Goal: Task Accomplishment & Management: Manage account settings

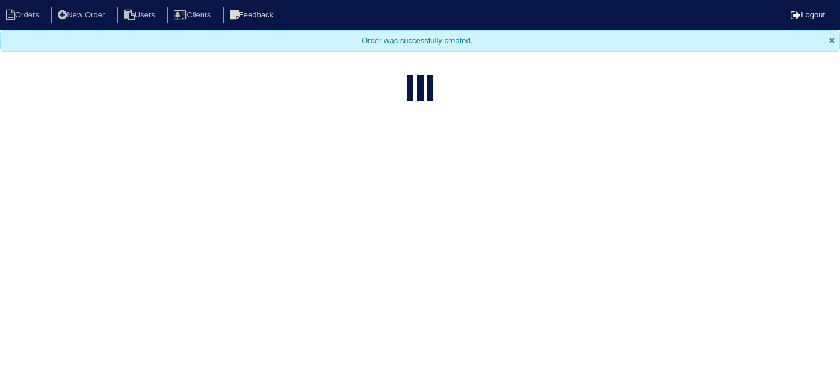
select select "15"
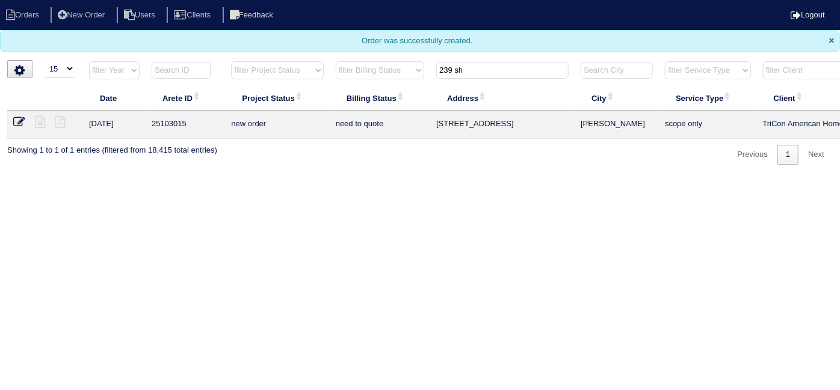
drag, startPoint x: 502, startPoint y: 70, endPoint x: 390, endPoint y: 66, distance: 111.4
click at [393, 69] on tr "filter Year -- Any Year -- 2025 2024 2023 2022 2021 2020 2019 filter Project St…" at bounding box center [528, 73] width 1043 height 25
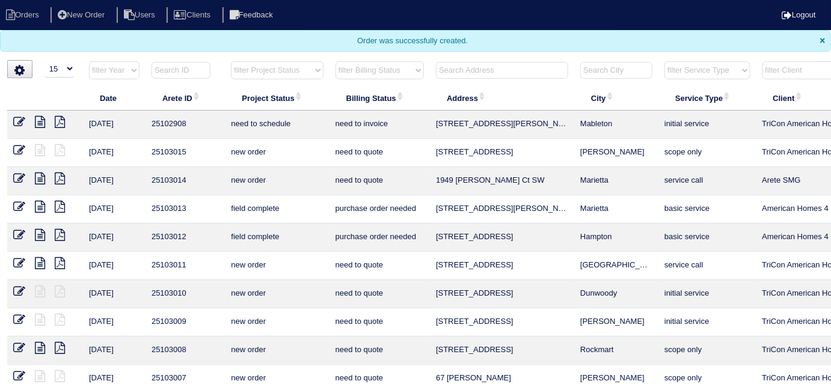
drag, startPoint x: 253, startPoint y: 69, endPoint x: 251, endPoint y: 77, distance: 7.9
click at [252, 69] on select "filter Project Status -- Any Project Status -- new order assigned in progress f…" at bounding box center [277, 70] width 92 height 18
click at [265, 71] on select "filter Project Status -- Any Project Status -- new order assigned in progress f…" at bounding box center [277, 70] width 92 height 18
click at [231, 61] on select "filter Project Status -- Any Project Status -- new order assigned in progress f…" at bounding box center [277, 70] width 92 height 18
select select "field complete"
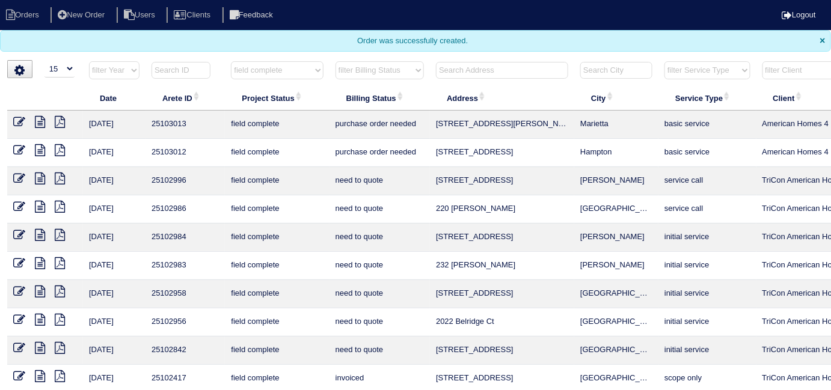
click at [357, 63] on select "filter Billing Status -- Any Billing Status -- need to quote quoted need to inv…" at bounding box center [380, 70] width 88 height 18
click at [357, 70] on select "filter Billing Status -- Any Billing Status -- need to quote quoted need to inv…" at bounding box center [380, 70] width 88 height 18
click at [353, 69] on select "filter Billing Status -- Any Billing Status -- need to quote quoted need to inv…" at bounding box center [380, 70] width 88 height 18
select select "need to quote"
click at [336, 61] on select "filter Billing Status -- Any Billing Status -- need to quote quoted need to inv…" at bounding box center [380, 70] width 88 height 18
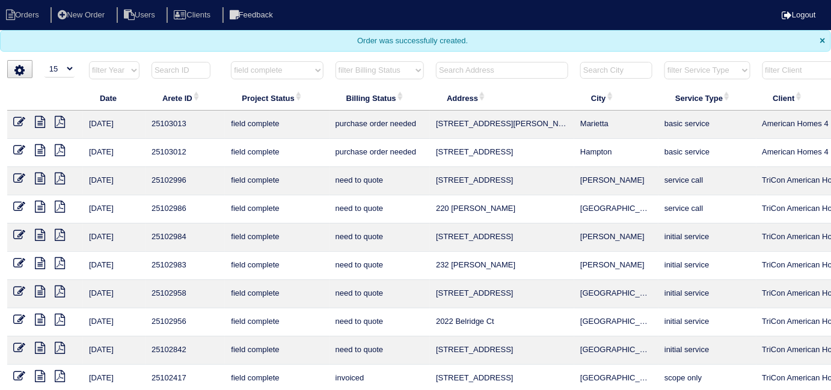
select select "field complete"
select select "need to quote"
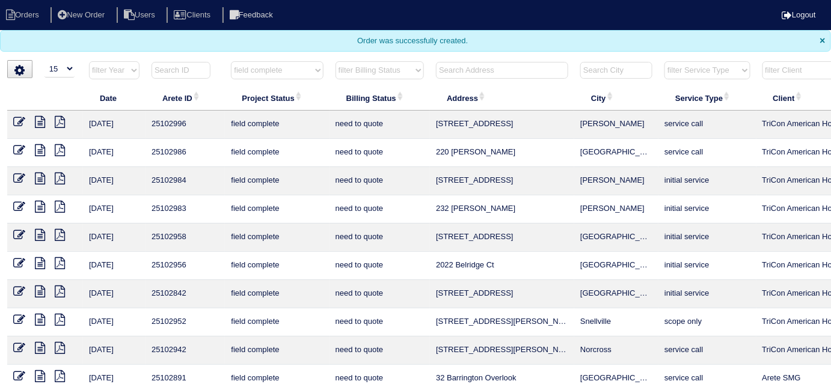
click at [38, 177] on icon at bounding box center [40, 179] width 10 height 12
click at [245, 72] on select "filter Project Status -- Any Project Status -- new order assigned in progress f…" at bounding box center [277, 70] width 92 height 18
select select
click at [231, 61] on select "filter Project Status -- Any Project Status -- new order assigned in progress f…" at bounding box center [277, 70] width 92 height 18
drag, startPoint x: 370, startPoint y: 71, endPoint x: 369, endPoint y: 78, distance: 6.6
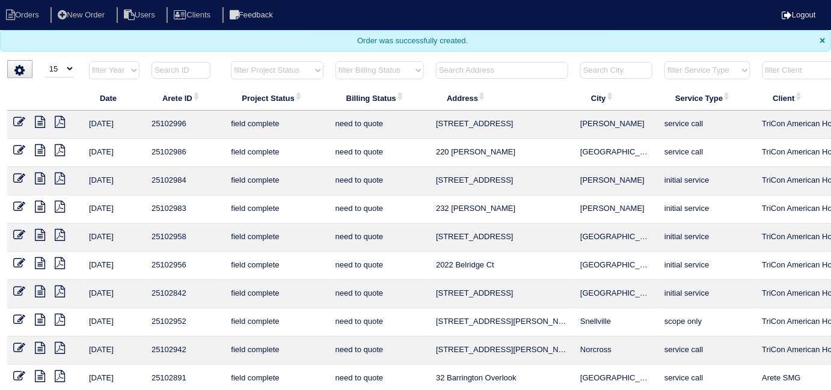
click at [370, 71] on select "filter Billing Status -- Any Billing Status -- need to quote quoted need to inv…" at bounding box center [380, 70] width 88 height 18
select select
click at [336, 61] on select "filter Billing Status -- Any Billing Status -- need to quote quoted need to inv…" at bounding box center [380, 70] width 88 height 18
click at [473, 74] on input "text" at bounding box center [502, 70] width 132 height 17
click at [498, 11] on ul "Orders New Order Users Clients Feedback" at bounding box center [415, 15] width 831 height 16
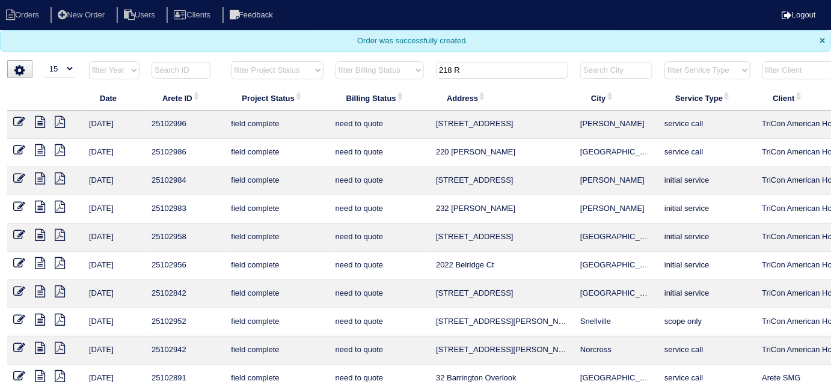
click at [471, 69] on input "218 R" at bounding box center [502, 70] width 132 height 17
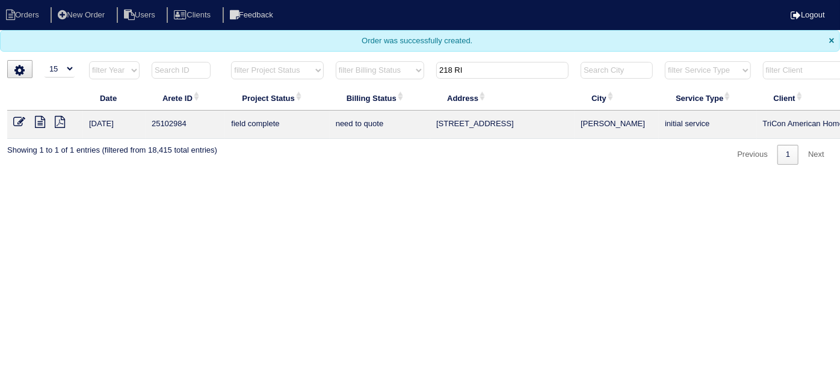
type input "218 RI"
click at [61, 119] on icon at bounding box center [60, 122] width 10 height 12
click at [37, 113] on td at bounding box center [45, 125] width 76 height 28
click at [39, 118] on icon at bounding box center [40, 122] width 10 height 12
click at [22, 120] on icon at bounding box center [19, 122] width 12 height 12
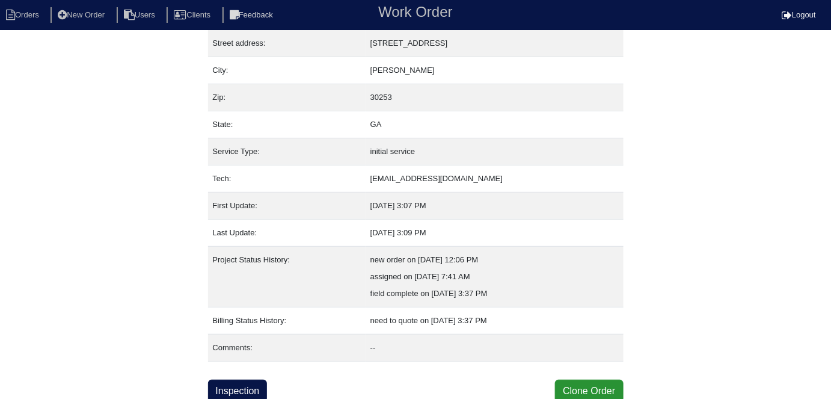
scroll to position [63, 0]
click at [247, 389] on link "Inspection" at bounding box center [238, 390] width 60 height 23
click at [257, 379] on link "Inspection" at bounding box center [238, 390] width 60 height 23
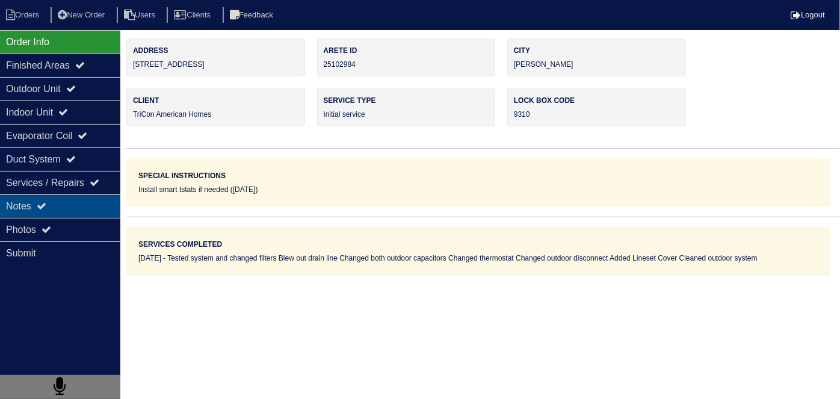
click at [75, 196] on div "Notes" at bounding box center [60, 205] width 120 height 23
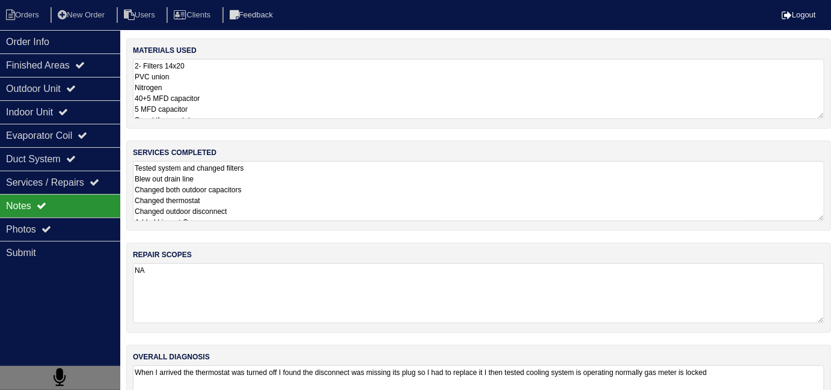
click at [350, 190] on textarea "Tested system and changed filters Blew out drain line Changed both outdoor capa…" at bounding box center [479, 191] width 692 height 60
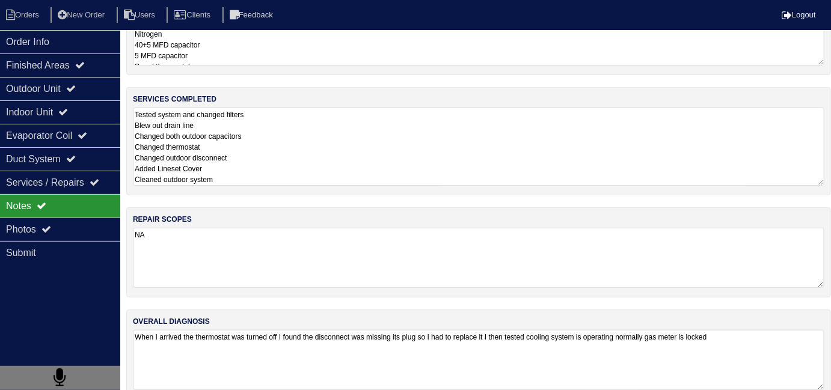
scroll to position [72, 0]
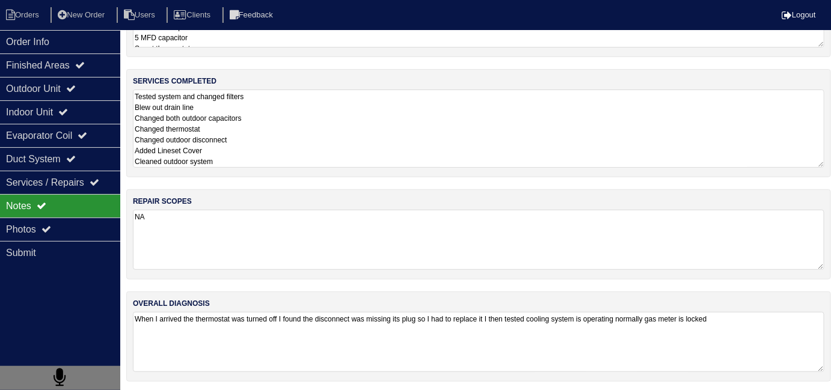
click at [523, 151] on textarea "Tested system and changed filters Blew out drain line Changed both outdoor capa…" at bounding box center [479, 129] width 692 height 78
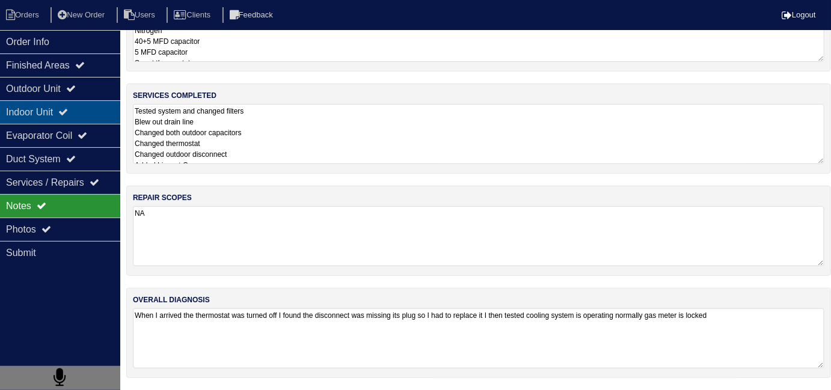
scroll to position [54, 0]
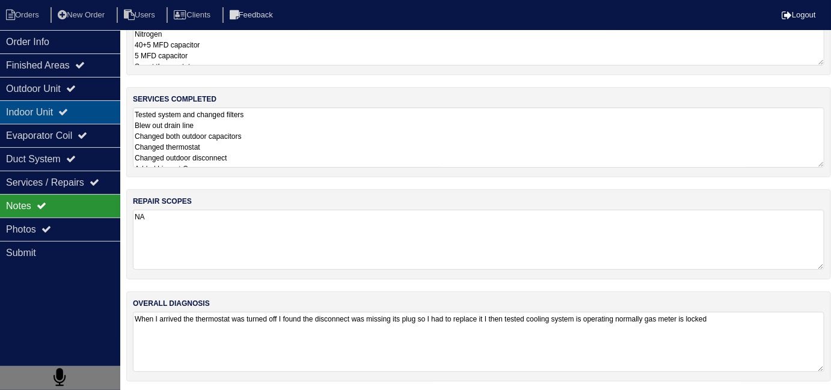
click at [88, 118] on div "Indoor Unit" at bounding box center [60, 111] width 120 height 23
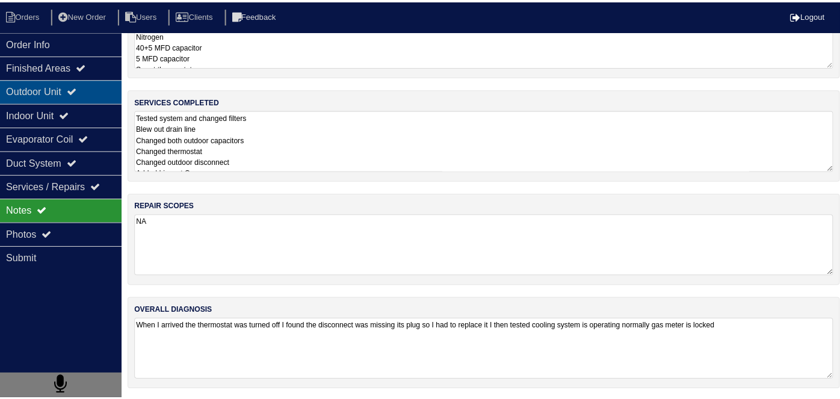
scroll to position [0, 0]
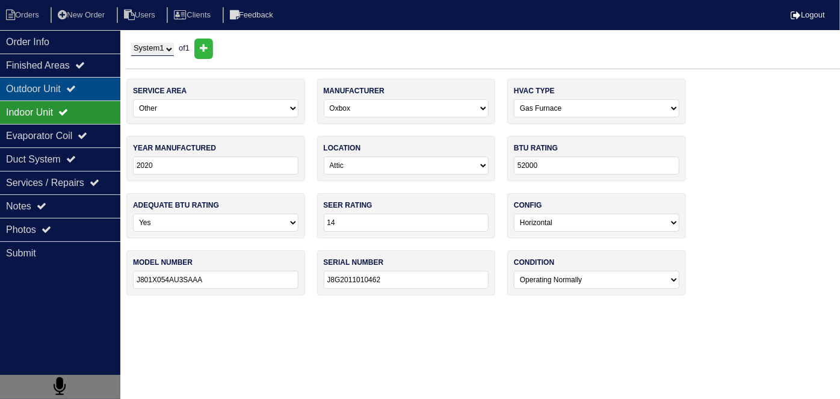
click at [75, 94] on div "Outdoor Unit" at bounding box center [60, 88] width 120 height 23
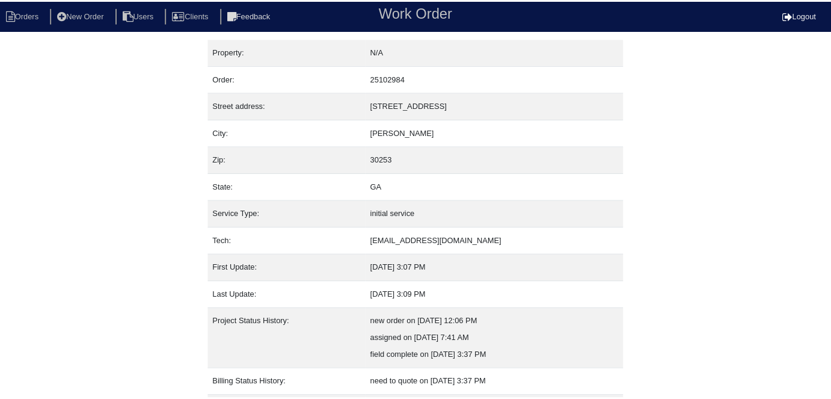
scroll to position [63, 0]
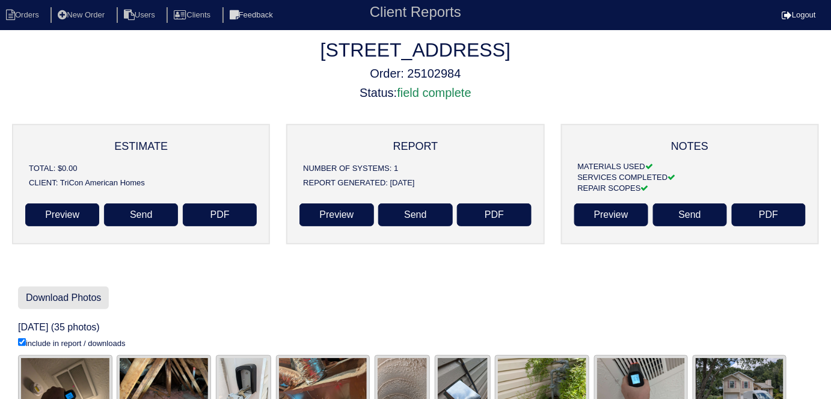
click at [58, 306] on link "Download Photos" at bounding box center [63, 297] width 91 height 23
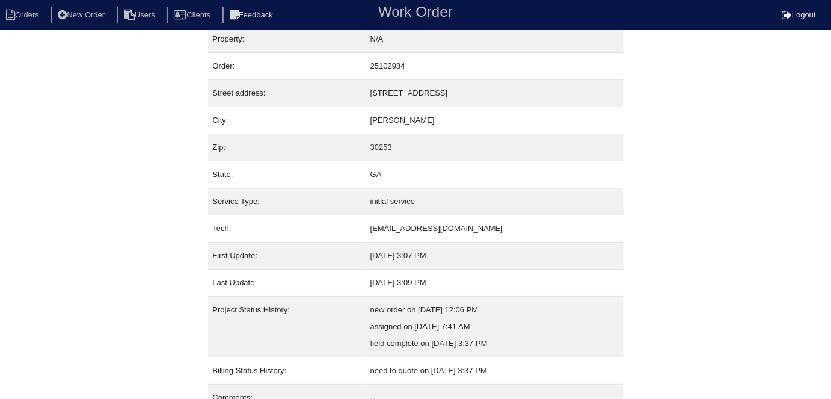
scroll to position [63, 0]
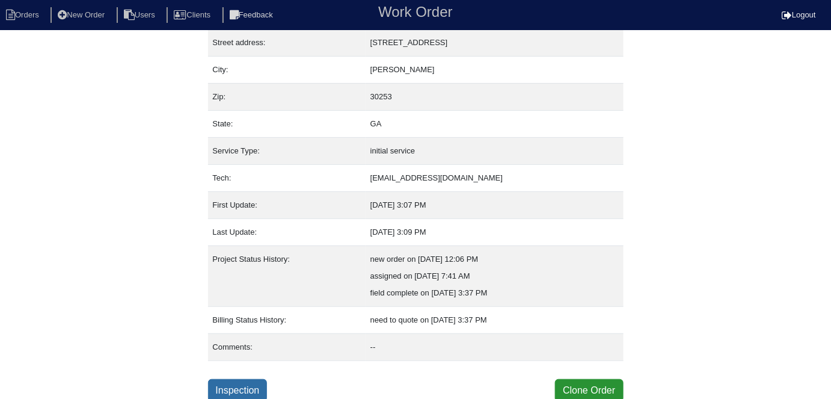
click at [242, 381] on link "Inspection" at bounding box center [238, 390] width 60 height 23
select select "0"
select select "3"
select select "Oxbox"
select select "0"
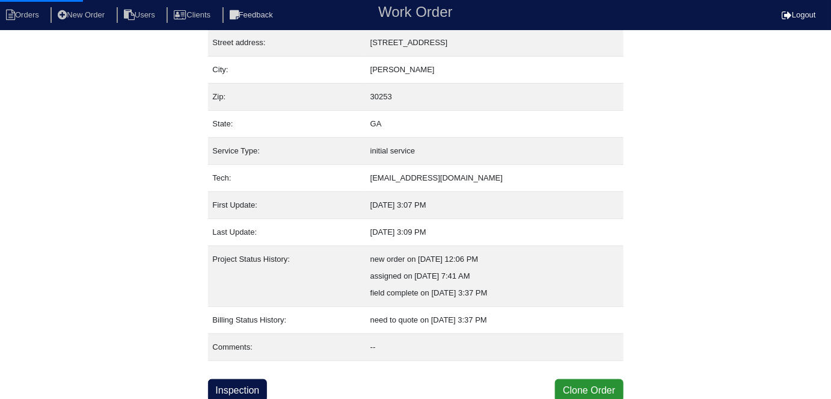
select select "0"
select select "1"
select select "0"
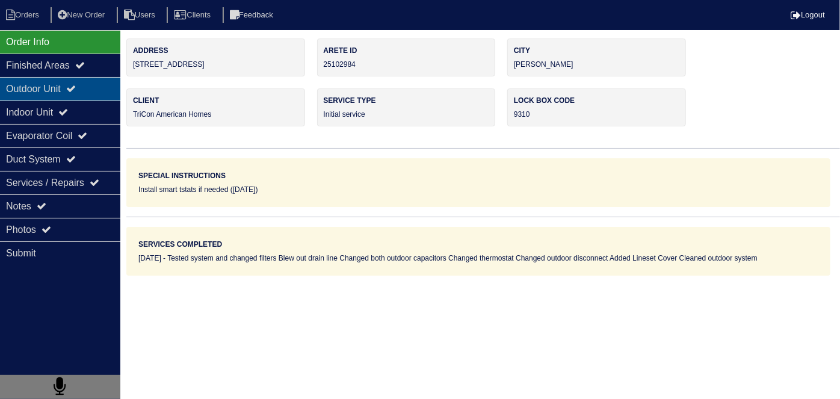
click at [73, 96] on div "Outdoor Unit" at bounding box center [60, 88] width 120 height 23
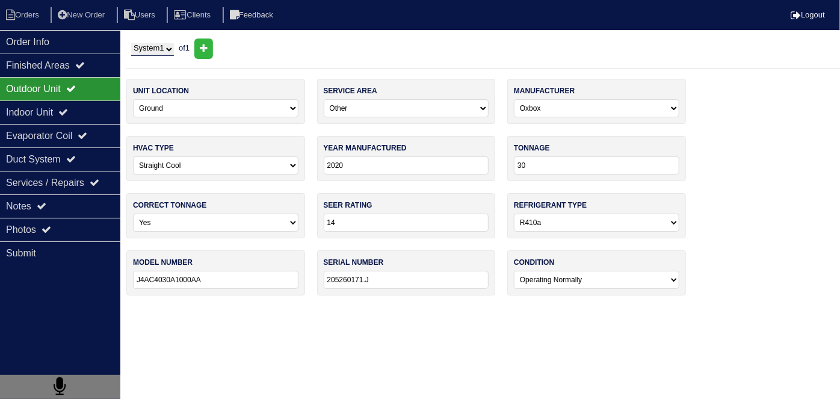
click at [69, 99] on div "Outdoor Unit" at bounding box center [60, 88] width 120 height 23
click at [68, 109] on icon at bounding box center [63, 112] width 10 height 10
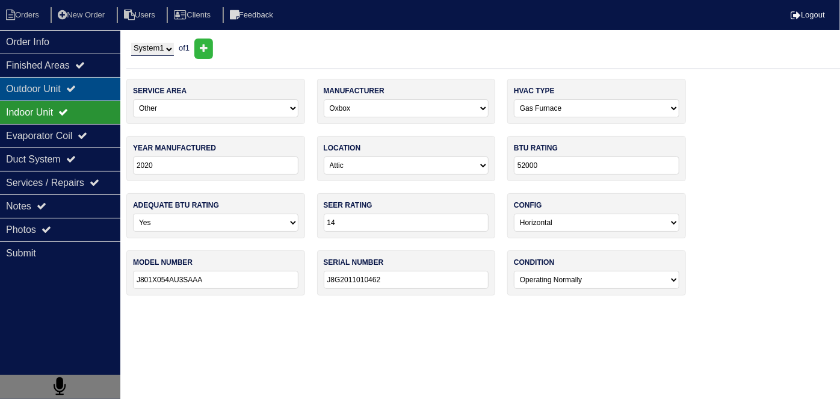
click at [64, 92] on div "Outdoor Unit" at bounding box center [60, 88] width 120 height 23
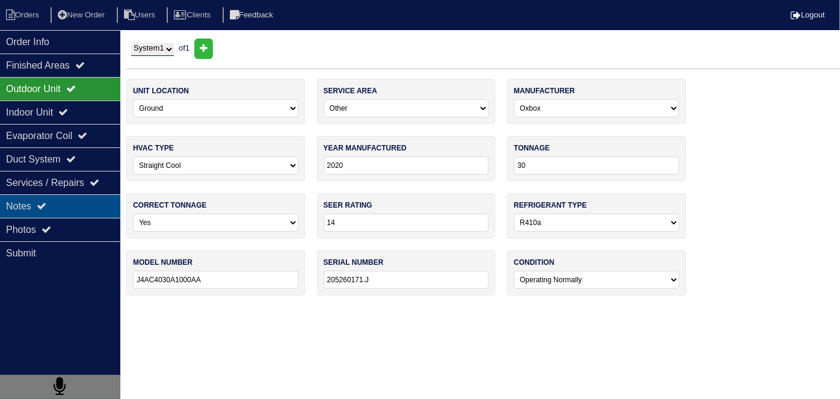
click at [0, 204] on div "Notes" at bounding box center [60, 205] width 120 height 23
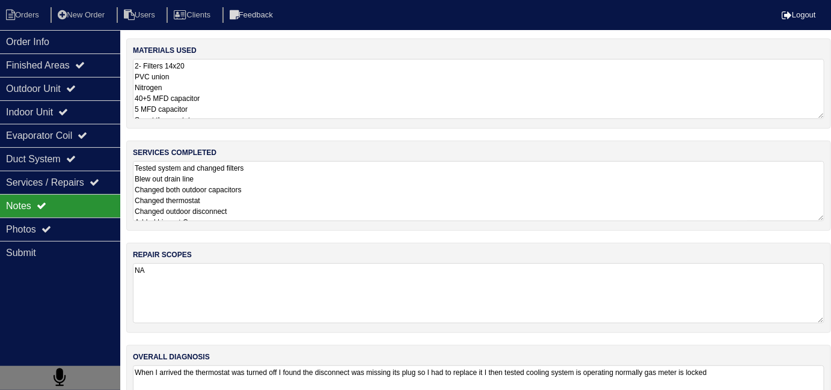
click at [280, 209] on textarea "Tested system and changed filters Blew out drain line Changed both outdoor capa…" at bounding box center [479, 191] width 692 height 60
click at [405, 208] on textarea "Tested system and changed filters Blew out drain line Changed both outdoor capa…" at bounding box center [479, 191] width 692 height 60
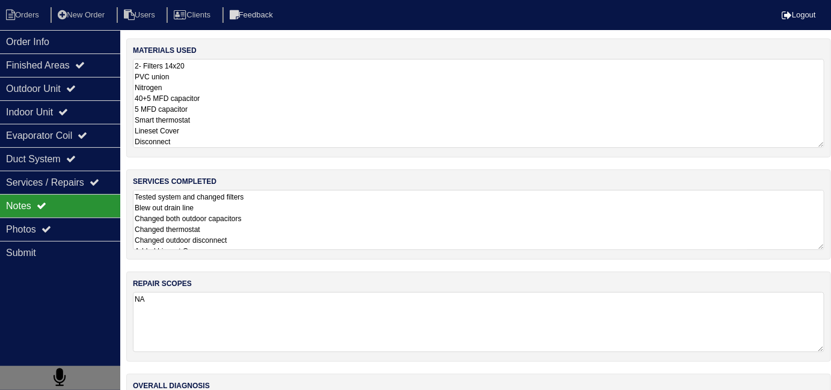
click at [335, 81] on textarea "2- Filters 14x20 PVC union Nitrogen 40+5 MFD capacitor 5 MFD capacitor Smart th…" at bounding box center [479, 103] width 692 height 89
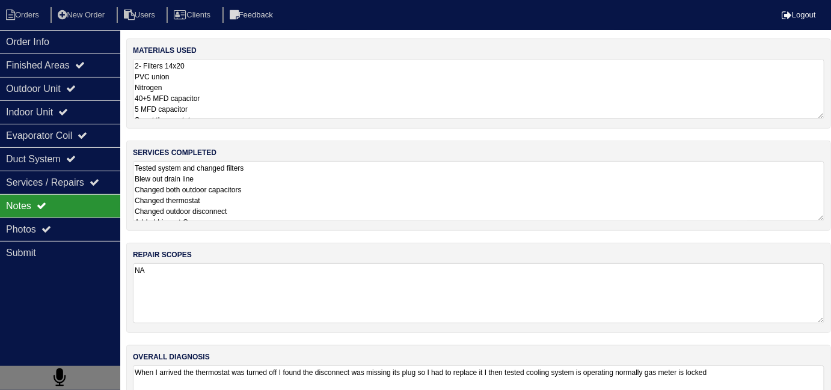
click at [329, 118] on textarea "2- Filters 14x20 PVC union Nitrogen 40+5 MFD capacitor 5 MFD capacitor Smart th…" at bounding box center [479, 89] width 692 height 60
click at [301, 119] on textarea "2- Filters 14x20 PVC union Nitrogen 40+5 MFD capacitor 5 MFD capacitor Smart th…" at bounding box center [479, 89] width 692 height 60
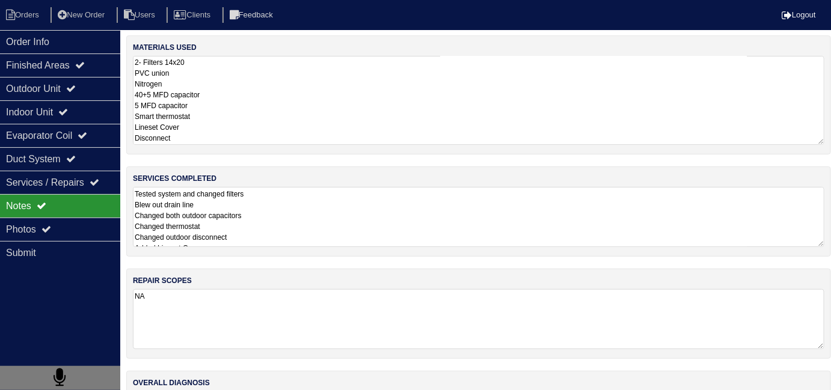
scroll to position [5, 0]
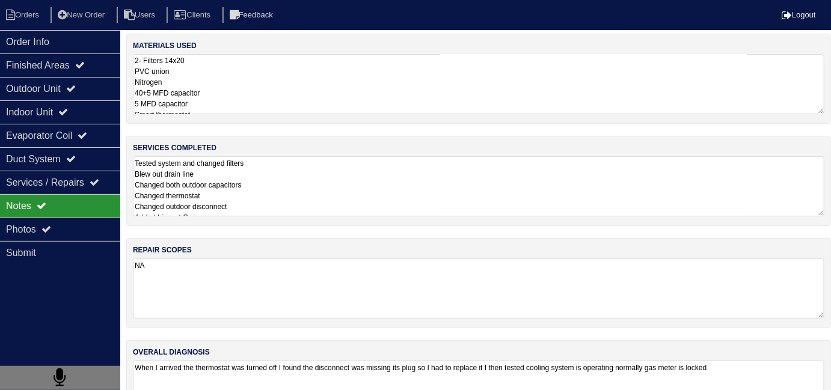
click at [494, 211] on textarea "Tested system and changed filters Blew out drain line Changed both outdoor capa…" at bounding box center [479, 186] width 692 height 60
click at [254, 199] on textarea "Tested system and changed filters Blew out drain line Changed both outdoor capa…" at bounding box center [479, 186] width 692 height 60
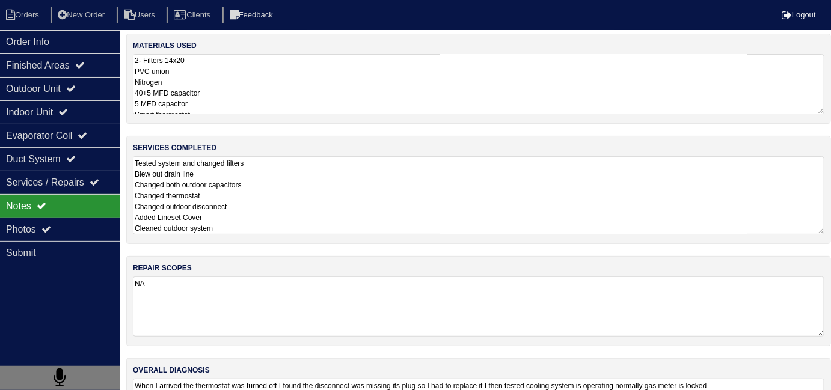
click at [277, 218] on textarea "Tested system and changed filters Blew out drain line Changed both outdoor capa…" at bounding box center [479, 195] width 692 height 78
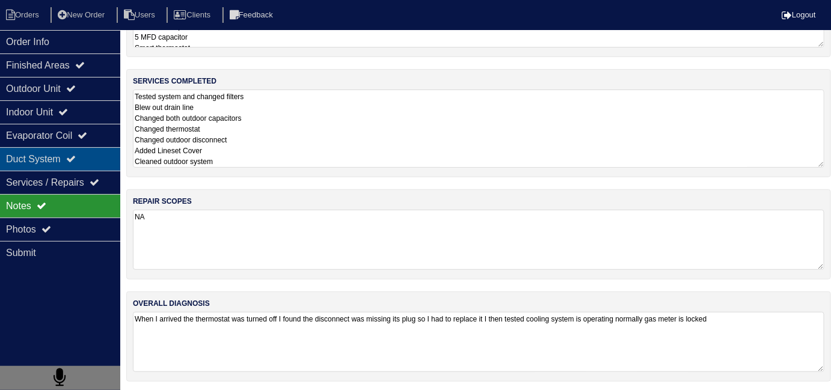
scroll to position [54, 0]
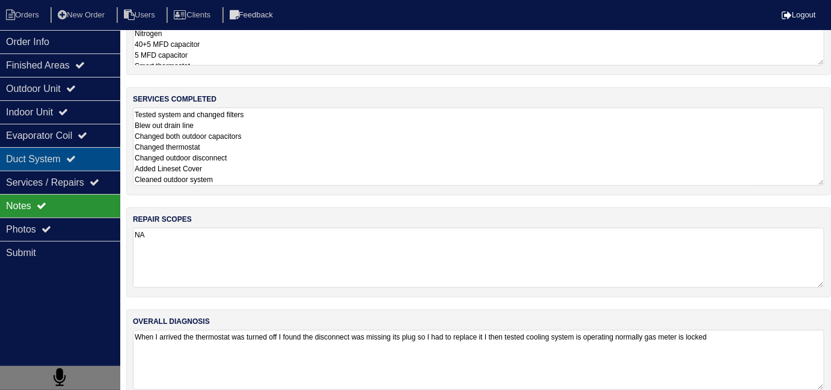
click at [22, 160] on div "Duct System" at bounding box center [60, 158] width 120 height 23
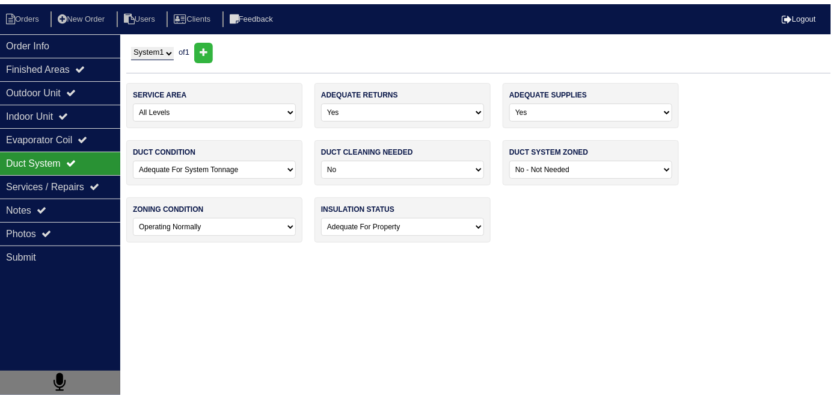
scroll to position [0, 0]
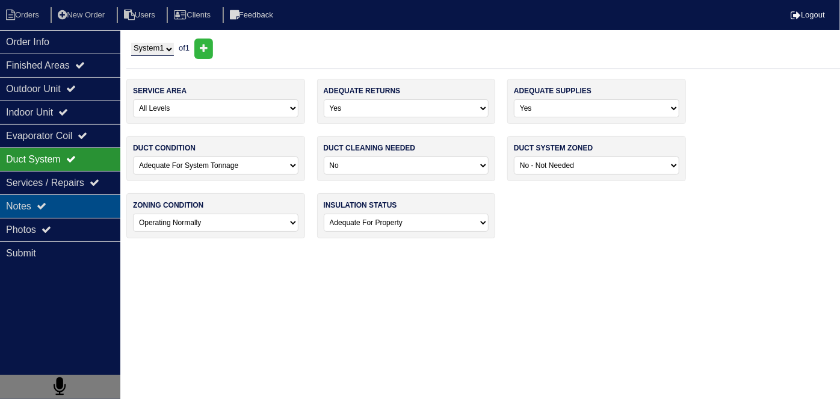
click at [29, 197] on div "Notes" at bounding box center [60, 205] width 120 height 23
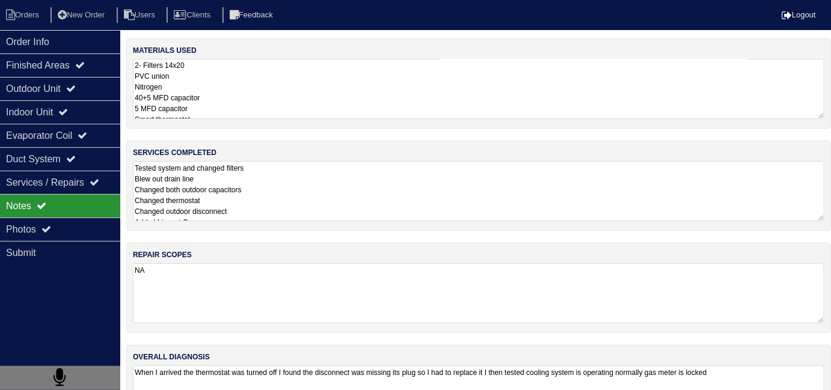
click at [283, 199] on textarea "Tested system and changed filters Blew out drain line Changed both outdoor capa…" at bounding box center [479, 191] width 692 height 60
drag, startPoint x: 69, startPoint y: 161, endPoint x: 67, endPoint y: 191, distance: 30.7
click at [69, 161] on div "Duct System" at bounding box center [60, 158] width 120 height 23
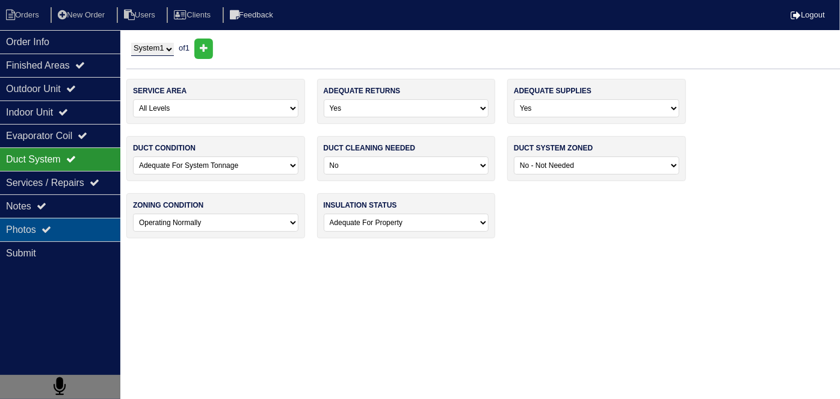
click at [75, 226] on div "Photos" at bounding box center [60, 229] width 120 height 23
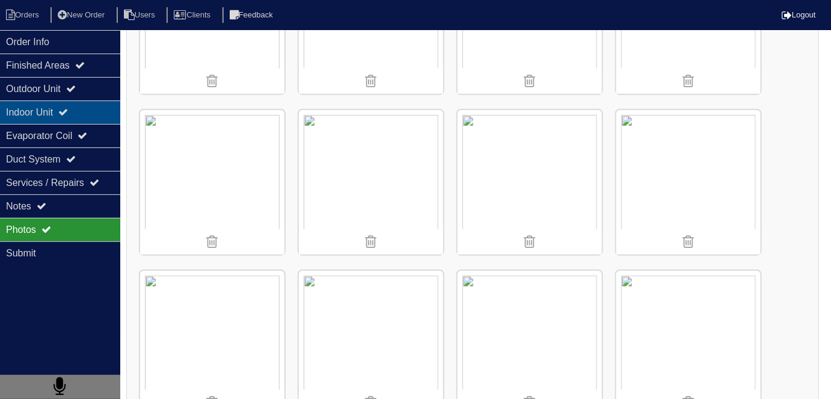
scroll to position [273, 0]
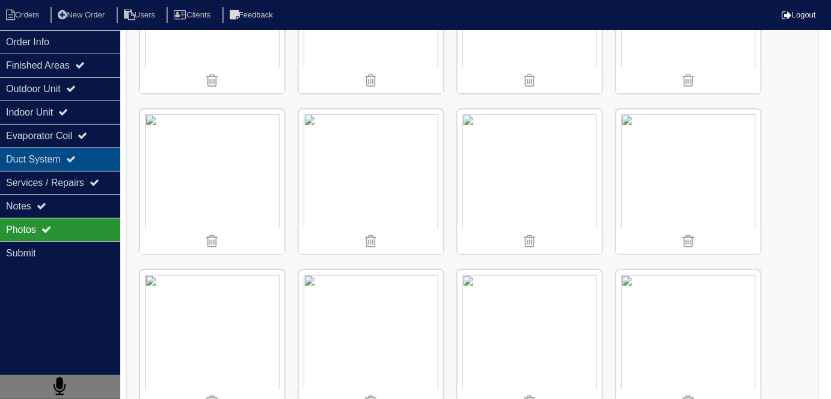
click at [57, 168] on div "Duct System" at bounding box center [60, 158] width 120 height 23
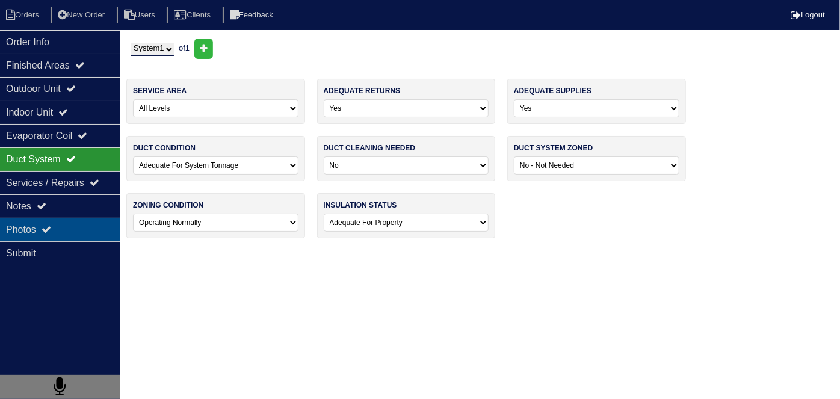
click at [58, 221] on div "Photos" at bounding box center [60, 229] width 120 height 23
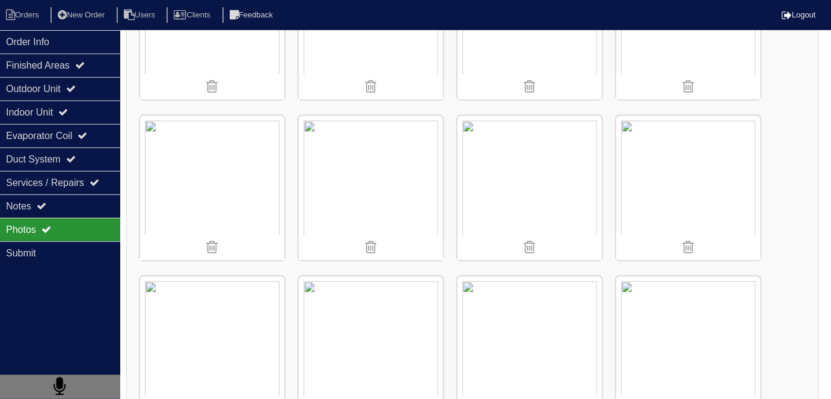
click at [209, 167] on img at bounding box center [212, 188] width 144 height 144
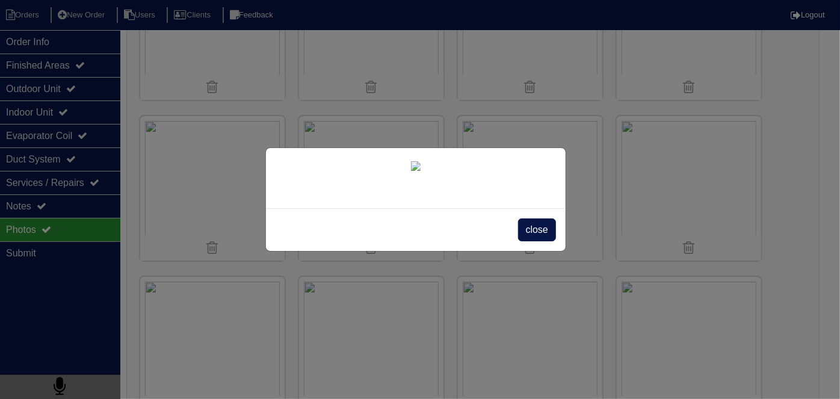
scroll to position [68, 0]
click at [520, 241] on span "close" at bounding box center [537, 229] width 38 height 23
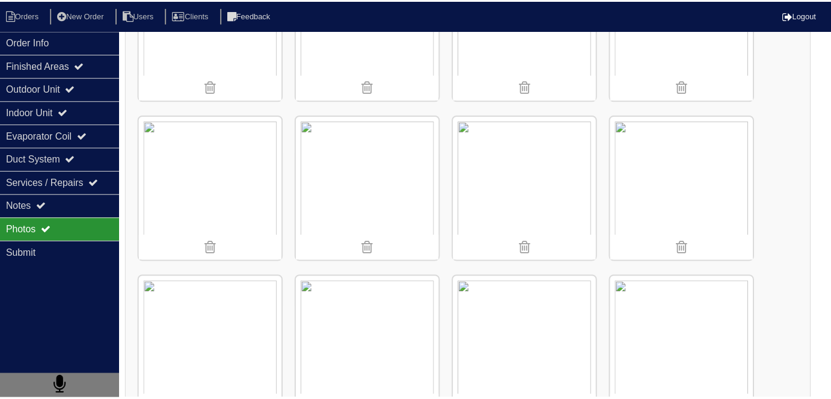
scroll to position [0, 0]
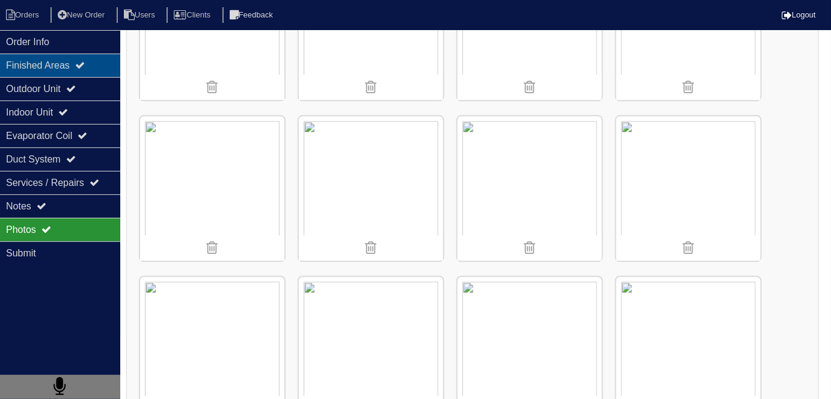
drag, startPoint x: 35, startPoint y: 32, endPoint x: 73, endPoint y: 61, distance: 48.0
click at [35, 32] on div "Order Info" at bounding box center [60, 41] width 120 height 23
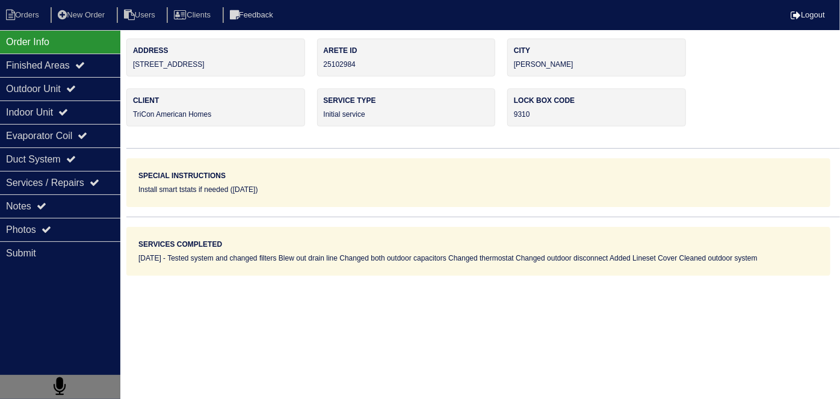
drag, startPoint x: 209, startPoint y: 67, endPoint x: 132, endPoint y: 76, distance: 77.5
click at [132, 76] on div "Address 218 River Birch Dr" at bounding box center [215, 58] width 179 height 38
copy div "218 River Birch Dr"
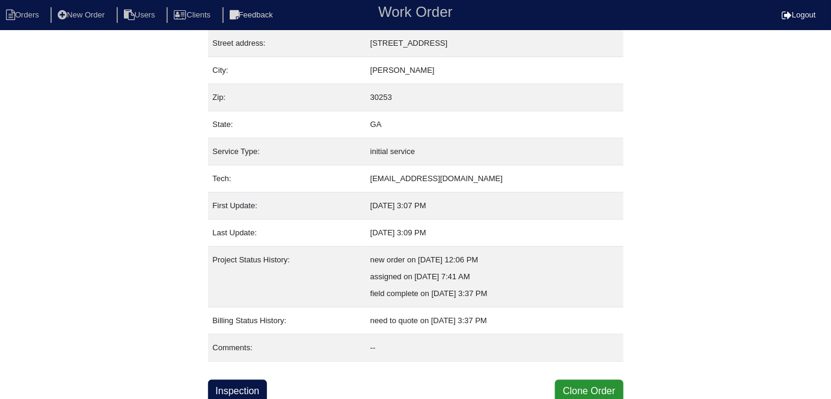
scroll to position [63, 0]
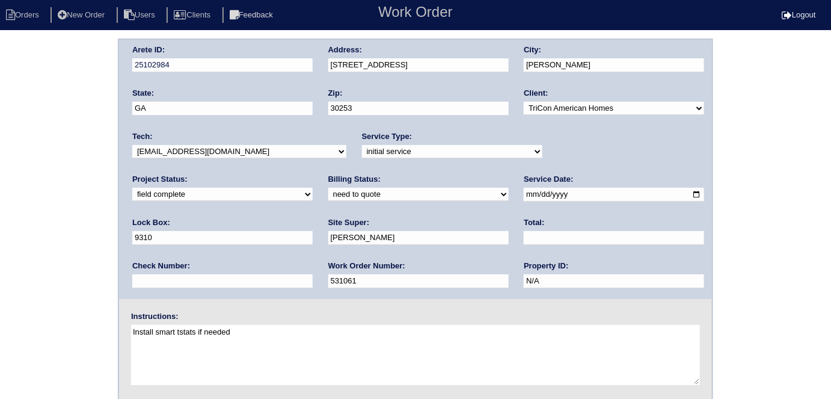
click at [328, 197] on select "need to quote quoted need to invoice invoiced paid warranty purchase order need…" at bounding box center [418, 194] width 180 height 13
select select "quoted"
click at [328, 188] on select "need to quote quoted need to invoice invoiced paid warranty purchase order need…" at bounding box center [418, 194] width 180 height 13
click at [524, 237] on input "text" at bounding box center [614, 238] width 180 height 14
type input "1120.00"
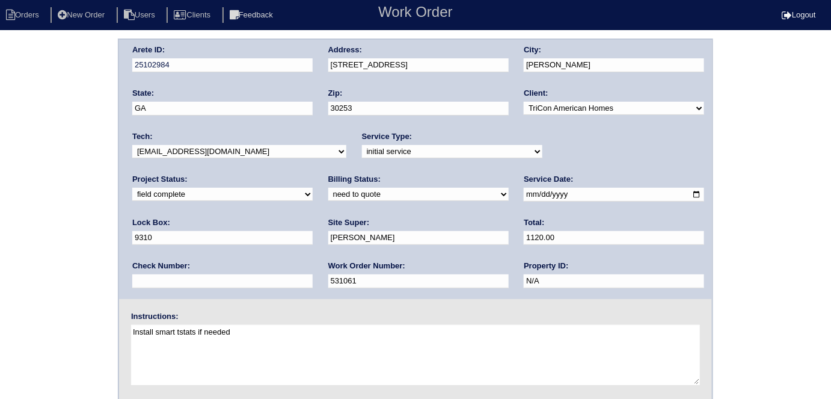
click at [1, 111] on div "Arete ID: 25102984 Address: 218 River Birch Dr City: McDonough State: GA Zip: 3…" at bounding box center [415, 282] width 831 height 487
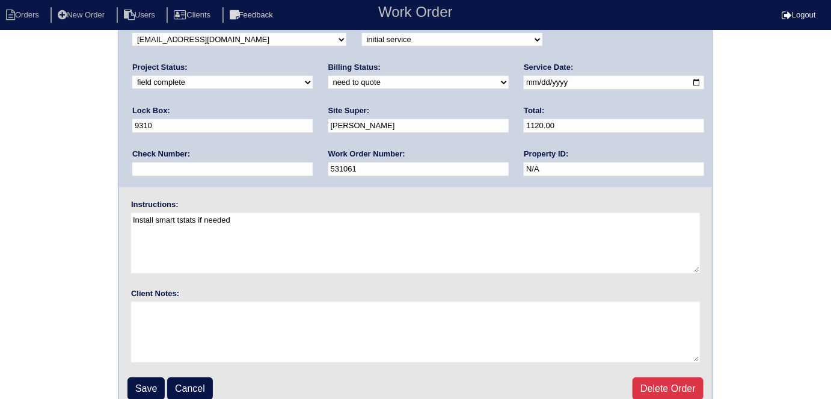
scroll to position [123, 0]
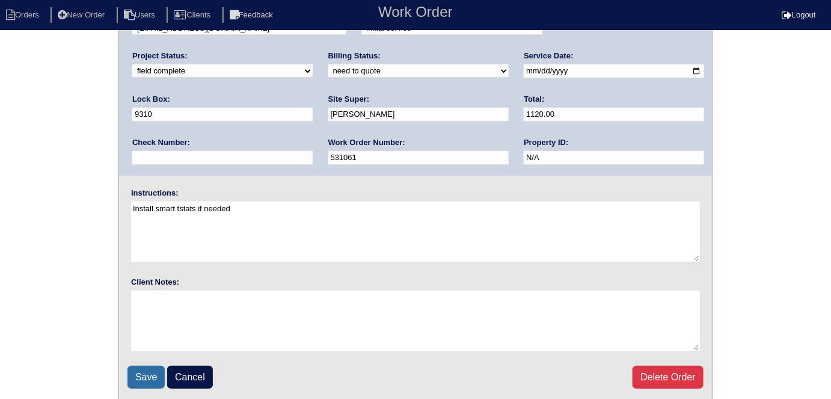
click at [147, 372] on input "Save" at bounding box center [146, 377] width 37 height 23
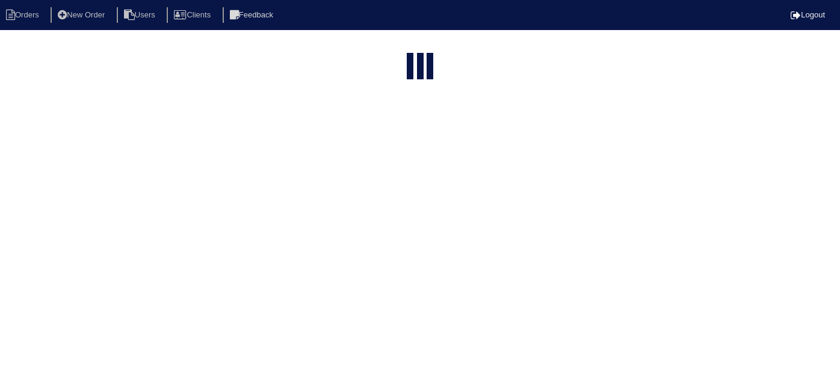
select select "15"
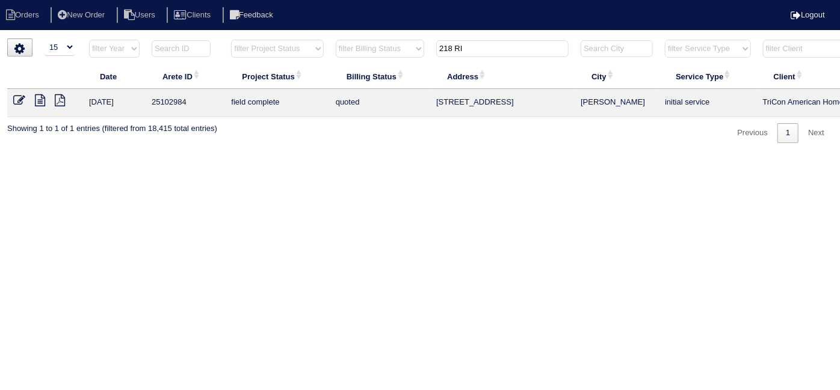
drag, startPoint x: 481, startPoint y: 52, endPoint x: 323, endPoint y: -20, distance: 173.1
click at [323, 0] on html "Orders New Order Users Clients Feedback Logout Orders New Order Users Clients M…" at bounding box center [420, 77] width 840 height 155
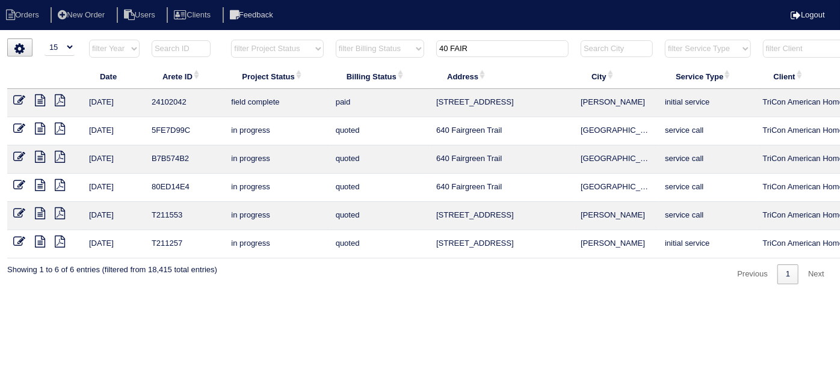
type input "40 FAIR"
click at [42, 96] on icon at bounding box center [40, 100] width 10 height 12
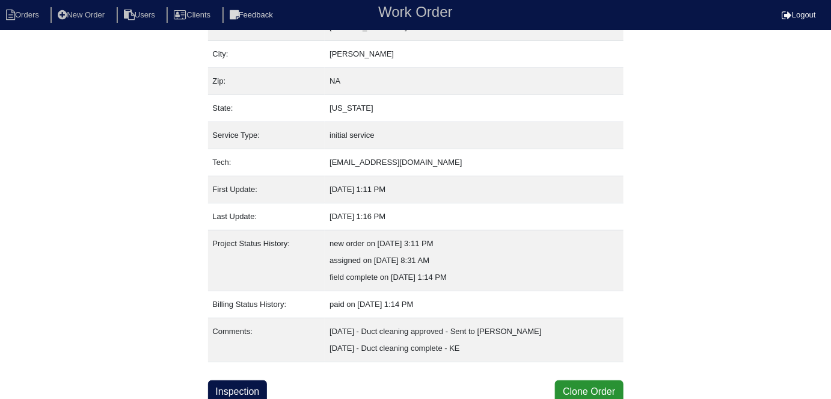
scroll to position [80, 0]
click at [254, 381] on link "Inspection" at bounding box center [238, 390] width 60 height 23
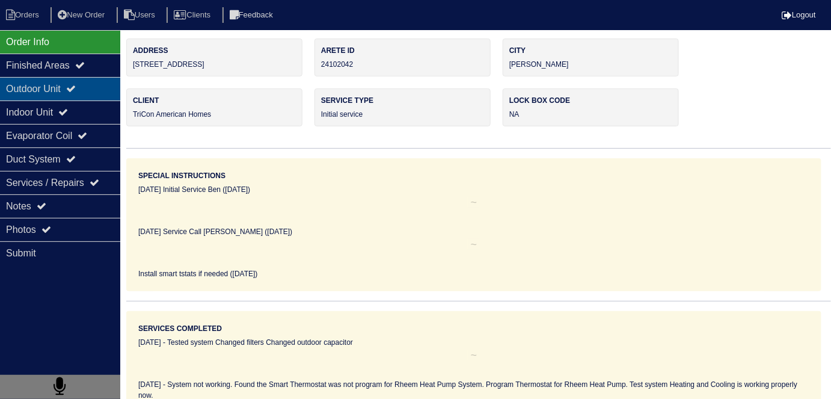
click at [55, 77] on div "Outdoor Unit" at bounding box center [60, 88] width 120 height 23
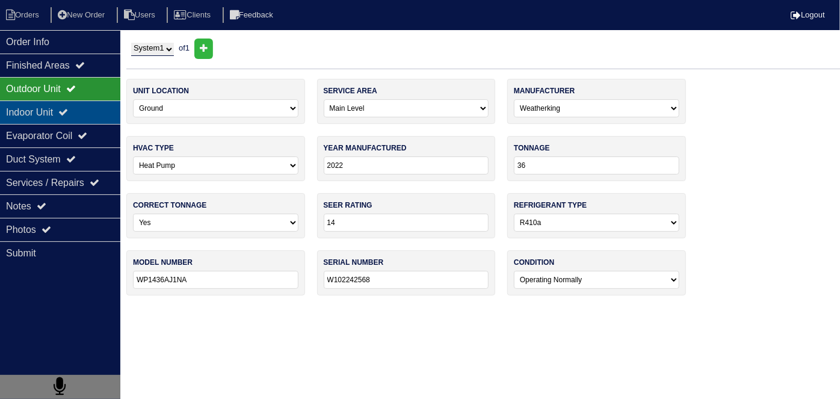
click at [57, 103] on div "Indoor Unit" at bounding box center [60, 111] width 120 height 23
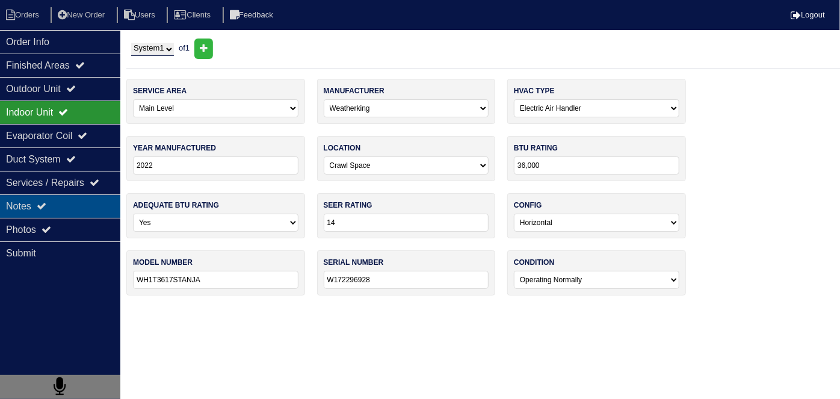
click at [55, 197] on div "Notes" at bounding box center [60, 205] width 120 height 23
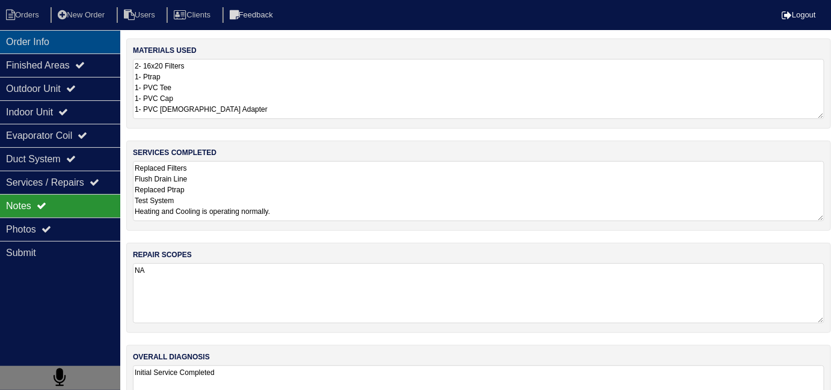
click at [29, 35] on div "Order Info" at bounding box center [60, 41] width 120 height 23
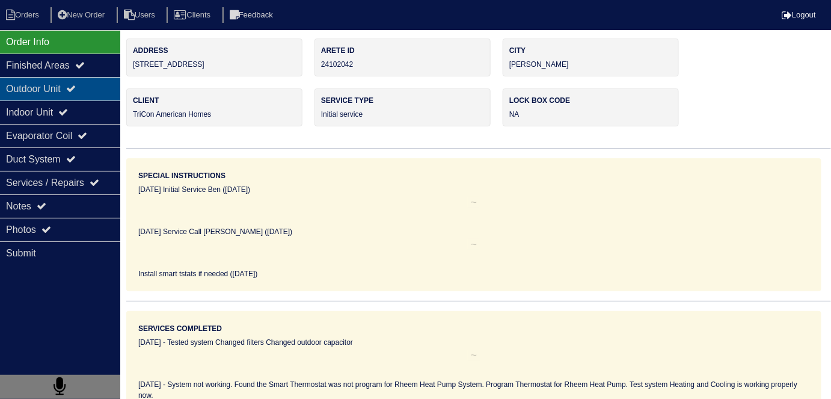
drag, startPoint x: 70, startPoint y: 77, endPoint x: 72, endPoint y: 93, distance: 16.3
click at [70, 77] on div "Outdoor Unit" at bounding box center [60, 88] width 120 height 23
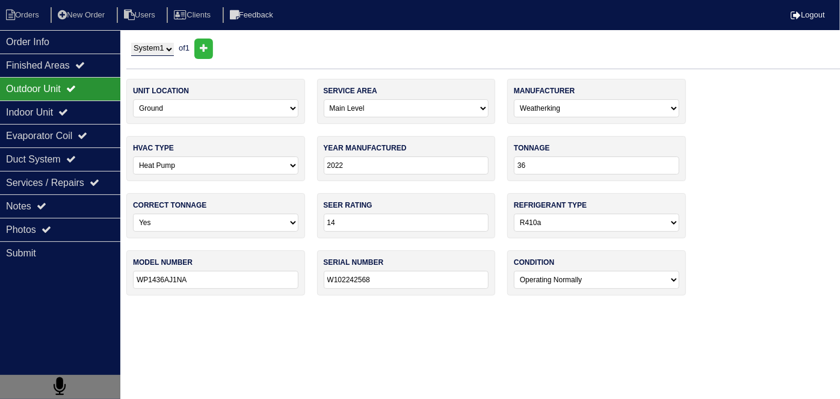
click at [72, 97] on div "Outdoor Unit" at bounding box center [60, 88] width 120 height 23
click at [22, 42] on div "Order Info" at bounding box center [60, 41] width 120 height 23
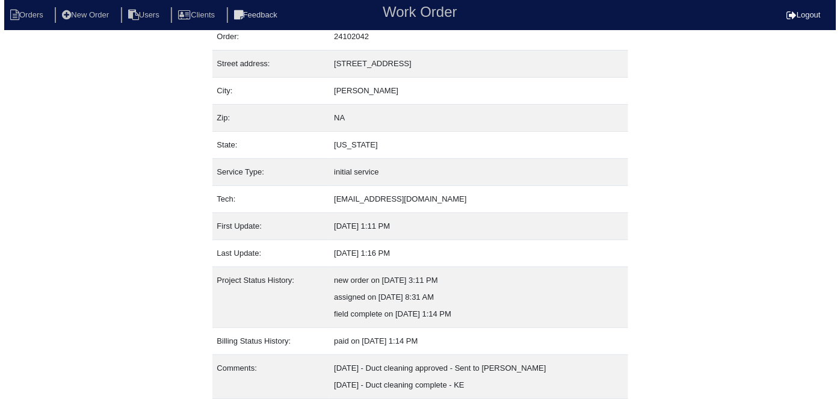
scroll to position [80, 0]
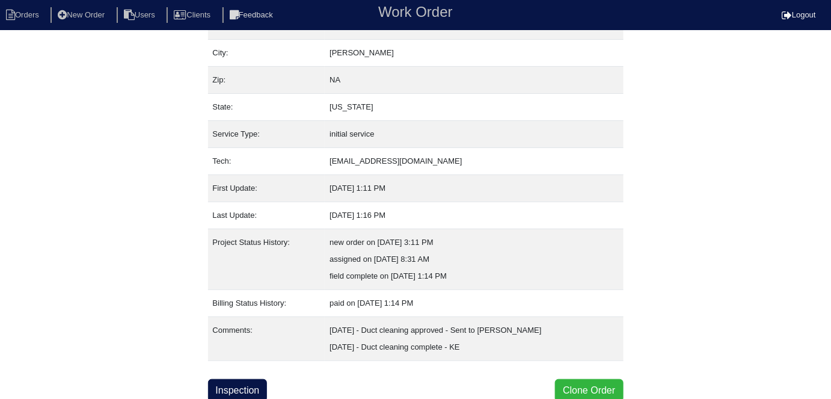
click at [585, 381] on button "Clone Order" at bounding box center [589, 390] width 68 height 23
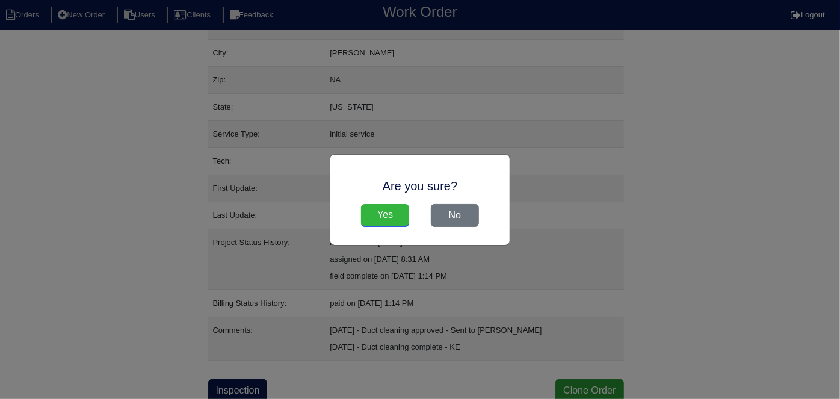
click at [381, 221] on input "Yes" at bounding box center [385, 215] width 48 height 23
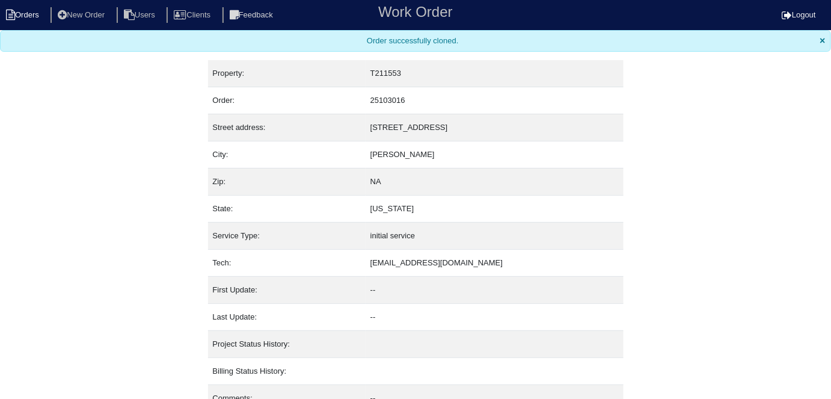
click at [45, 8] on li "Orders" at bounding box center [24, 15] width 49 height 16
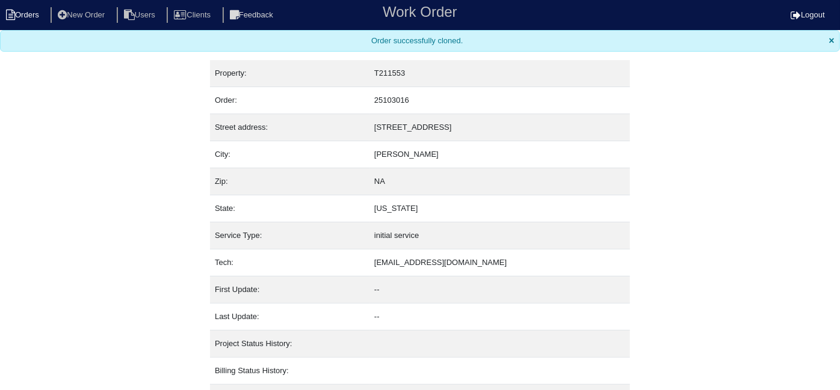
select select "15"
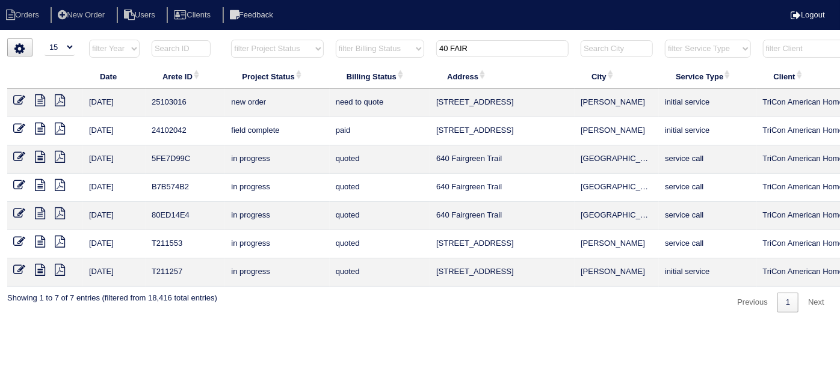
click at [18, 98] on icon at bounding box center [19, 100] width 12 height 12
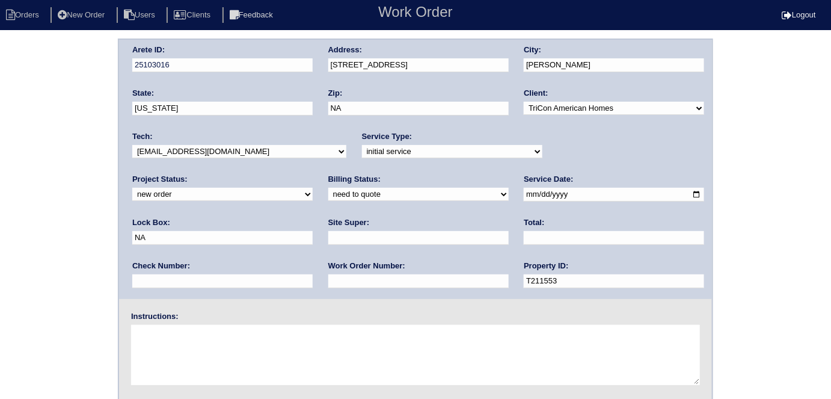
click at [328, 239] on input "text" at bounding box center [418, 238] width 180 height 14
type input "Ackeem Cadet"
click at [328, 281] on input "text" at bounding box center [418, 281] width 180 height 14
type input "531980"
drag, startPoint x: 563, startPoint y: 190, endPoint x: 499, endPoint y: 191, distance: 64.4
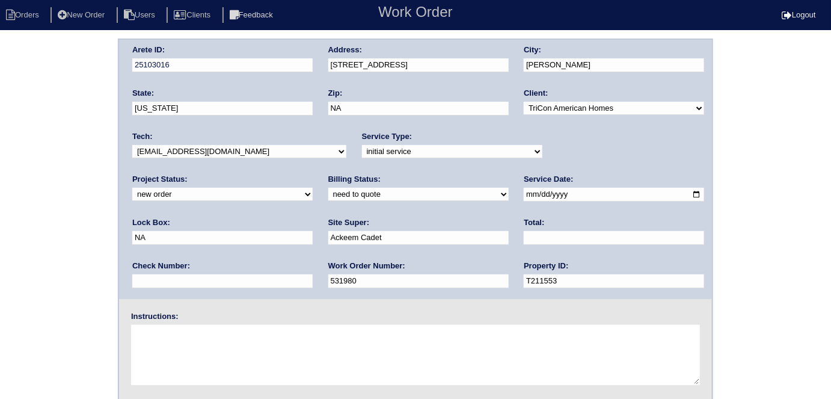
click at [499, 191] on div "Arete ID: 25103016 Address: [STREET_ADDRESS] City: [GEOGRAPHIC_DATA] State: [US…" at bounding box center [415, 169] width 593 height 259
type input "9470"
drag, startPoint x: 556, startPoint y: 196, endPoint x: 489, endPoint y: 192, distance: 67.5
click at [489, 192] on div "Arete ID: 25103016 Address: [STREET_ADDRESS] City: [GEOGRAPHIC_DATA] State: [US…" at bounding box center [415, 169] width 593 height 259
click at [205, 335] on textarea at bounding box center [415, 355] width 569 height 60
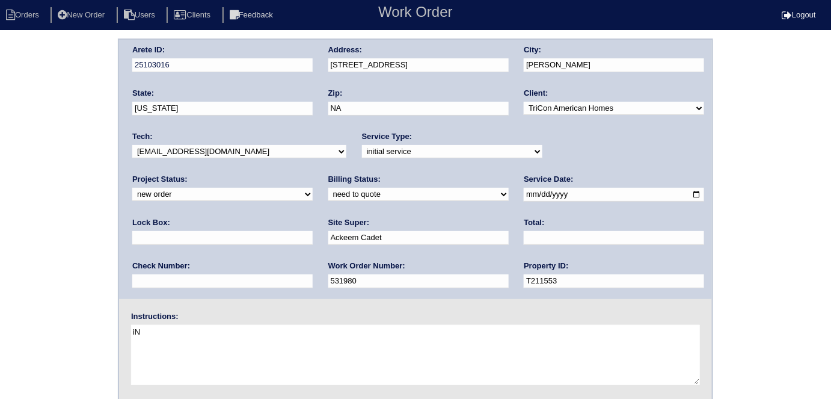
type textarea "i"
type textarea "Install smart tstats if needed"
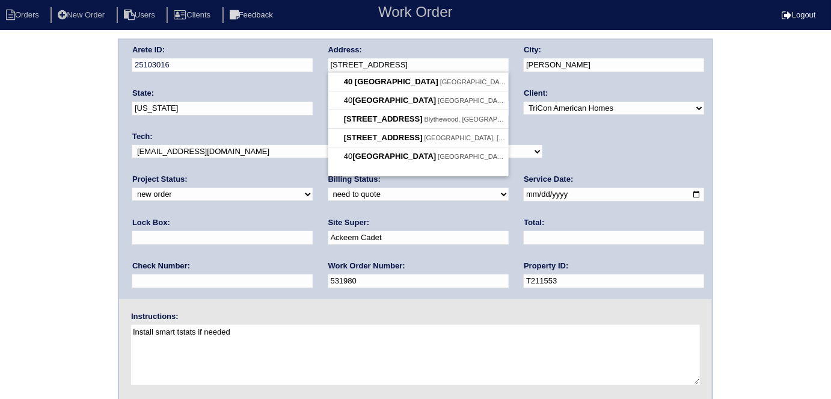
drag, startPoint x: 481, startPoint y: 60, endPoint x: 306, endPoint y: 49, distance: 175.4
click at [306, 49] on div "Arete ID: 25103016 Address: 40 Fair Ridge Court City: Covington State: Georgia …" at bounding box center [415, 169] width 593 height 259
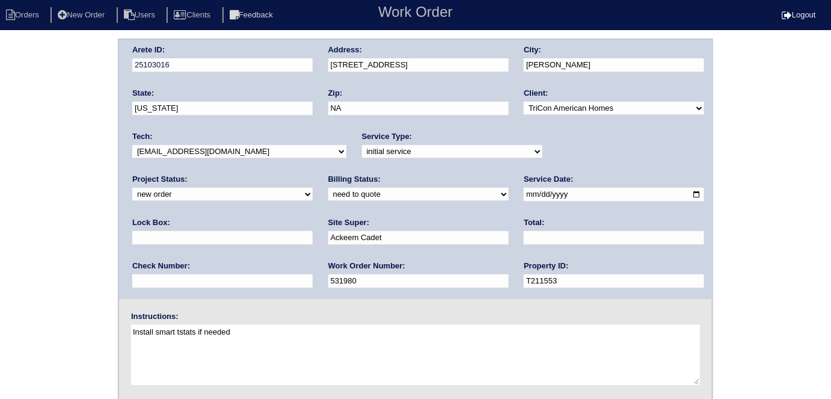
click at [22, 226] on div "Arete ID: 25103016 Address: 40 Fair Ridge Court City: Covington State: Georgia …" at bounding box center [415, 282] width 831 height 487
click at [49, 176] on div "Arete ID: 25103016 Address: 40 Fair Ridge Court City: Covington State: Georgia …" at bounding box center [415, 282] width 831 height 487
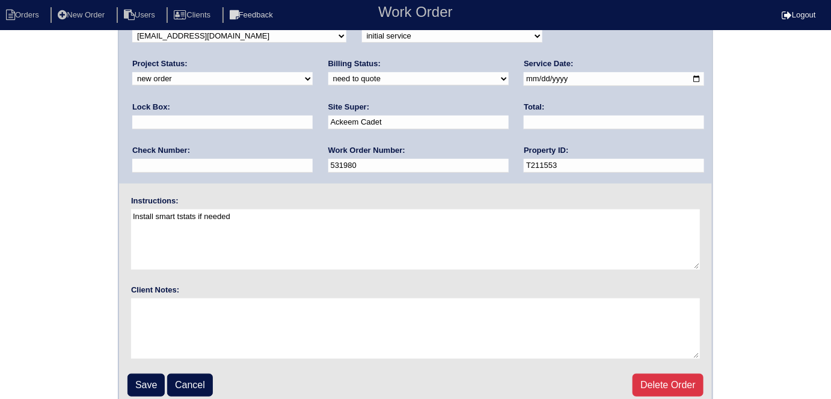
scroll to position [123, 0]
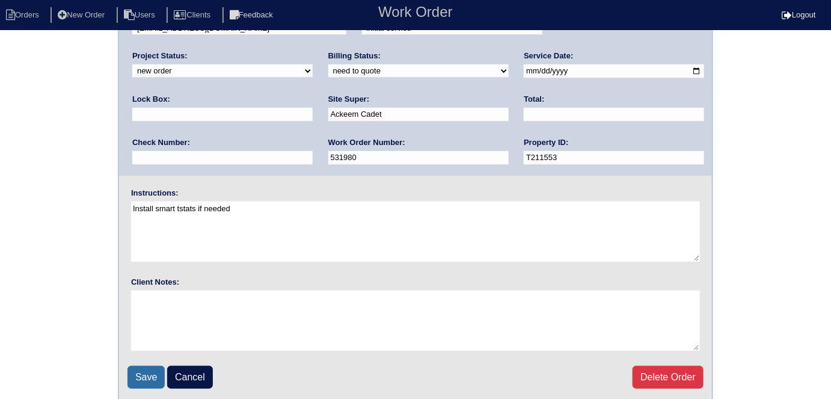
click at [143, 374] on input "Save" at bounding box center [146, 377] width 37 height 23
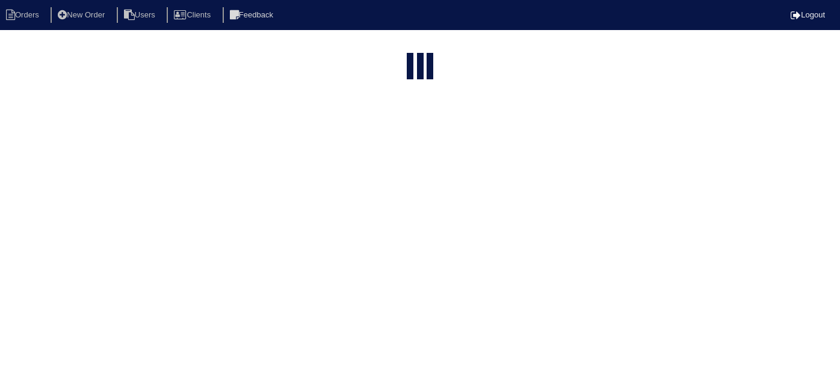
select select "15"
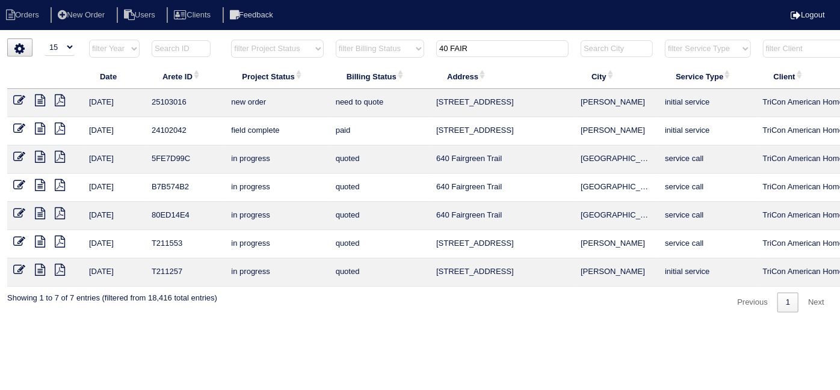
drag, startPoint x: 484, startPoint y: 50, endPoint x: 167, endPoint y: 26, distance: 318.0
click at [167, 39] on body "Orders New Order Users Clients Feedback Logout Orders New Order Users Clients M…" at bounding box center [420, 176] width 840 height 274
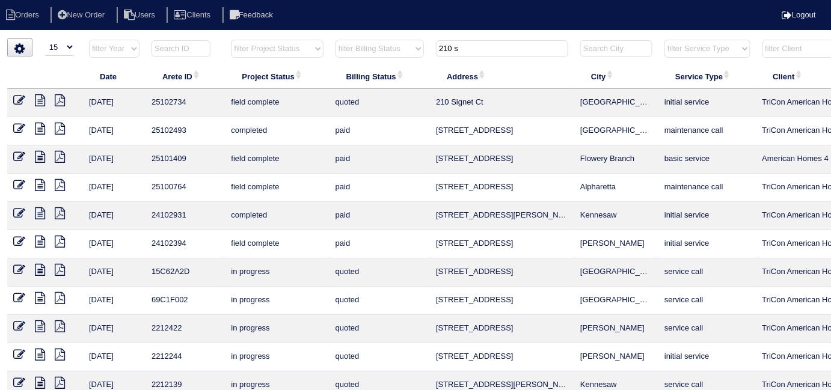
type input "210 s"
click at [19, 96] on icon at bounding box center [19, 100] width 12 height 12
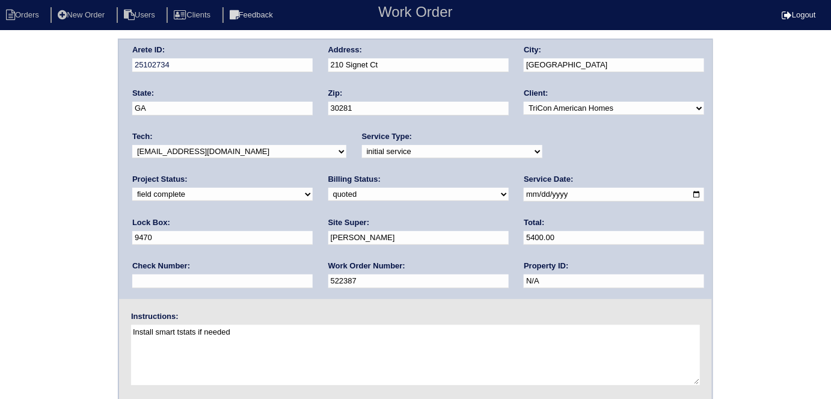
click at [328, 188] on select "need to quote quoted need to invoice invoiced paid warranty purchase order need…" at bounding box center [418, 194] width 180 height 13
select select "need to invoice"
click at [328, 188] on select "need to quote quoted need to invoice invoiced paid warranty purchase order need…" at bounding box center [418, 194] width 180 height 13
click at [313, 188] on select "new order assigned in progress field complete need to schedule admin review arc…" at bounding box center [222, 194] width 180 height 13
select select "need to schedule"
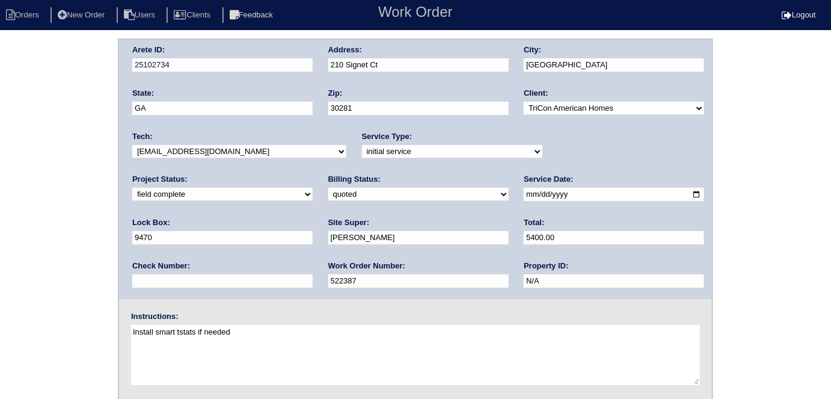
click at [313, 188] on select "new order assigned in progress field complete need to schedule admin review arc…" at bounding box center [222, 194] width 180 height 13
click at [524, 192] on input "[DATE]" at bounding box center [614, 195] width 180 height 14
type input "2025-08-14"
click at [0, 194] on div "Arete ID: 25102734 Address: 210 Signet Ct City: Stockbridge State: GA Zip: 3028…" at bounding box center [415, 282] width 831 height 487
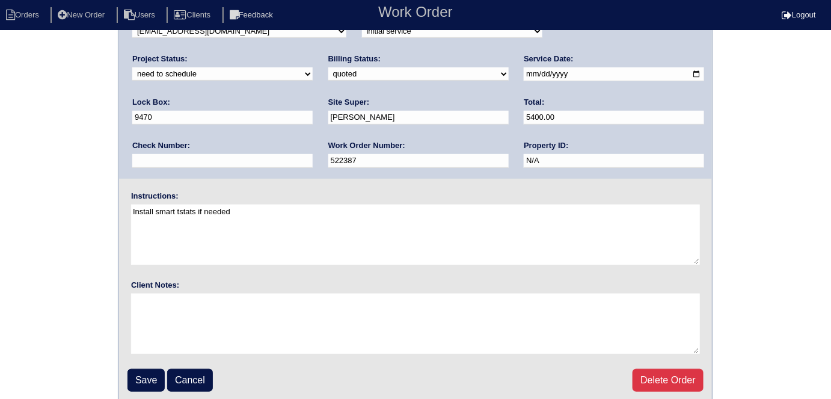
scroll to position [123, 0]
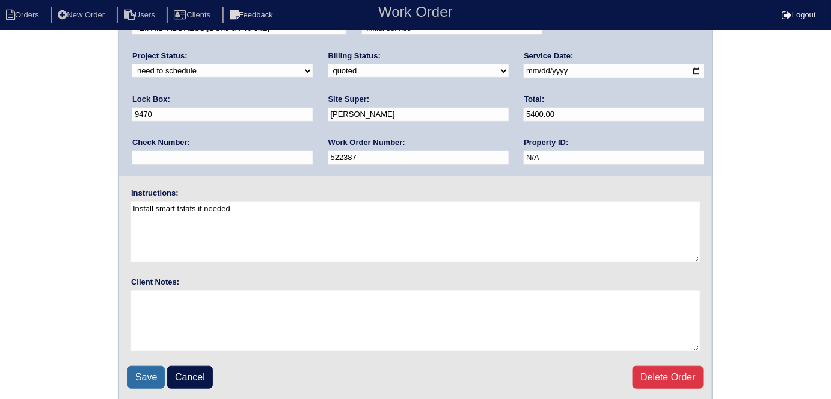
click at [141, 379] on input "Save" at bounding box center [146, 377] width 37 height 23
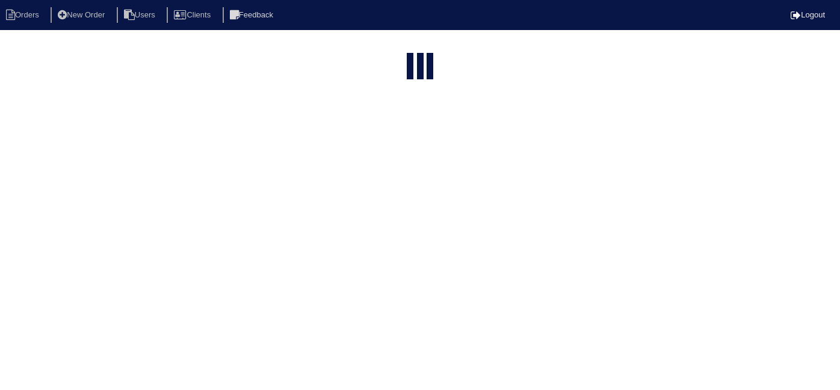
select select "15"
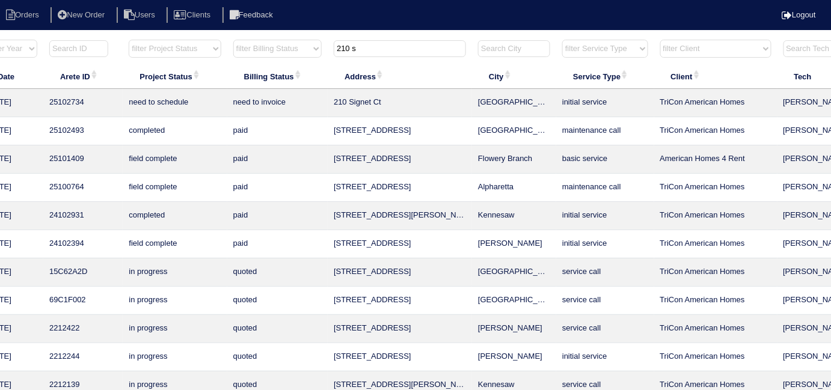
scroll to position [0, 218]
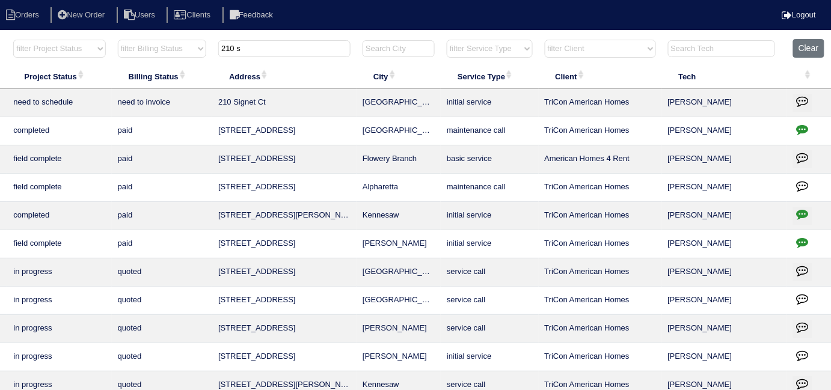
click at [804, 100] on icon "button" at bounding box center [803, 101] width 12 height 12
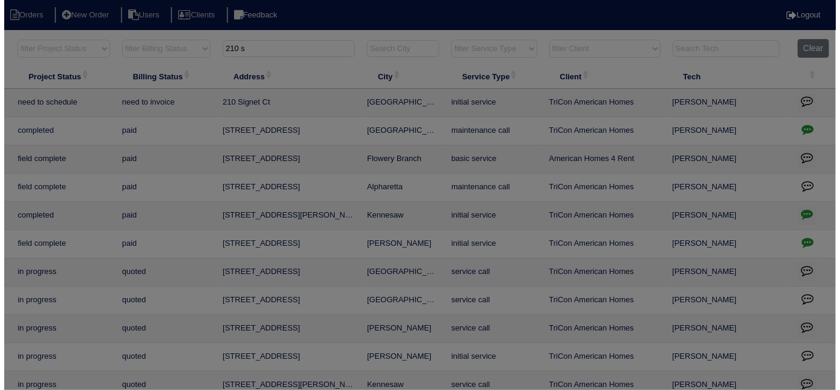
scroll to position [0, 209]
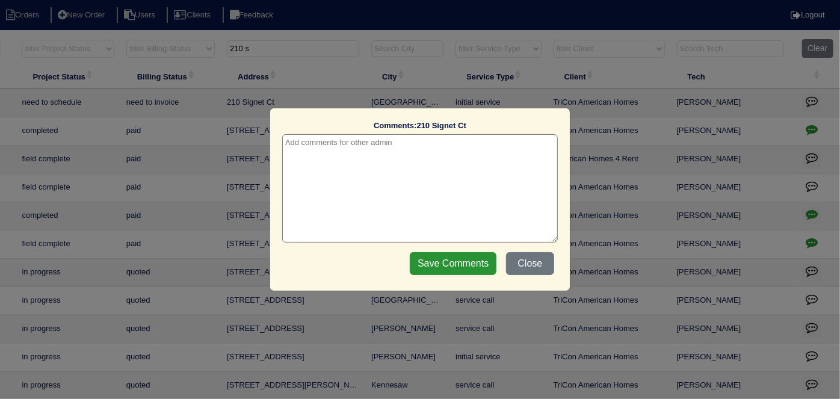
click at [298, 138] on textarea at bounding box center [420, 188] width 276 height 108
paste textarea "Replace US/Service Main"
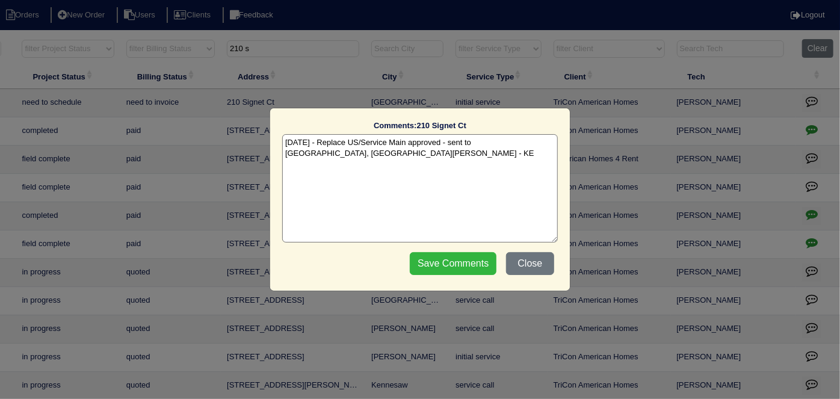
type textarea "[DATE] - Replace US/Service Main approved - sent to [GEOGRAPHIC_DATA], [GEOGRAP…"
click at [454, 256] on input "Save Comments" at bounding box center [453, 263] width 87 height 23
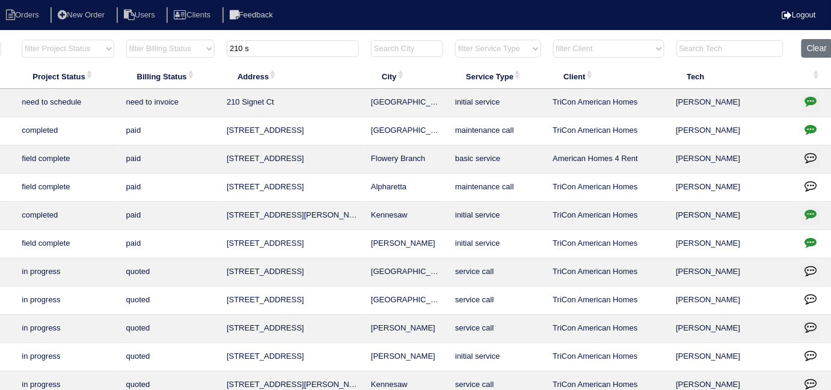
drag, startPoint x: 298, startPoint y: 53, endPoint x: 14, endPoint y: -4, distance: 290.1
click at [14, 0] on html "Orders New Order Users Clients Feedback Logout Orders New Order Users Clients M…" at bounding box center [206, 261] width 831 height 523
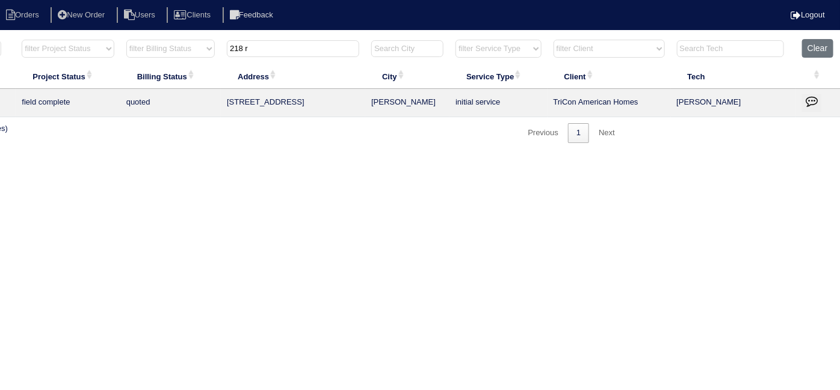
scroll to position [0, 0]
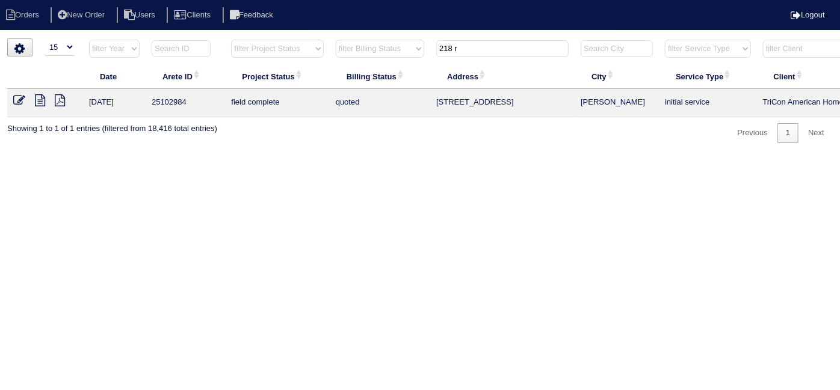
type input "218 r"
click at [11, 99] on td at bounding box center [45, 103] width 76 height 28
click at [17, 99] on icon at bounding box center [19, 100] width 12 height 12
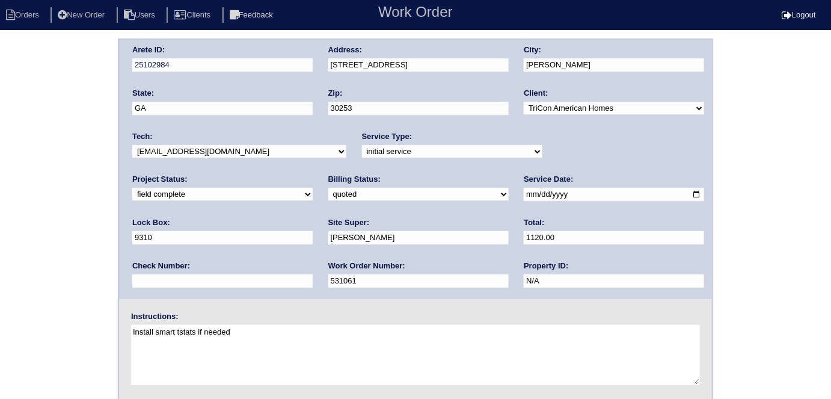
click at [328, 198] on select "need to quote quoted need to invoice invoiced paid warranty purchase order need…" at bounding box center [418, 194] width 180 height 13
select select "need to invoice"
click at [328, 188] on select "need to quote quoted need to invoice invoiced paid warranty purchase order need…" at bounding box center [418, 194] width 180 height 13
click at [72, 218] on div "Arete ID: 25102984 Address: 218 River Birch Dr City: McDonough State: GA Zip: 3…" at bounding box center [415, 282] width 831 height 487
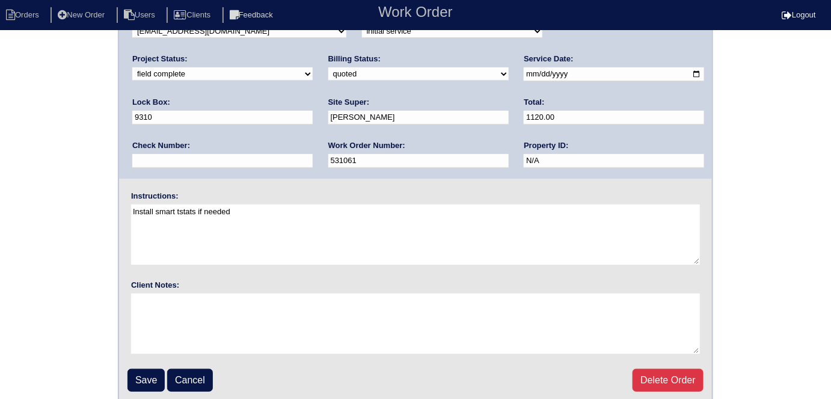
scroll to position [123, 0]
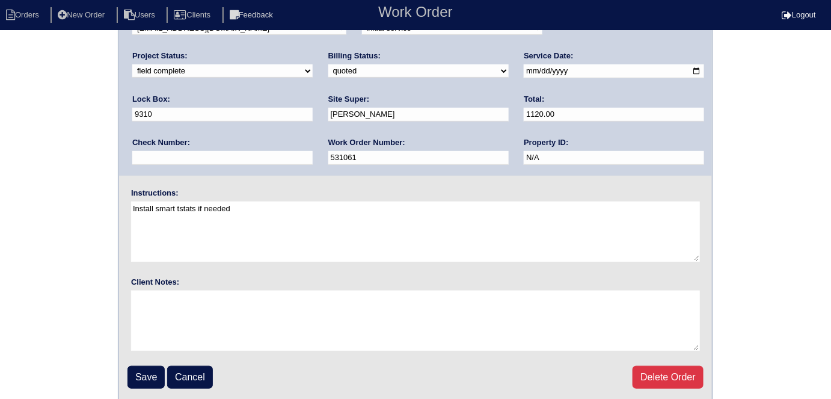
drag, startPoint x: 34, startPoint y: 182, endPoint x: 51, endPoint y: 251, distance: 71.9
click at [34, 182] on div "Arete ID: 25102984 Address: 218 River Birch Dr City: McDonough State: GA Zip: 3…" at bounding box center [415, 158] width 831 height 487
click at [130, 372] on input "Save" at bounding box center [146, 377] width 37 height 23
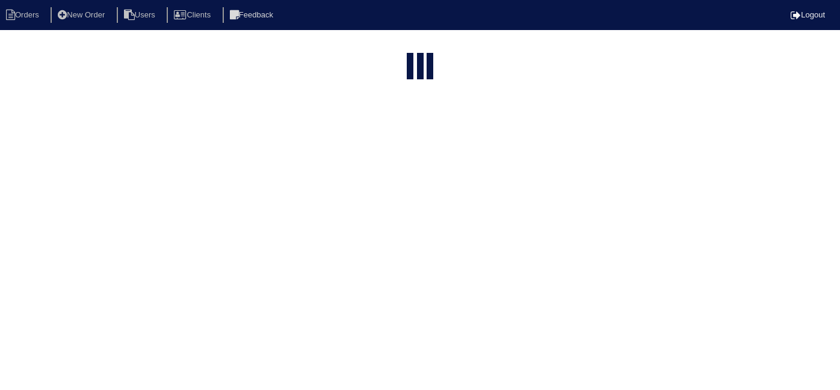
select select "15"
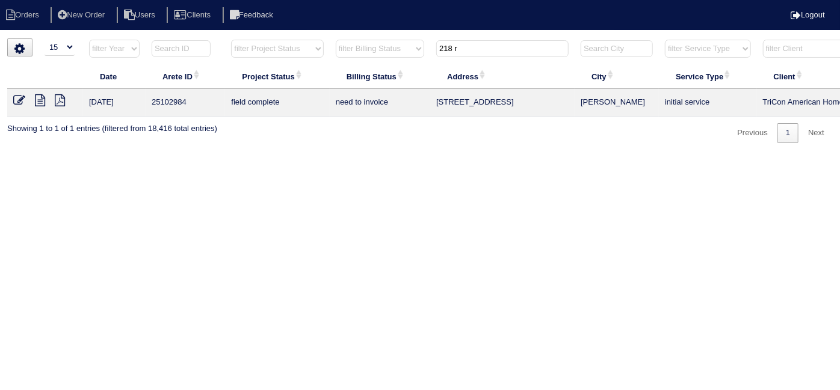
drag, startPoint x: 477, startPoint y: 49, endPoint x: 319, endPoint y: 24, distance: 159.5
click at [330, 39] on body "Orders New Order Users Clients Feedback Logout Orders New Order Users Clients M…" at bounding box center [420, 91] width 840 height 105
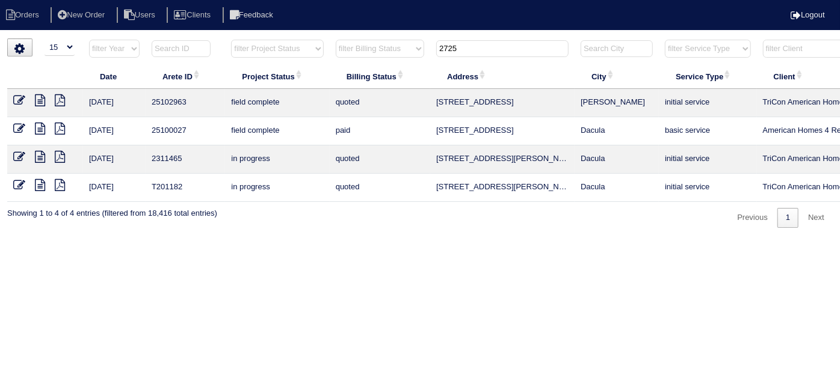
type input "2725"
click at [24, 100] on icon at bounding box center [19, 100] width 12 height 12
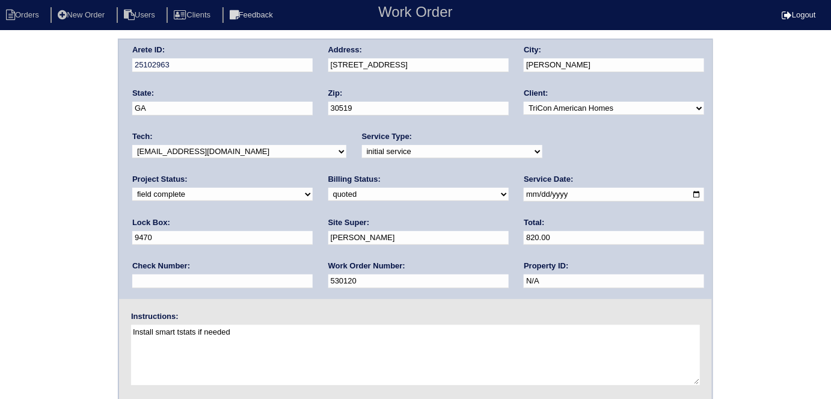
click at [80, 81] on div "Arete ID: 25102963 Address: 2725 Sedgeview Way NE City: Buford State: GA Zip: 3…" at bounding box center [415, 282] width 831 height 487
click at [328, 199] on select "need to quote quoted need to invoice invoiced paid warranty purchase order need…" at bounding box center [418, 194] width 180 height 13
select select "need to invoice"
click at [328, 188] on select "need to quote quoted need to invoice invoiced paid warranty purchase order need…" at bounding box center [418, 194] width 180 height 13
click at [30, 250] on div "Arete ID: 25102963 Address: 2725 Sedgeview Way NE City: Buford State: GA Zip: 3…" at bounding box center [415, 282] width 831 height 487
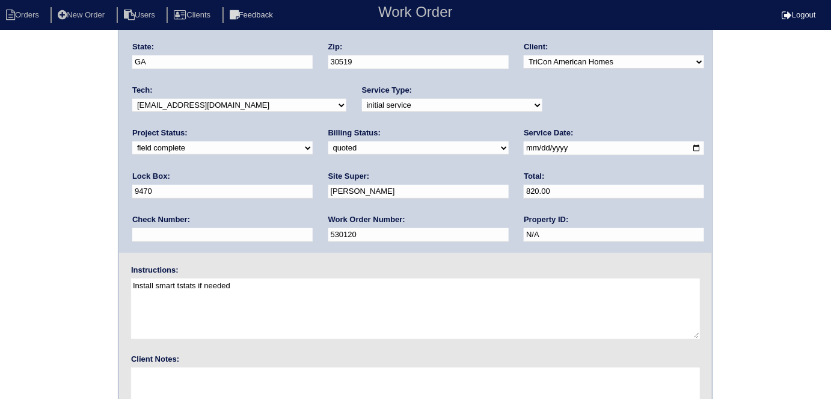
scroll to position [123, 0]
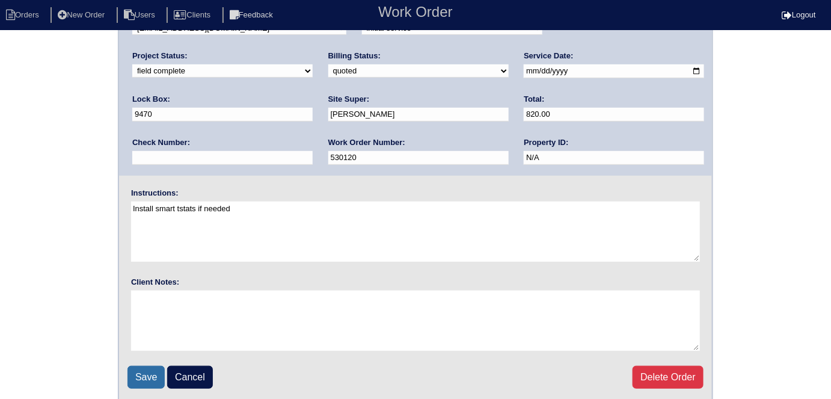
click at [155, 378] on input "Save" at bounding box center [146, 377] width 37 height 23
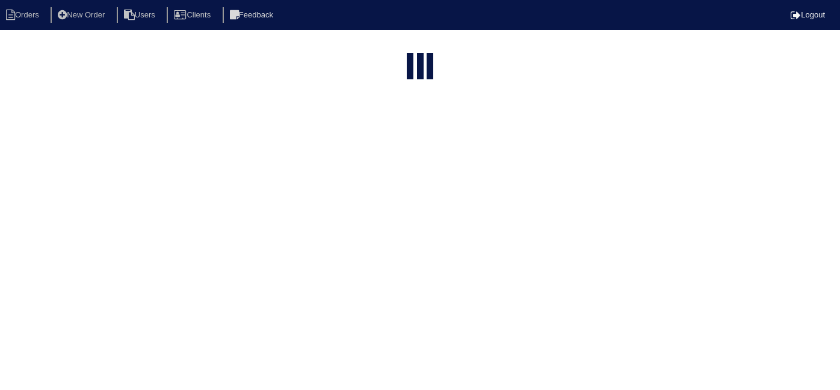
select select "15"
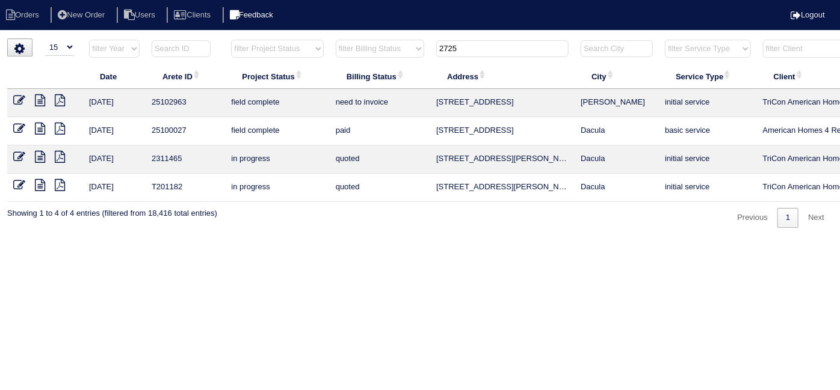
drag, startPoint x: 490, startPoint y: 47, endPoint x: 251, endPoint y: 9, distance: 241.2
click at [307, 39] on body "Orders New Order Users Clients Feedback Logout Orders New Order Users Clients M…" at bounding box center [420, 134] width 840 height 190
type input "3734 w"
click at [15, 101] on icon at bounding box center [19, 100] width 12 height 12
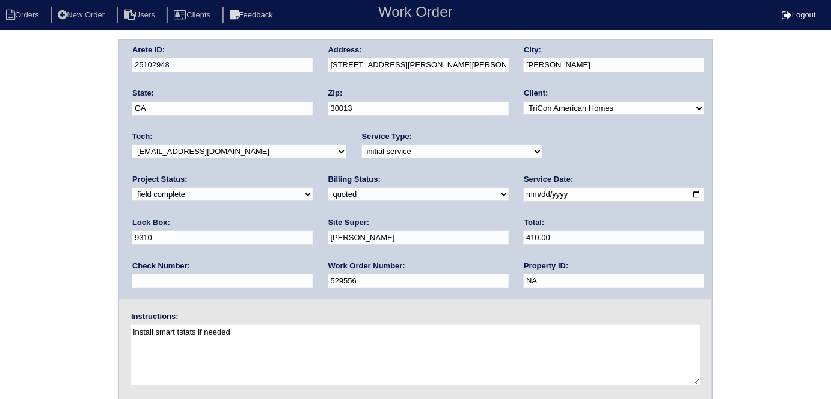
drag, startPoint x: 162, startPoint y: 190, endPoint x: 164, endPoint y: 198, distance: 8.0
click at [328, 190] on select "need to quote quoted need to invoice invoiced paid warranty purchase order need…" at bounding box center [418, 194] width 180 height 13
select select "need to invoice"
click at [328, 188] on select "need to quote quoted need to invoice invoiced paid warranty purchase order need…" at bounding box center [418, 194] width 180 height 13
click at [54, 236] on div "Arete ID: 25102948 Address: 3734 Windy Hill Dr SE City: Conyers State: GA Zip: …" at bounding box center [415, 282] width 831 height 487
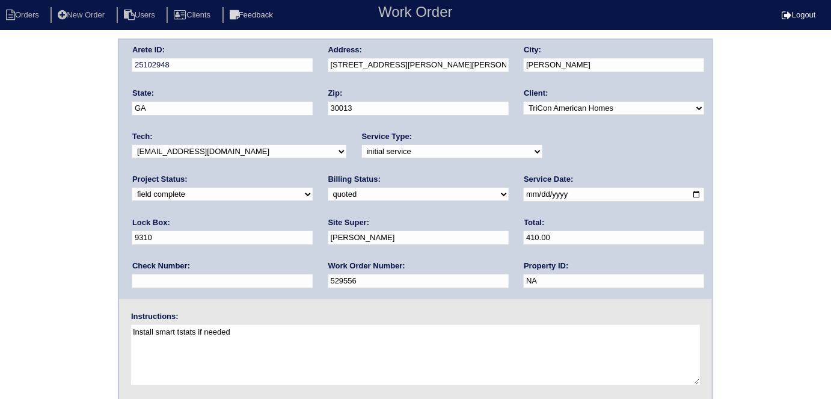
drag, startPoint x: 15, startPoint y: 173, endPoint x: 20, endPoint y: 197, distance: 24.7
click at [15, 173] on div "Arete ID: 25102948 Address: 3734 Windy Hill Dr SE City: Conyers State: GA Zip: …" at bounding box center [415, 282] width 831 height 487
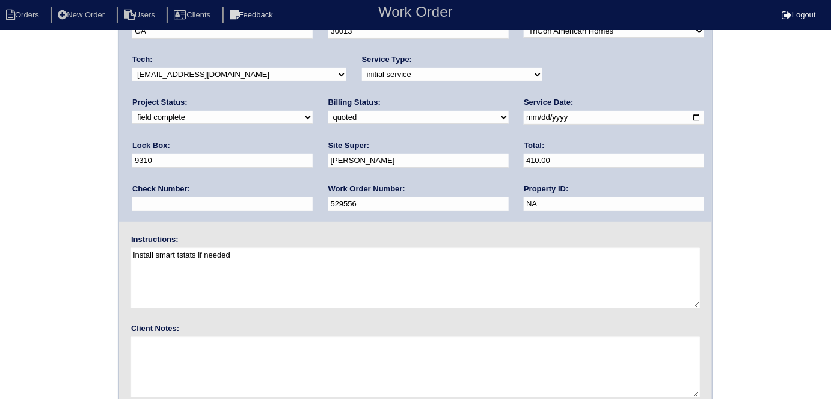
scroll to position [123, 0]
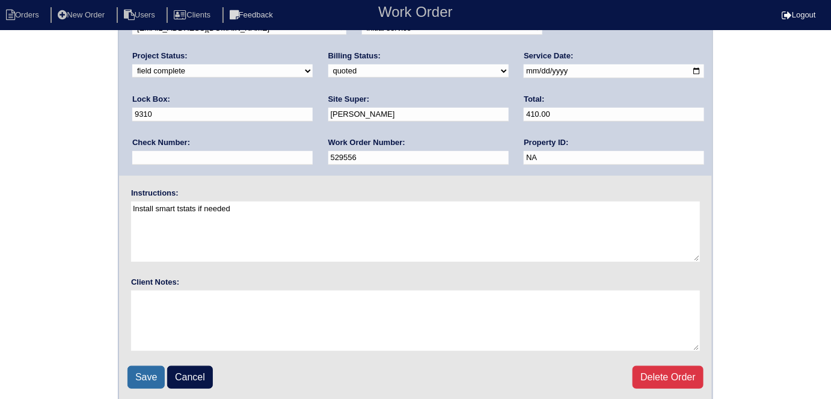
click at [149, 367] on input "Save" at bounding box center [146, 377] width 37 height 23
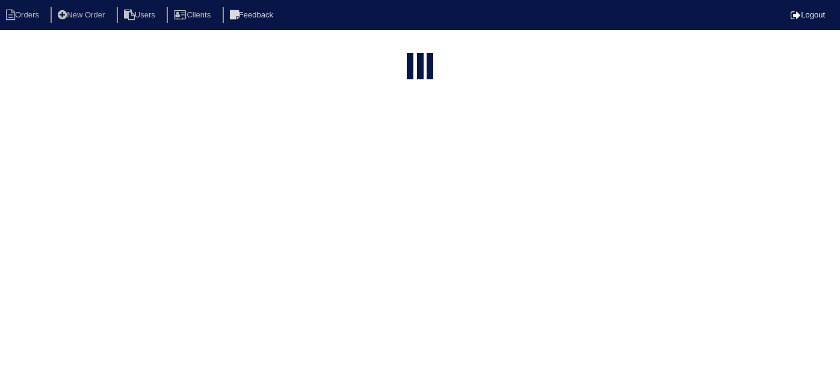
select select "15"
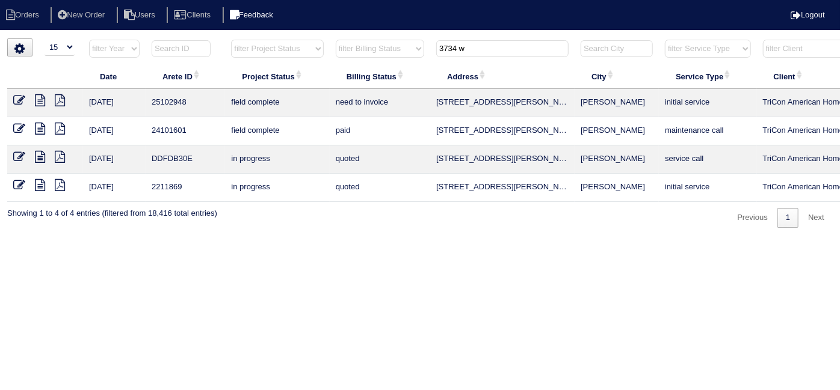
drag, startPoint x: 472, startPoint y: 42, endPoint x: 295, endPoint y: 22, distance: 178.6
click at [302, 39] on body "Orders New Order Users Clients Feedback Logout Orders New Order Users Clients M…" at bounding box center [420, 134] width 840 height 190
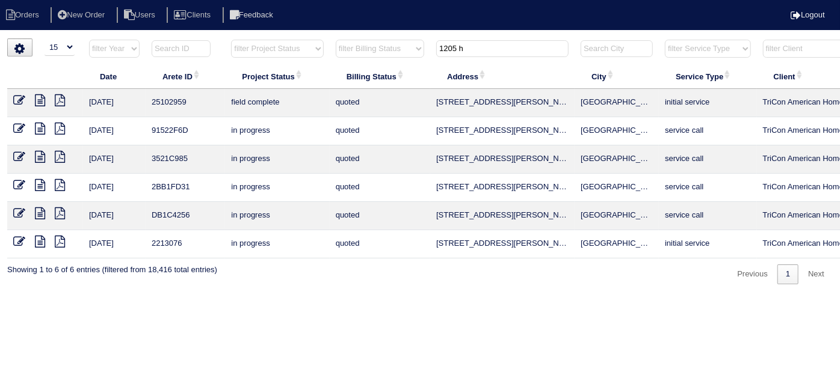
type input "1205 h"
click at [18, 105] on icon at bounding box center [19, 100] width 12 height 12
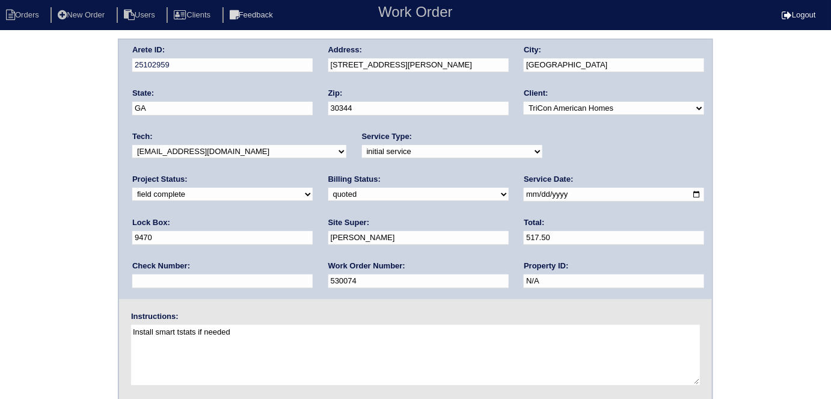
click at [328, 196] on select "need to quote quoted need to invoice invoiced paid warranty purchase order need…" at bounding box center [418, 194] width 180 height 13
select select "need to invoice"
click at [328, 188] on select "need to quote quoted need to invoice invoiced paid warranty purchase order need…" at bounding box center [418, 194] width 180 height 13
drag, startPoint x: 22, startPoint y: 173, endPoint x: 20, endPoint y: 192, distance: 19.4
click at [22, 173] on div "Arete ID: 25102959 Address: 1205 Hawthorne Tr City: East Point State: GA Zip: 3…" at bounding box center [415, 282] width 831 height 487
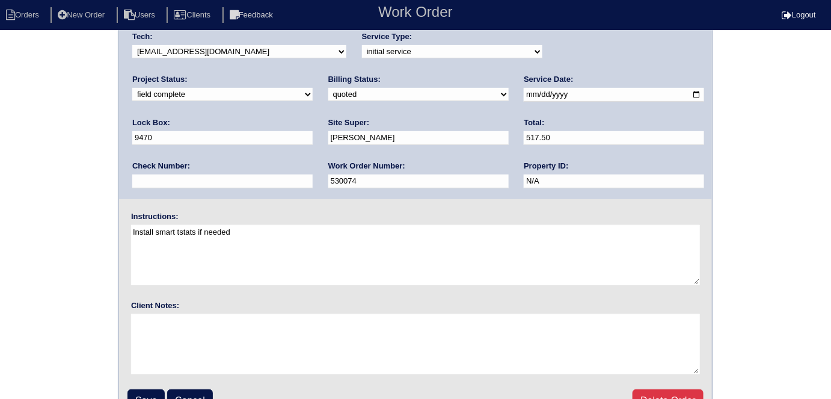
scroll to position [123, 0]
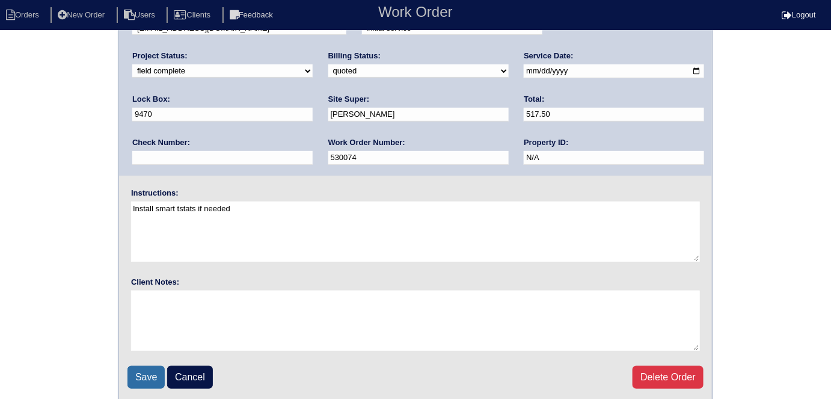
drag, startPoint x: 138, startPoint y: 369, endPoint x: 142, endPoint y: 361, distance: 9.2
click at [138, 369] on input "Save" at bounding box center [146, 377] width 37 height 23
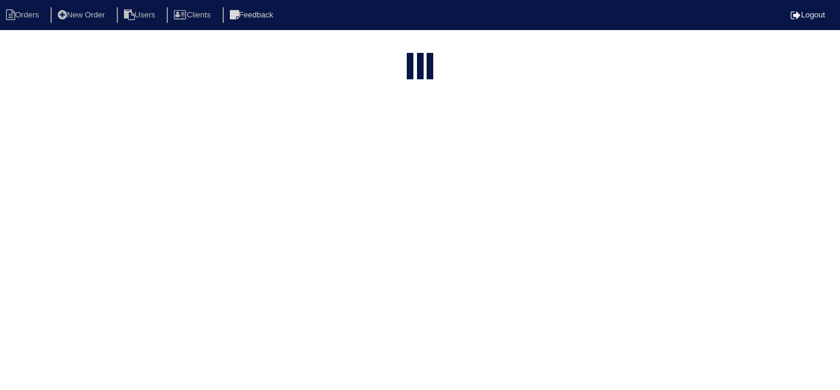
select select "15"
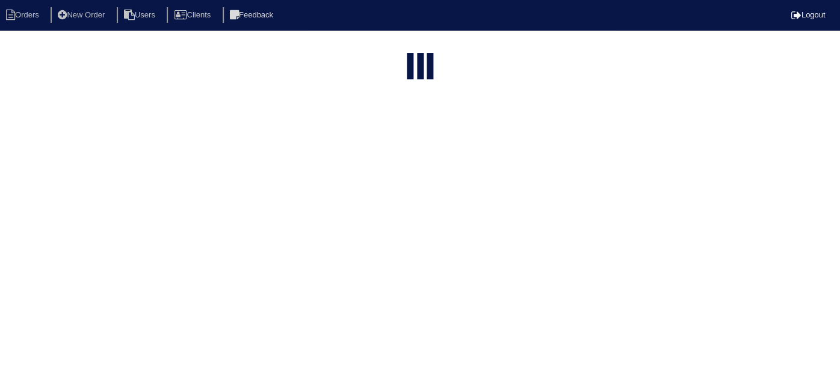
type input "1205 h"
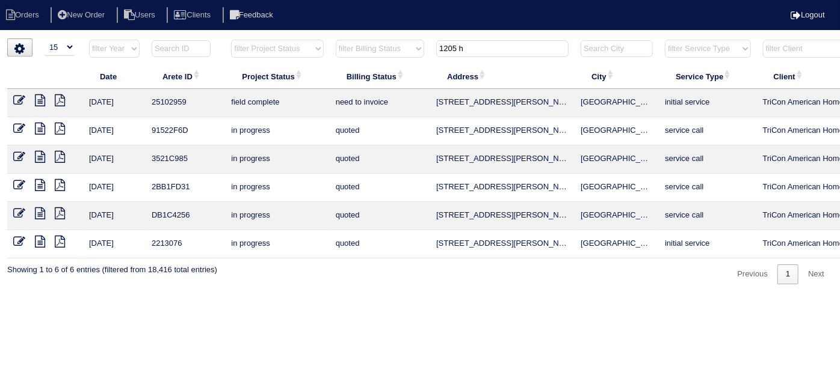
drag, startPoint x: 479, startPoint y: 51, endPoint x: 378, endPoint y: 54, distance: 101.7
click at [378, 54] on tr "filter Year -- Any Year -- 2025 2024 2023 2022 2021 2020 2019 filter Project St…" at bounding box center [528, 51] width 1043 height 25
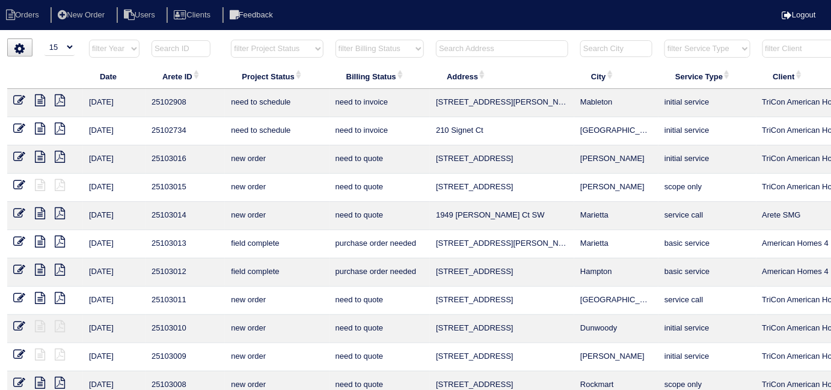
click at [486, 54] on input "text" at bounding box center [502, 48] width 132 height 17
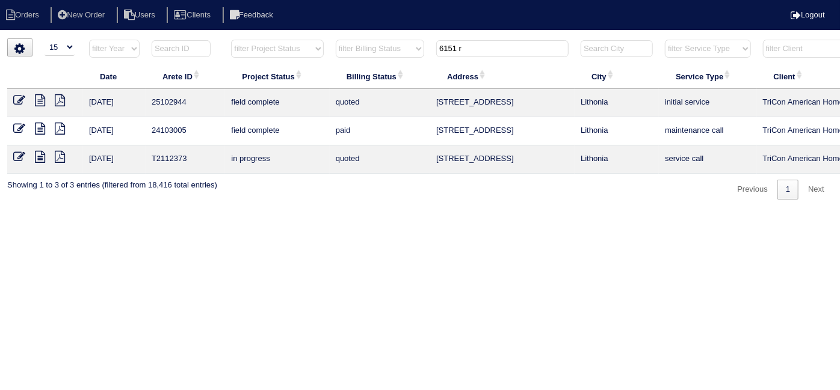
type input "6151 r"
click at [15, 98] on icon at bounding box center [19, 100] width 12 height 12
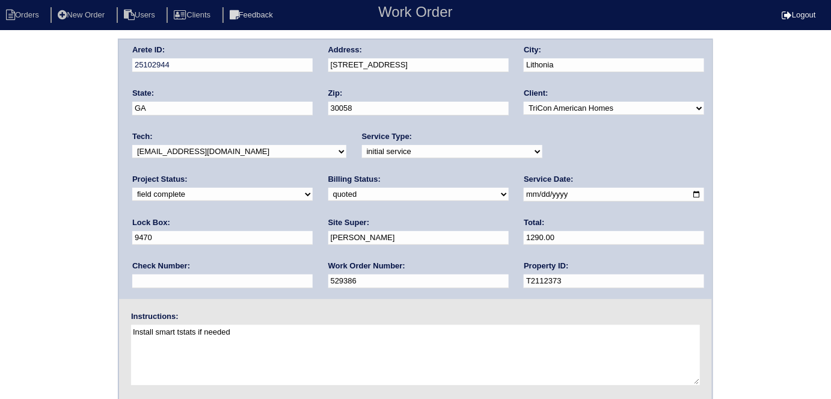
click at [328, 197] on select "need to quote quoted need to invoice invoiced paid warranty purchase order need…" at bounding box center [418, 194] width 180 height 13
select select "need to invoice"
click at [328, 188] on select "need to quote quoted need to invoice invoiced paid warranty purchase order need…" at bounding box center [418, 194] width 180 height 13
click at [59, 236] on div "Arete ID: 25102944 Address: [STREET_ADDRESS] City: [GEOGRAPHIC_DATA] State: [GE…" at bounding box center [415, 282] width 831 height 487
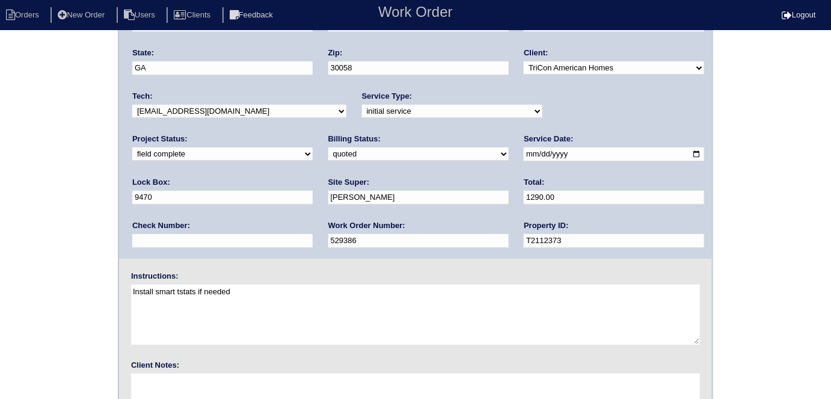
scroll to position [123, 0]
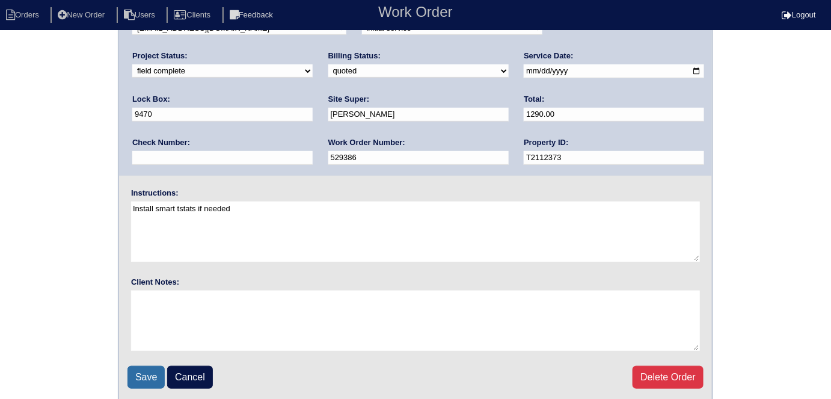
click at [137, 368] on input "Save" at bounding box center [146, 377] width 37 height 23
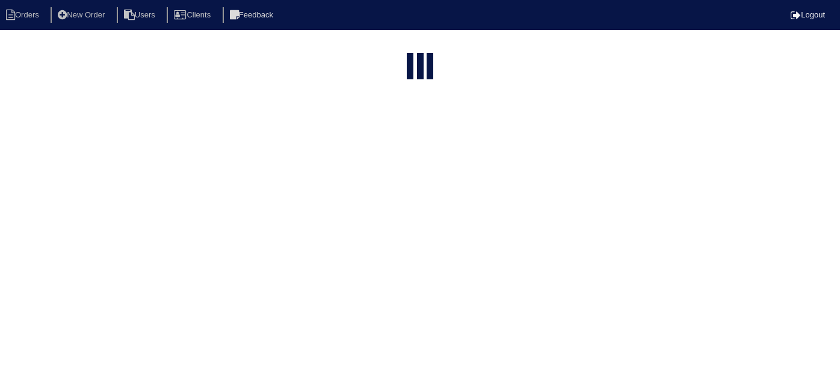
select select "15"
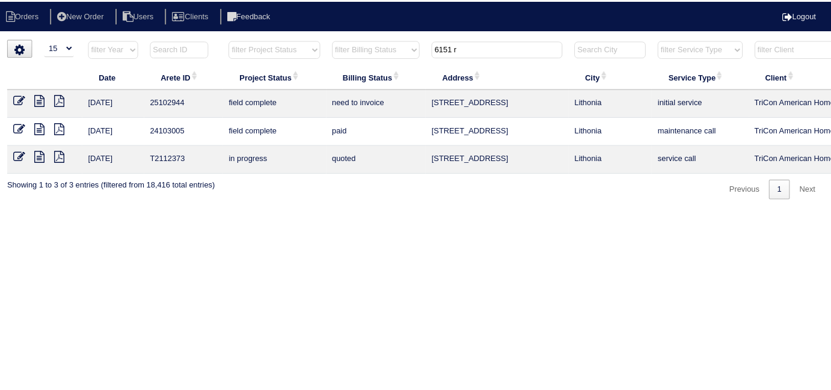
scroll to position [0, 209]
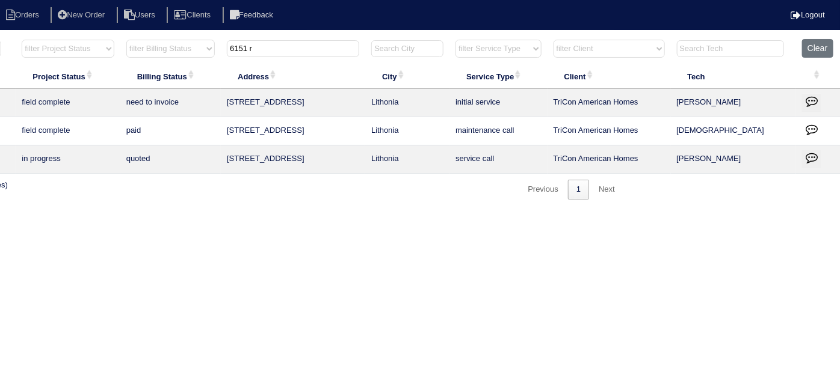
click at [814, 100] on icon "button" at bounding box center [812, 101] width 12 height 12
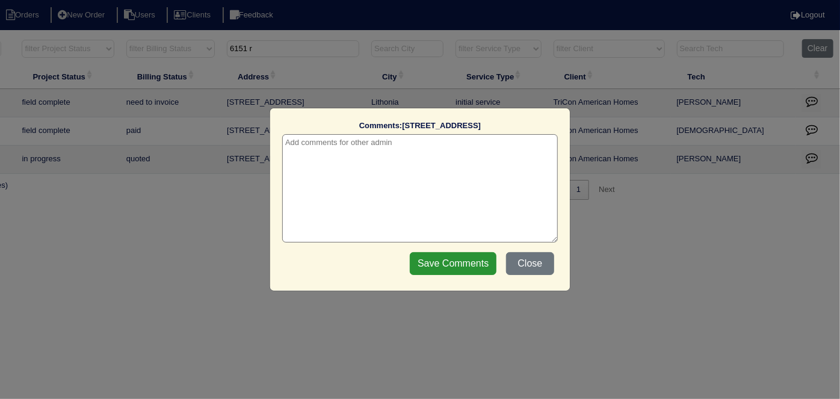
click at [309, 153] on textarea at bounding box center [420, 188] width 276 height 108
paste textarea "Duct cleaning"
type textarea "8/13/25 - Duct cleaning approved - Sent to Dan - KE"
click at [435, 270] on input "Save Comments" at bounding box center [453, 263] width 87 height 23
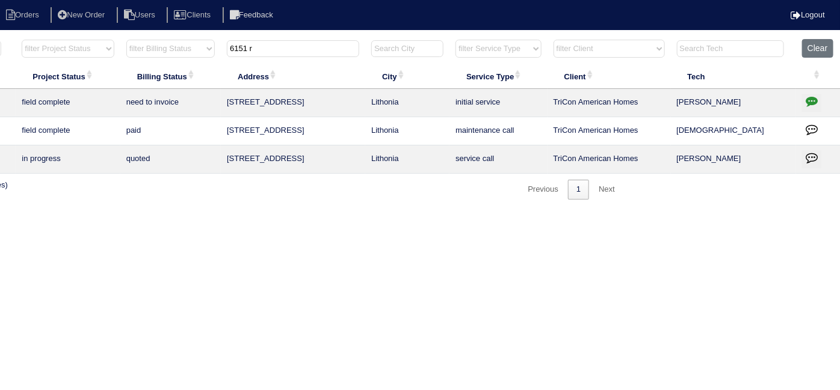
drag, startPoint x: 307, startPoint y: 54, endPoint x: 81, endPoint y: 52, distance: 226.2
click at [97, 53] on tr "filter Year -- Any Year -- 2025 2024 2023 2022 2021 2020 2019 filter Project St…" at bounding box center [319, 51] width 1043 height 25
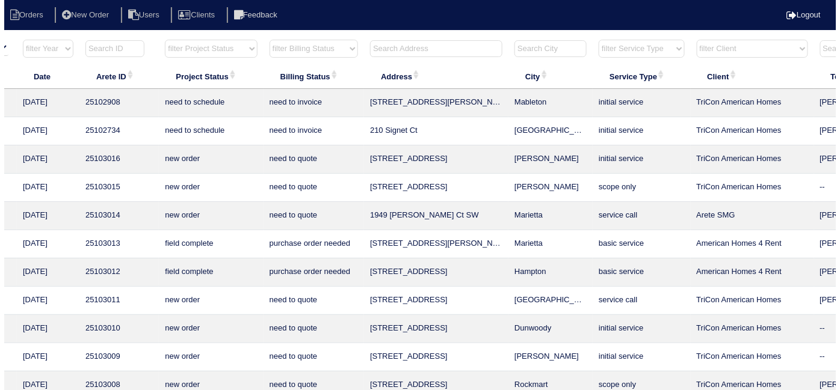
scroll to position [0, 61]
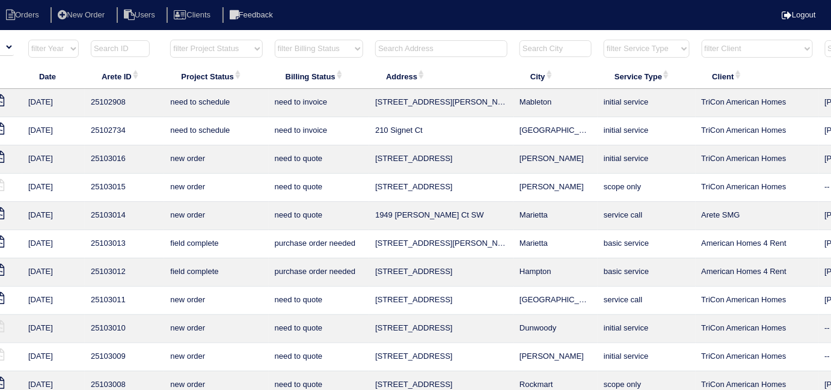
click at [477, 45] on input "text" at bounding box center [441, 48] width 132 height 17
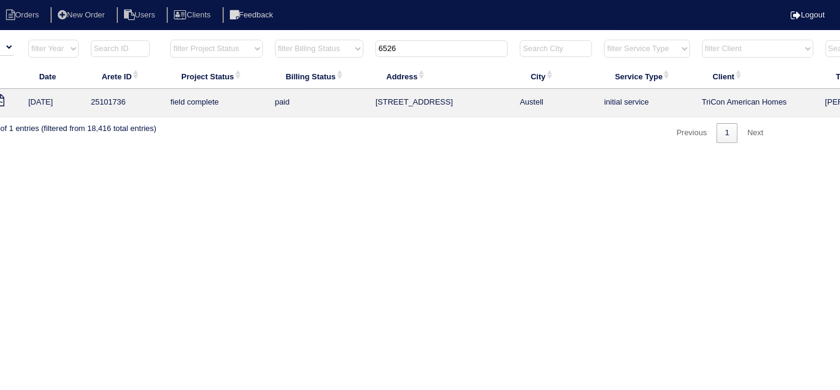
scroll to position [0, 0]
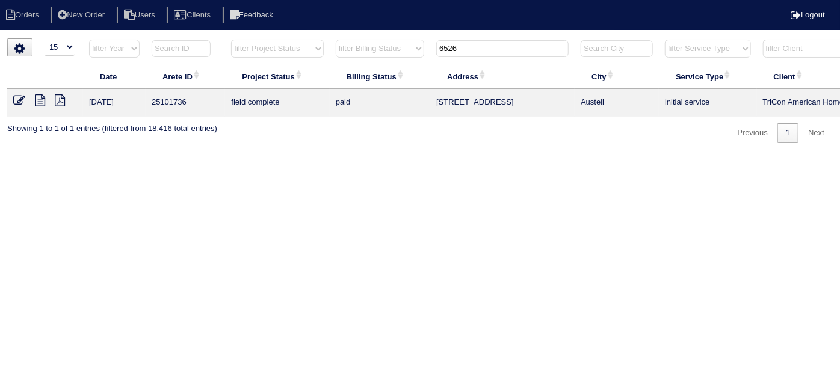
type input "6526"
click at [35, 102] on icon at bounding box center [40, 100] width 10 height 12
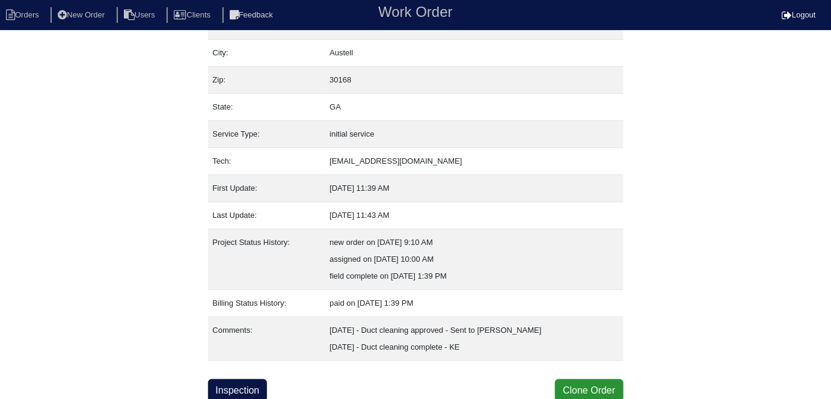
scroll to position [80, 0]
click at [262, 393] on link "Inspection" at bounding box center [238, 390] width 60 height 23
select select "0"
select select "Carrier"
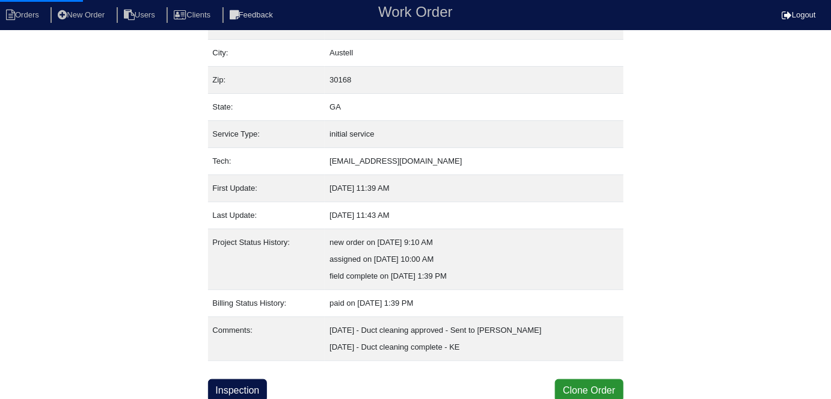
select select "0"
select select "1"
select select "0"
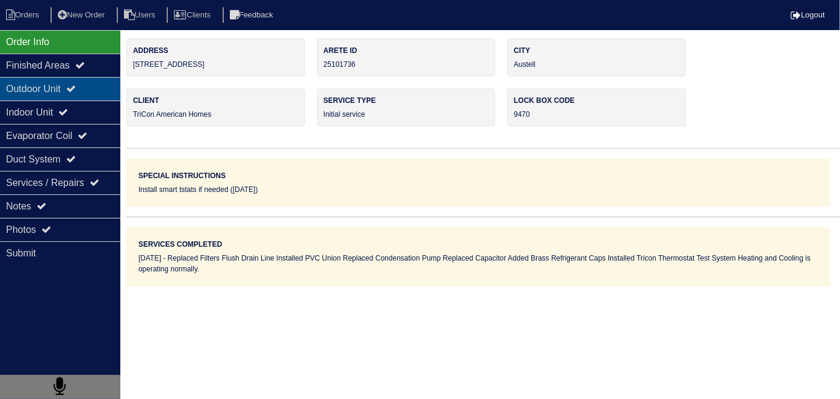
click at [45, 91] on div "Outdoor Unit" at bounding box center [60, 88] width 120 height 23
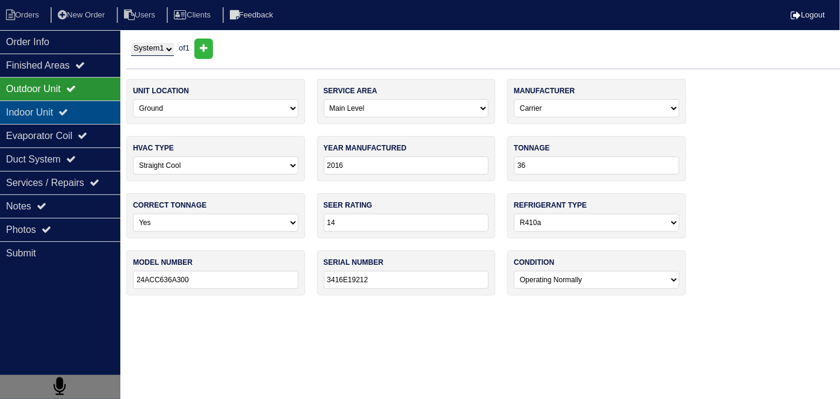
click at [47, 108] on div "Indoor Unit" at bounding box center [60, 111] width 120 height 23
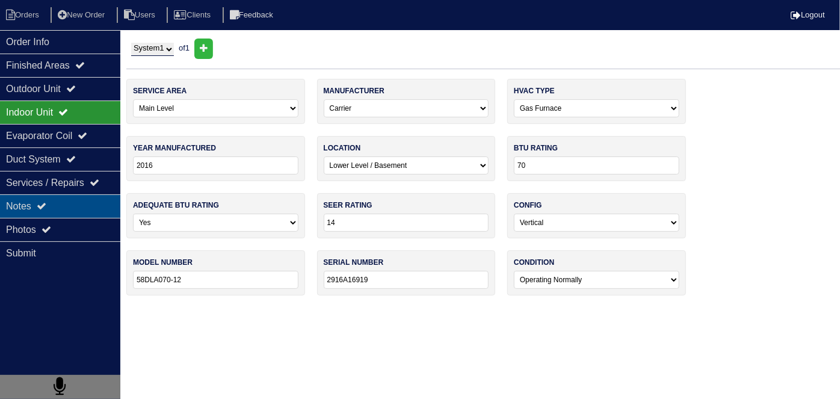
click at [58, 215] on div "Notes" at bounding box center [60, 205] width 120 height 23
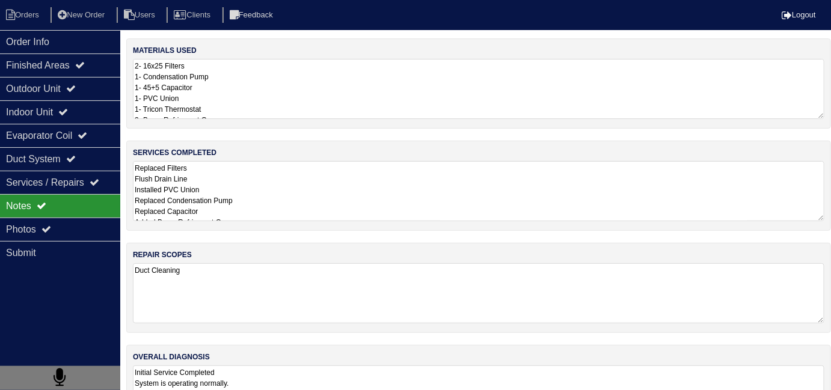
click at [325, 199] on textarea "Replaced Filters Flush Drain Line Installed PVC Union Replaced Condensation Pum…" at bounding box center [479, 191] width 692 height 60
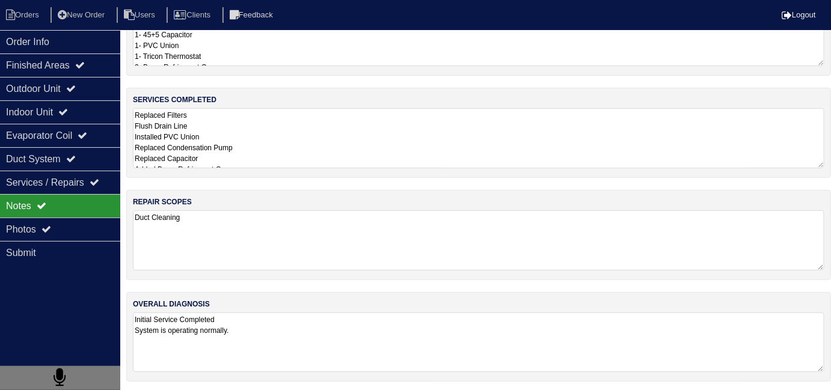
click at [293, 138] on textarea "Replaced Filters Flush Drain Line Installed PVC Union Replaced Condensation Pum…" at bounding box center [479, 138] width 692 height 60
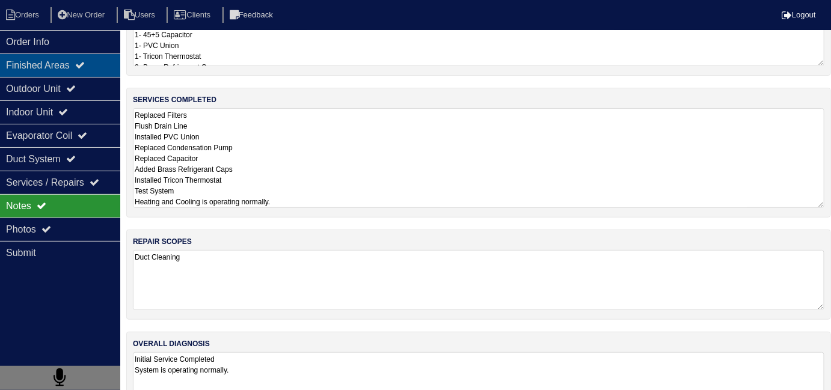
click at [93, 55] on div "Finished Areas" at bounding box center [60, 65] width 120 height 23
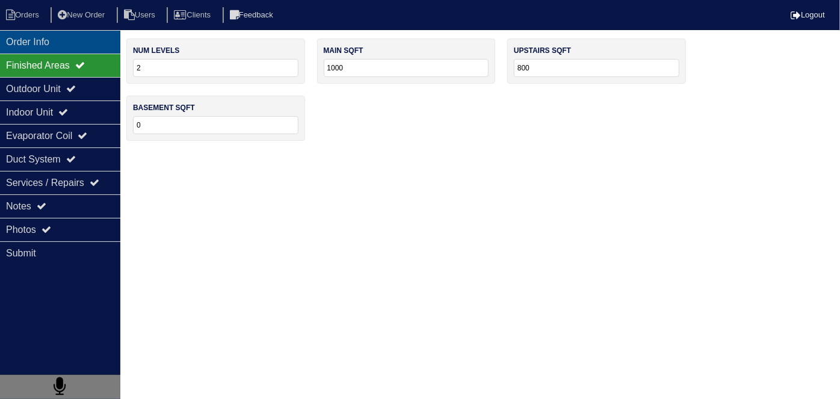
click at [91, 42] on div "Order Info" at bounding box center [60, 41] width 120 height 23
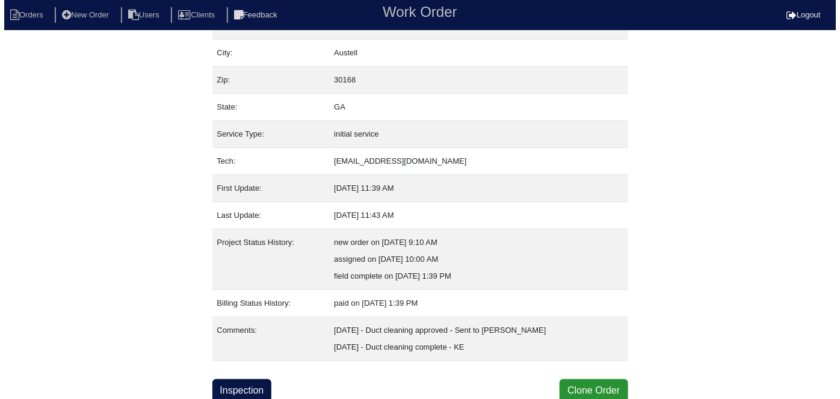
scroll to position [80, 0]
click at [582, 393] on button "Clone Order" at bounding box center [589, 390] width 68 height 23
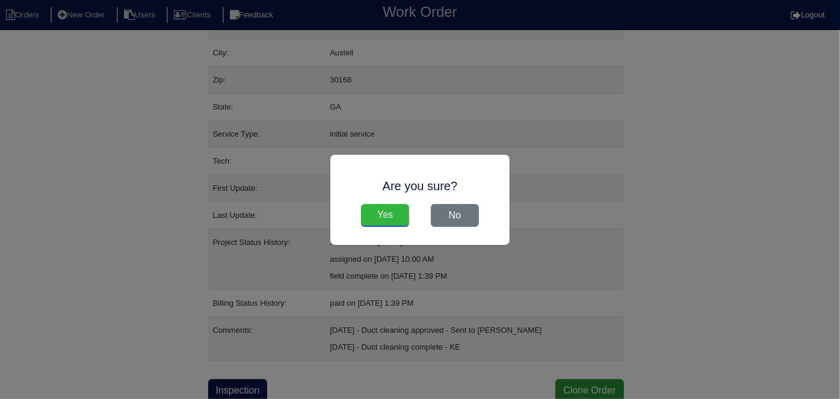
click at [388, 220] on input "Yes" at bounding box center [385, 215] width 48 height 23
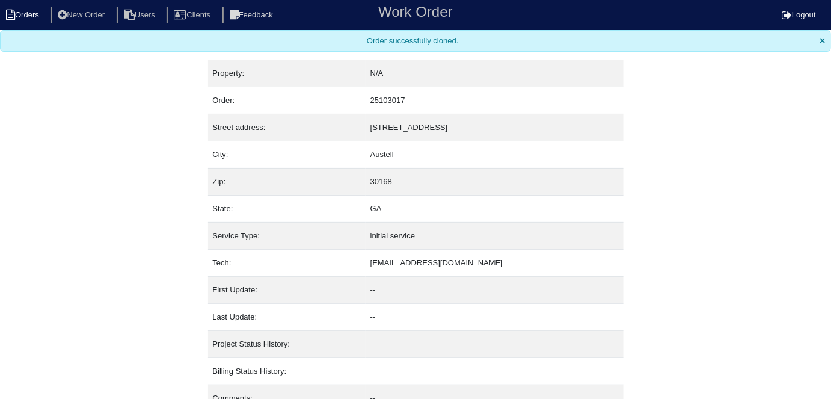
click at [30, 18] on li "Orders" at bounding box center [24, 15] width 49 height 16
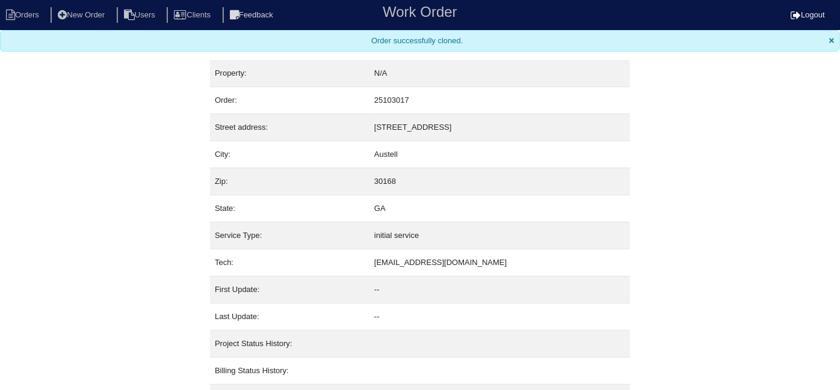
select select "15"
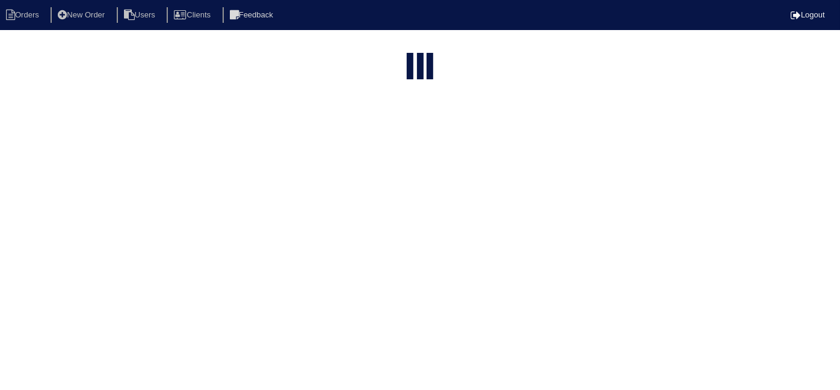
type input "6526"
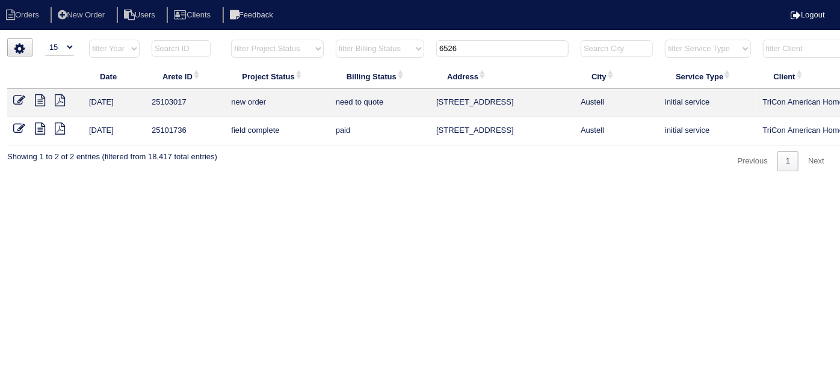
click at [19, 103] on icon at bounding box center [19, 100] width 12 height 12
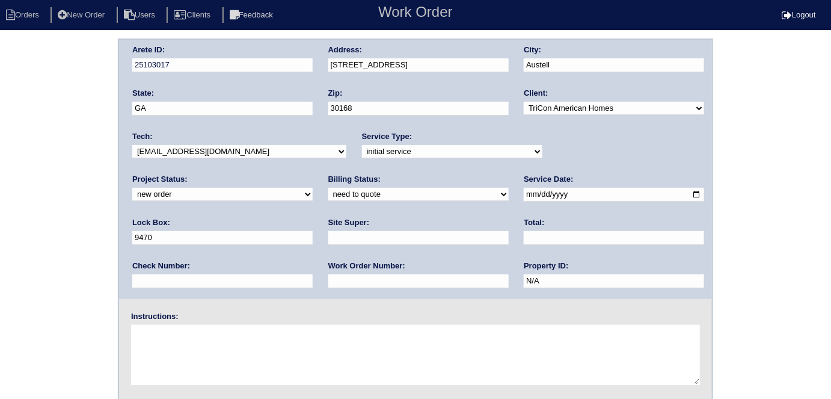
click at [365, 158] on div "Service Type: -select- initial service basic service maintenance call replaceme…" at bounding box center [452, 147] width 180 height 33
click at [363, 148] on select "-select- initial service basic service maintenance call replacement scope servi…" at bounding box center [452, 151] width 180 height 13
select select "service call"
click at [362, 145] on select "-select- initial service basic service maintenance call replacement scope servi…" at bounding box center [452, 151] width 180 height 13
click at [328, 241] on input "text" at bounding box center [418, 238] width 180 height 14
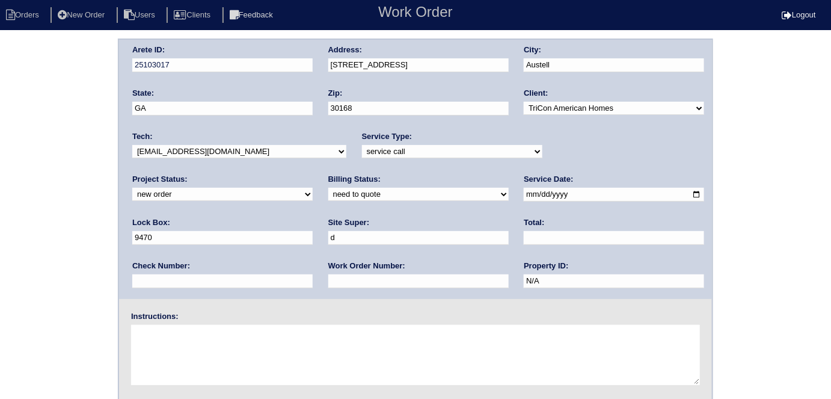
type input "[PERSON_NAME]"
click at [208, 326] on textarea at bounding box center [415, 355] width 569 height 60
type textarea "System not working"
click at [328, 287] on div "Work Order Number:" at bounding box center [418, 277] width 180 height 34
click at [328, 284] on input "text" at bounding box center [418, 281] width 180 height 14
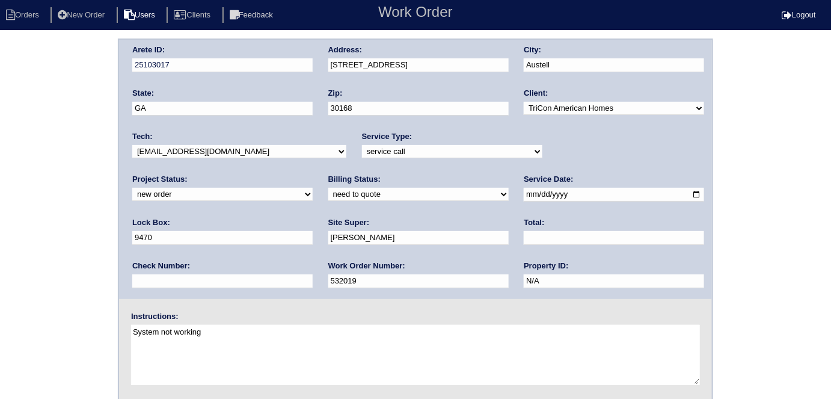
type input "532019"
drag, startPoint x: 600, startPoint y: 196, endPoint x: 229, endPoint y: 156, distance: 373.2
click at [256, 164] on div "Arete ID: 25103017 Address: [STREET_ADDRESS] City: [GEOGRAPHIC_DATA] State: [GE…" at bounding box center [415, 169] width 593 height 259
type input "1866"
click at [2, 194] on div "Arete ID: 25103017 Address: [STREET_ADDRESS] City: [GEOGRAPHIC_DATA] State: [GE…" at bounding box center [415, 282] width 831 height 487
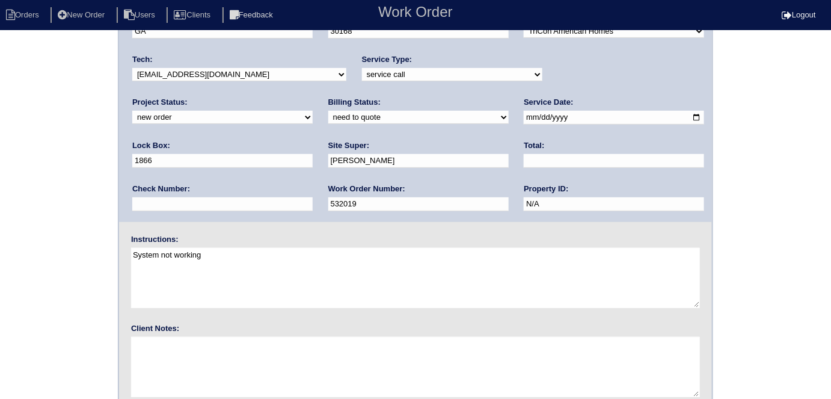
scroll to position [123, 0]
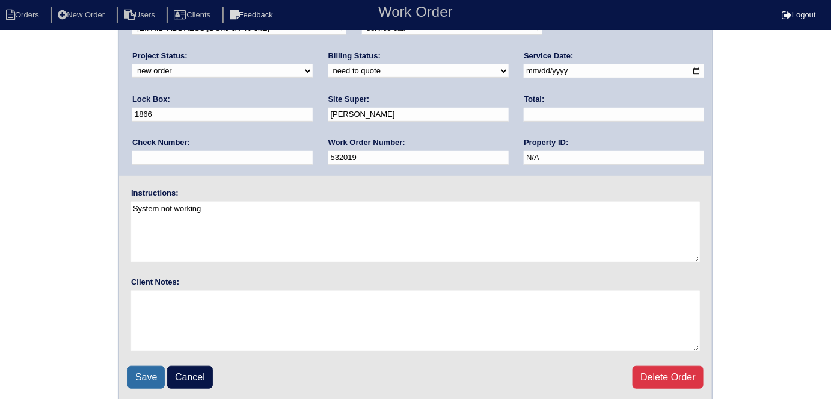
click at [147, 379] on input "Save" at bounding box center [146, 377] width 37 height 23
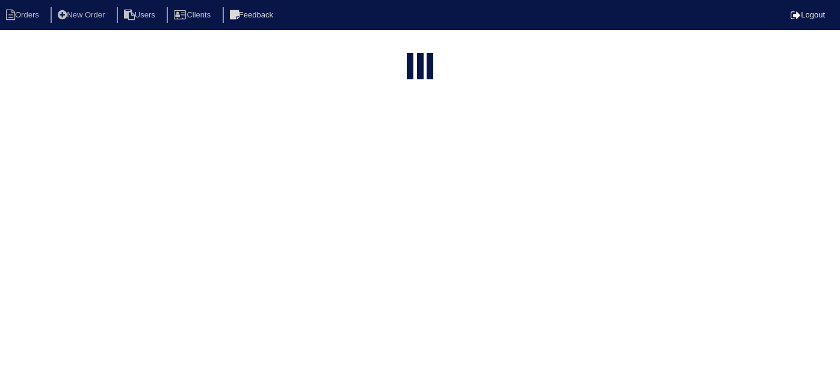
select select "15"
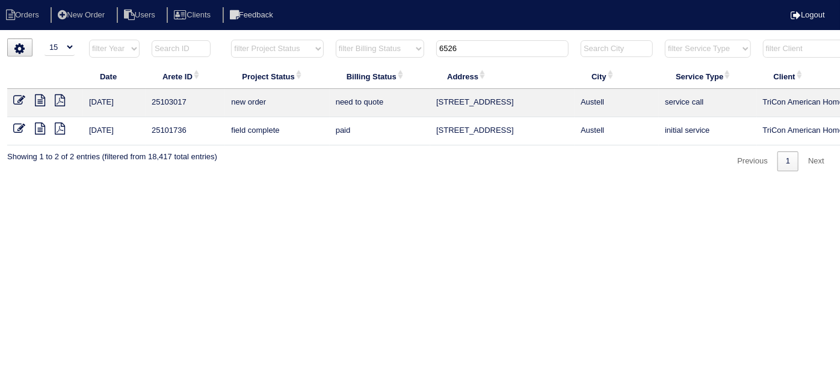
click at [40, 125] on icon at bounding box center [40, 129] width 10 height 12
click at [22, 96] on icon at bounding box center [19, 100] width 12 height 12
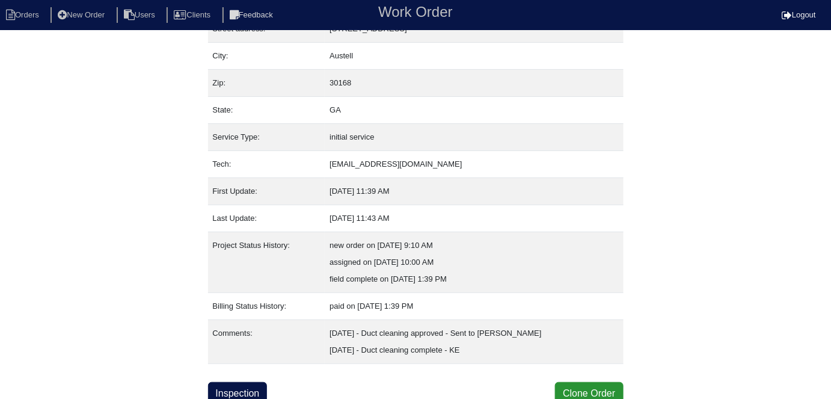
scroll to position [80, 0]
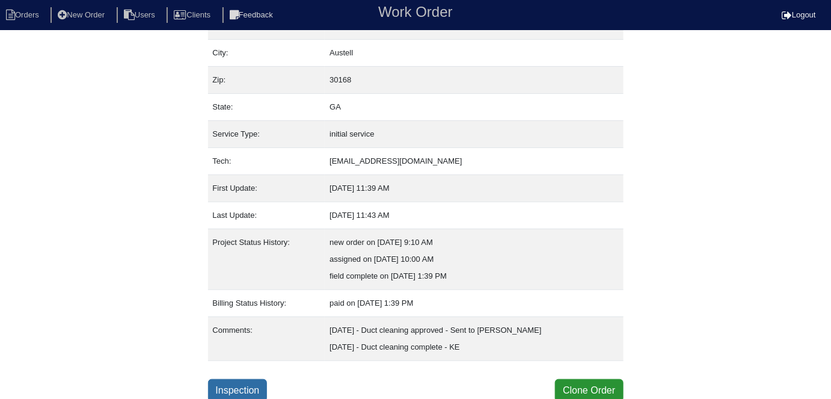
click at [253, 383] on link "Inspection" at bounding box center [238, 390] width 60 height 23
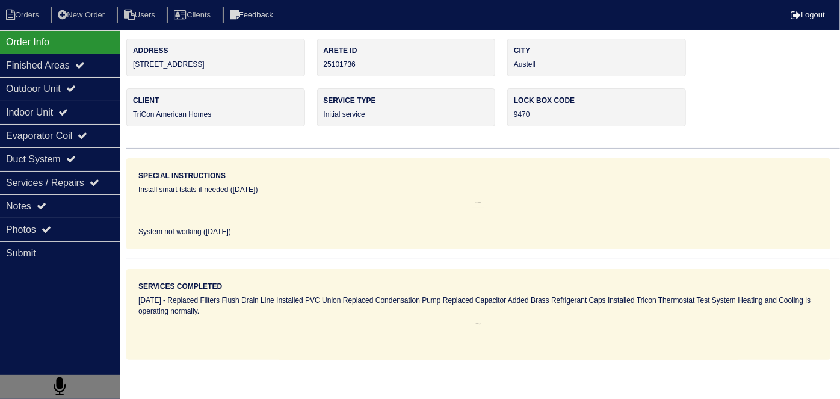
click at [35, 209] on div "Notes" at bounding box center [60, 205] width 120 height 23
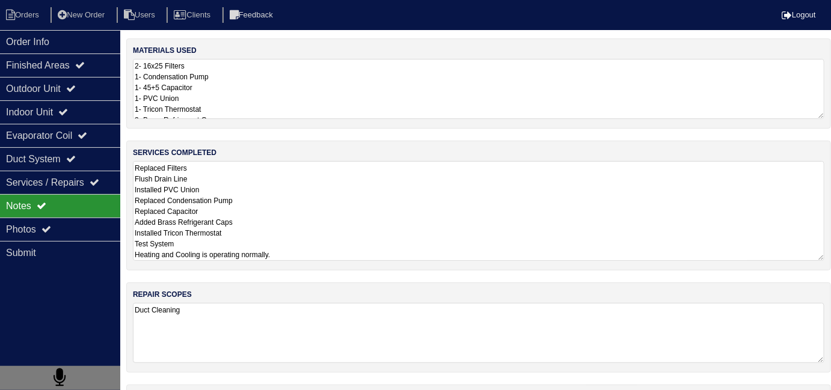
click at [351, 196] on textarea "Replaced Filters Flush Drain Line Installed PVC Union Replaced Condensation Pum…" at bounding box center [479, 211] width 692 height 100
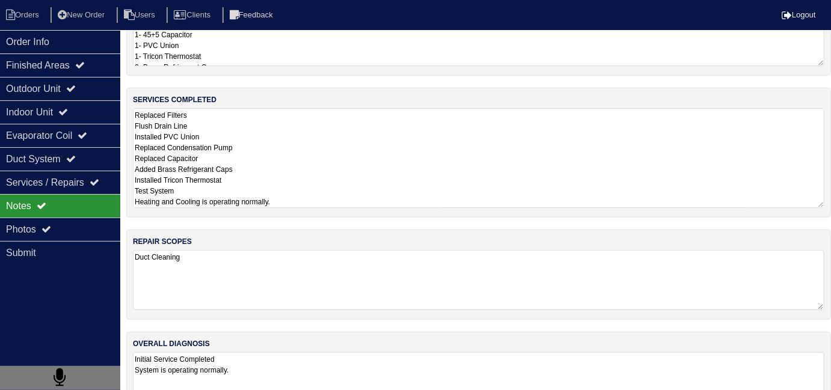
click at [374, 353] on textarea "Initial Service Completed System is operating normally." at bounding box center [479, 383] width 692 height 60
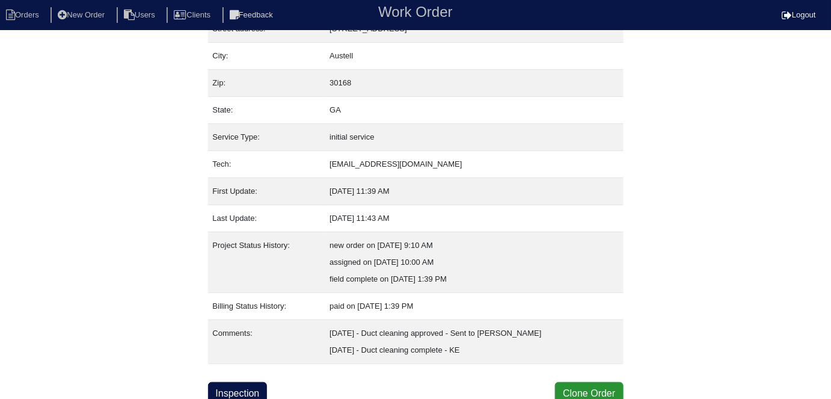
scroll to position [80, 0]
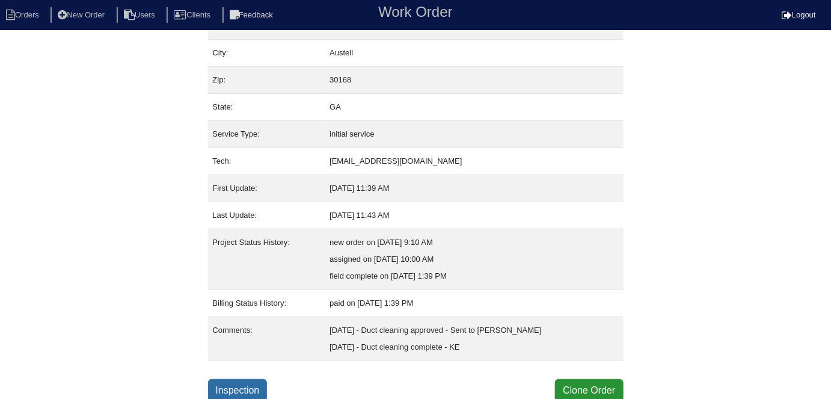
click at [238, 385] on link "Inspection" at bounding box center [238, 390] width 60 height 23
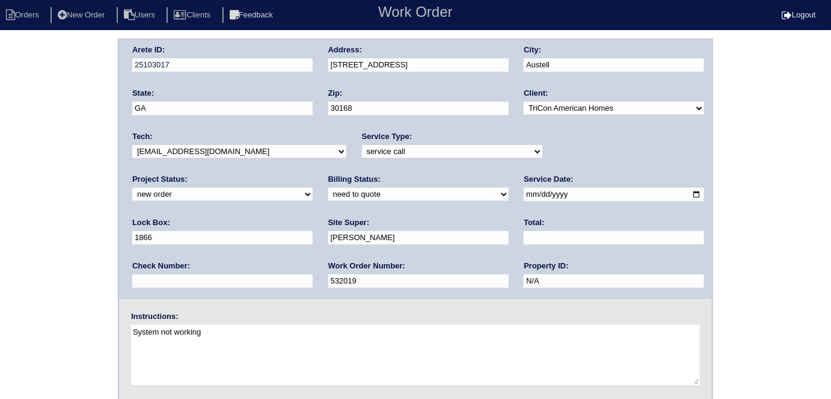
click at [239, 338] on textarea "System not working" at bounding box center [415, 355] width 569 height 60
type textarea "System not working Initial completed in May"
click at [0, 152] on div "Arete ID: 25103017 Address: 6526 Revena Ct City: Austell State: GA Zip: 30168 C…" at bounding box center [415, 282] width 831 height 487
click at [54, 202] on div "Arete ID: 25103017 Address: 6526 Revena Ct City: Austell State: GA Zip: 30168 C…" at bounding box center [415, 282] width 831 height 487
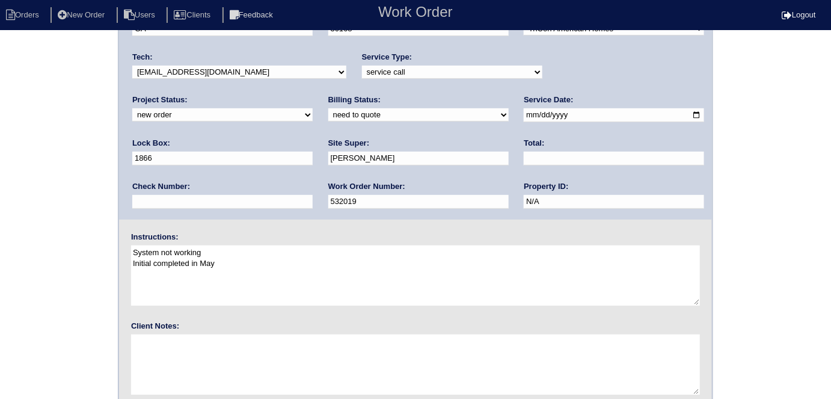
scroll to position [123, 0]
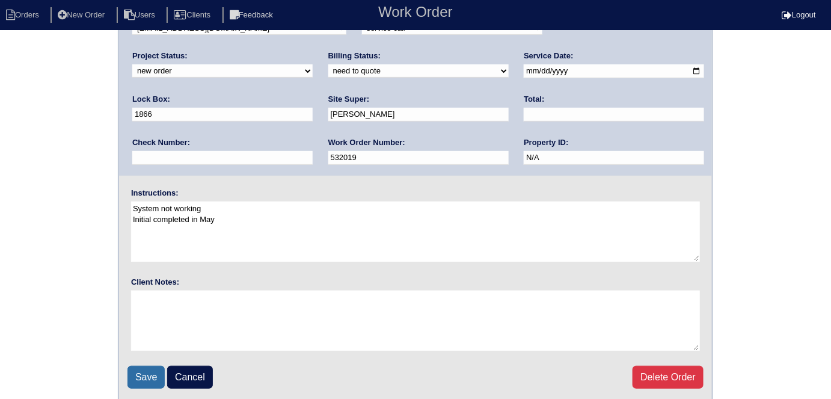
click at [134, 371] on input "Save" at bounding box center [146, 377] width 37 height 23
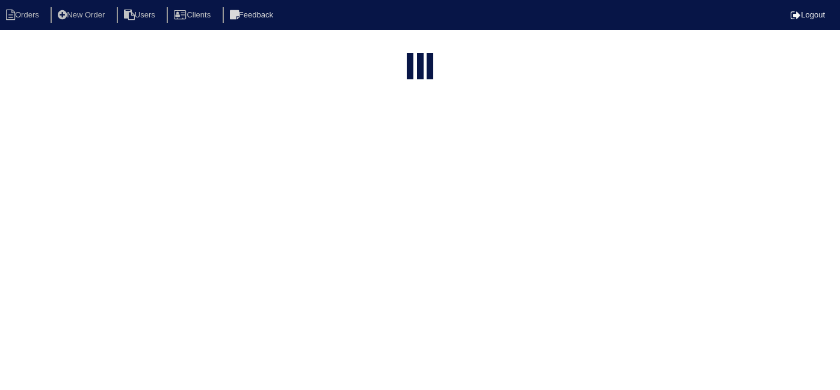
select select "15"
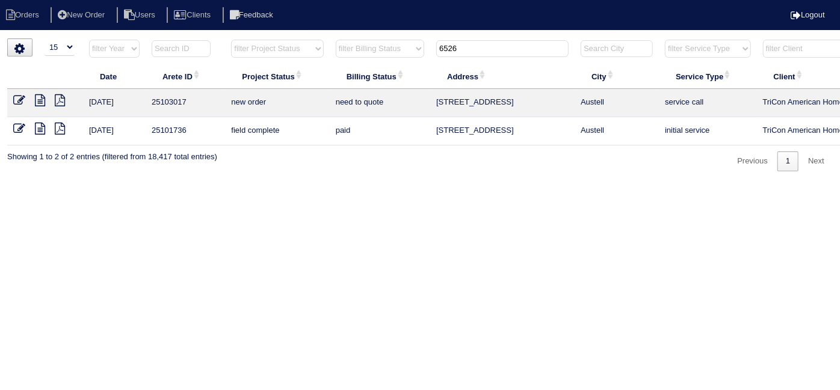
click at [451, 183] on html "Orders New Order Users Clients Feedback Logout Orders New Order Users Clients M…" at bounding box center [420, 91] width 840 height 183
drag, startPoint x: 510, startPoint y: 54, endPoint x: 298, endPoint y: 10, distance: 216.9
click at [314, 39] on body "Orders New Order Users Clients Feedback Logout Orders New Order Users Clients M…" at bounding box center [420, 105] width 840 height 133
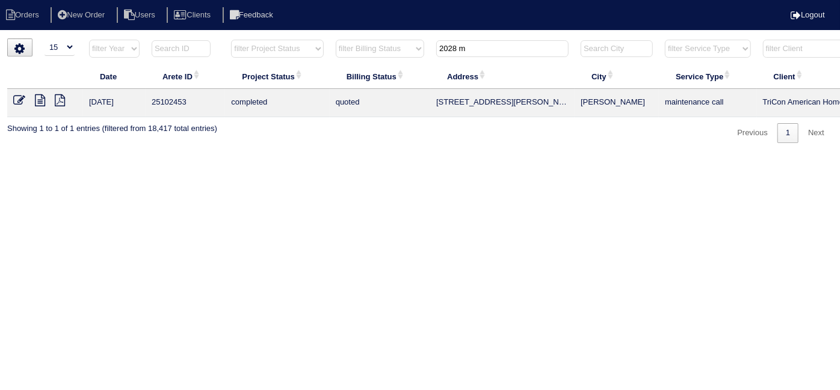
type input "2028 m"
click at [24, 100] on icon at bounding box center [19, 100] width 12 height 12
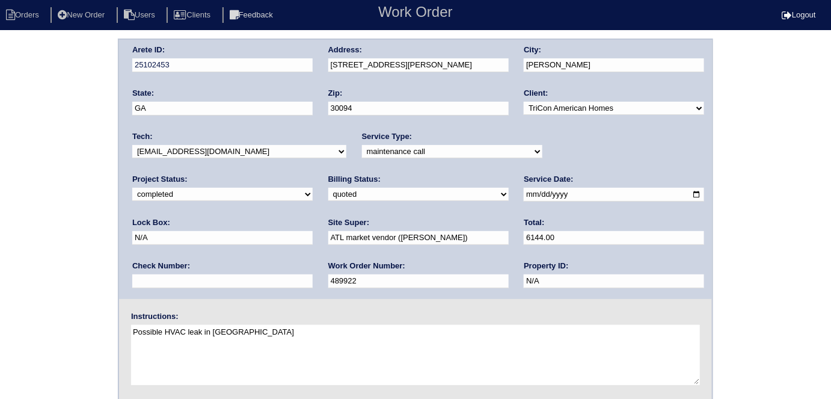
click at [59, 189] on div "Arete ID: 25102453 Address: [STREET_ADDRESS] City: [PERSON_NAME] State: [GEOGRA…" at bounding box center [415, 282] width 831 height 487
click at [328, 194] on select "need to quote quoted need to invoice invoiced paid warranty purchase order need…" at bounding box center [418, 194] width 180 height 13
select select "need to invoice"
click at [328, 188] on select "need to quote quoted need to invoice invoiced paid warranty purchase order need…" at bounding box center [418, 194] width 180 height 13
click at [32, 150] on div "Arete ID: 25102453 Address: 2028 Millstone Dr SW City: Conyers State: GA Zip: 3…" at bounding box center [415, 282] width 831 height 487
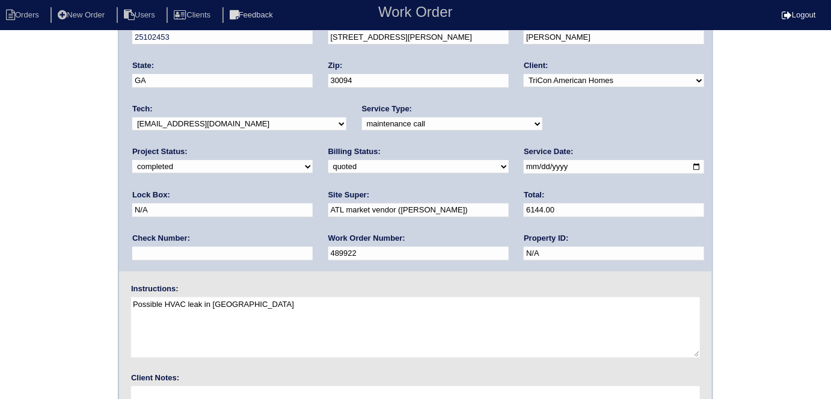
scroll to position [123, 0]
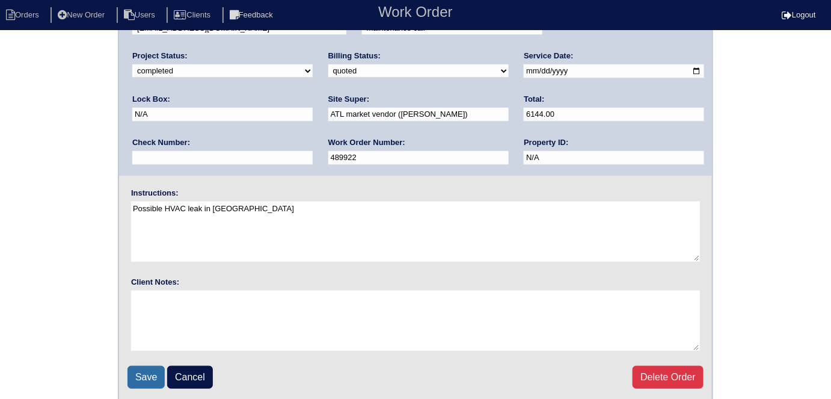
click at [141, 371] on input "Save" at bounding box center [146, 377] width 37 height 23
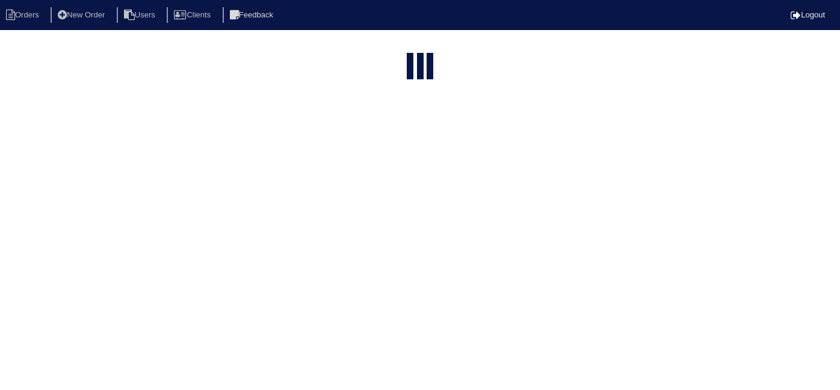
select select "15"
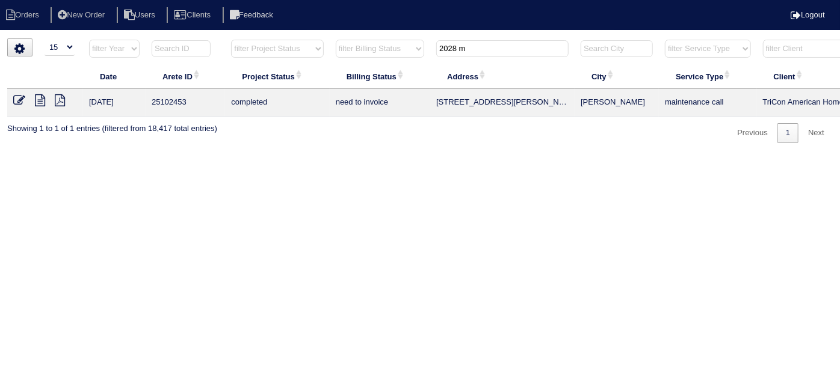
drag, startPoint x: 487, startPoint y: 49, endPoint x: 134, endPoint y: 2, distance: 356.2
click at [197, 39] on tr "filter Year -- Any Year -- 2025 2024 2023 2022 2021 2020 2019 filter Project St…" at bounding box center [528, 51] width 1043 height 25
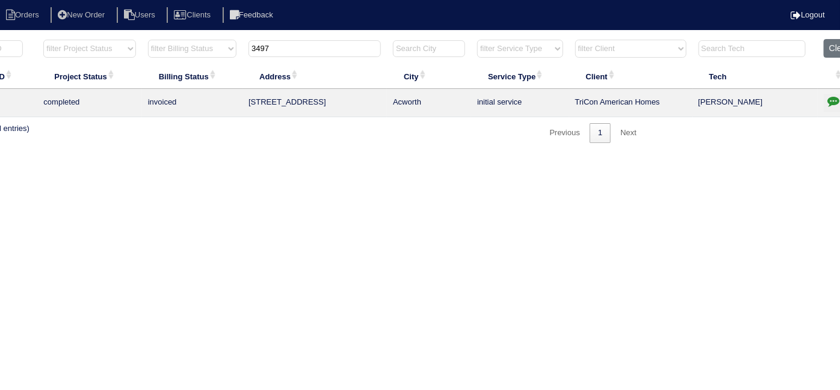
scroll to position [0, 209]
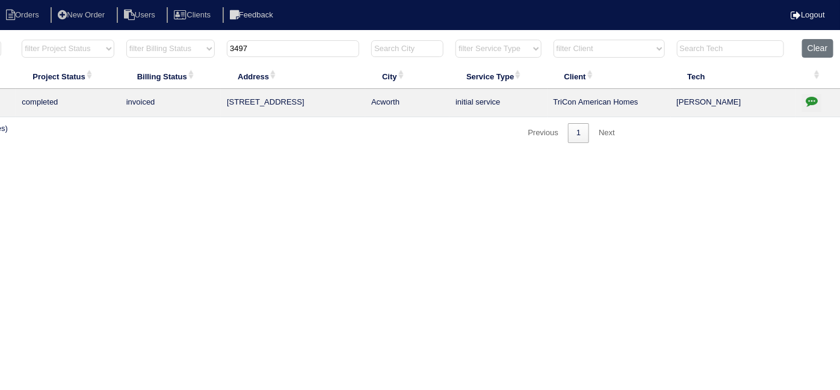
type input "3497"
click at [806, 100] on icon "button" at bounding box center [812, 101] width 12 height 12
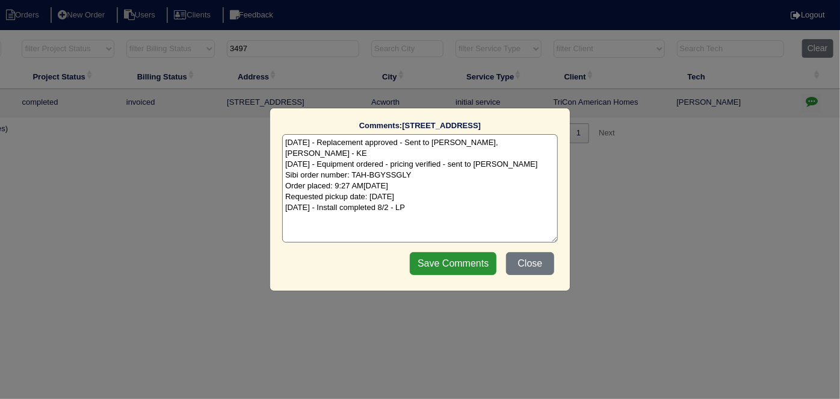
click at [447, 198] on textarea "[DATE] - Replacement approved - Sent to [PERSON_NAME], [PERSON_NAME] - KE [DATE…" at bounding box center [420, 188] width 276 height 108
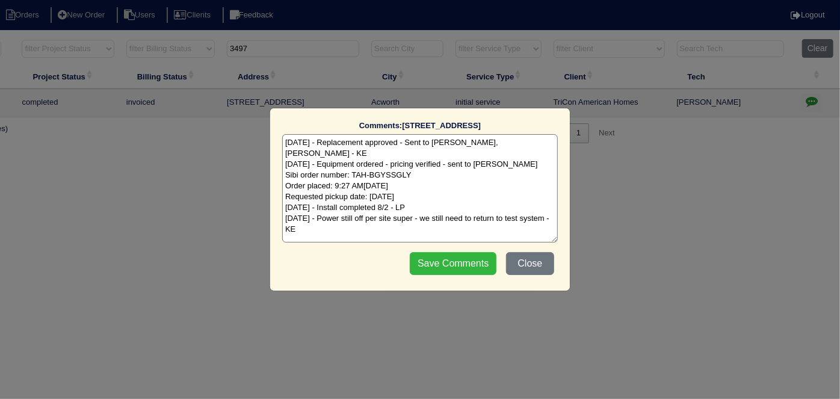
click at [462, 259] on input "Save Comments" at bounding box center [453, 263] width 87 height 23
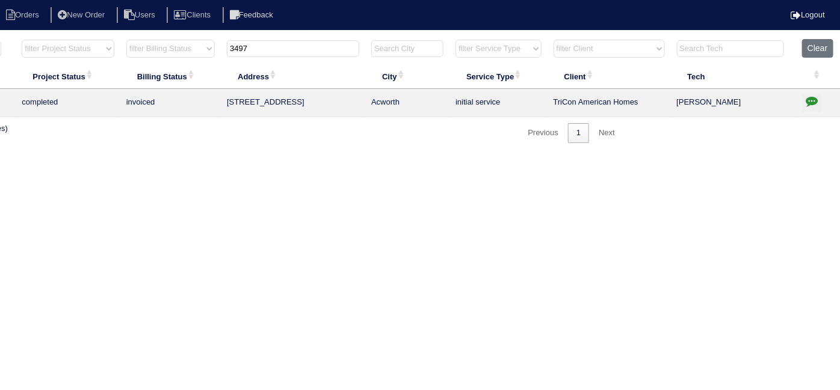
drag, startPoint x: 812, startPoint y: 101, endPoint x: 805, endPoint y: 102, distance: 6.6
click at [812, 101] on icon "button" at bounding box center [812, 101] width 12 height 12
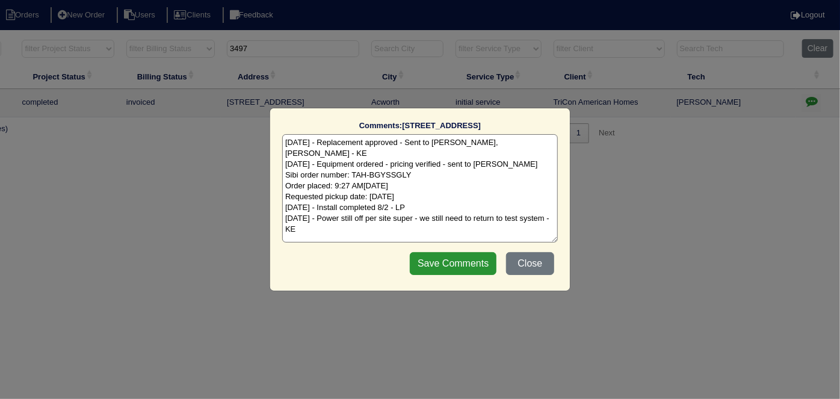
click at [316, 209] on textarea "7/28/25 - Replacement approved - Sent to Dan, Payton, Reeca - KE 7/28/25 - Equi…" at bounding box center [420, 188] width 276 height 108
click at [473, 218] on textarea "7/28/25 - Replacement approved - Sent to Dan, Payton, Reeca - KE 7/28/25 - Equi…" at bounding box center [420, 188] width 276 height 108
type textarea "7/28/25 - Replacement approved - Sent to Dan, Payton, Reeca - KE 7/28/25 - Equi…"
click at [472, 254] on input "Save Comments" at bounding box center [453, 263] width 87 height 23
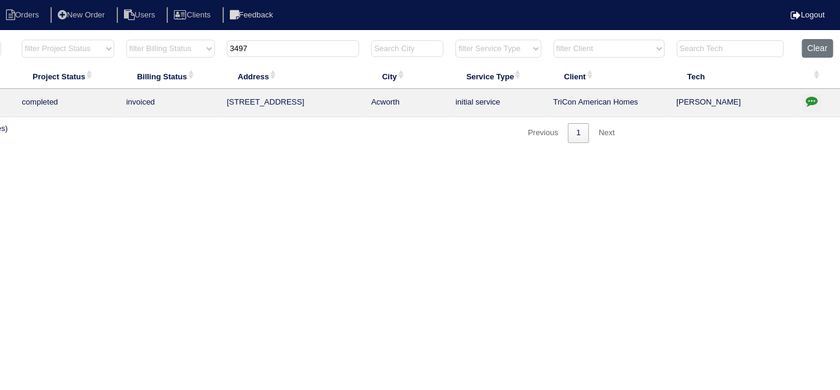
drag, startPoint x: 267, startPoint y: 52, endPoint x: 119, endPoint y: 28, distance: 150.6
click at [120, 39] on body "Orders New Order Users Clients Feedback Logout Orders New Order Users Clients M…" at bounding box center [211, 91] width 840 height 105
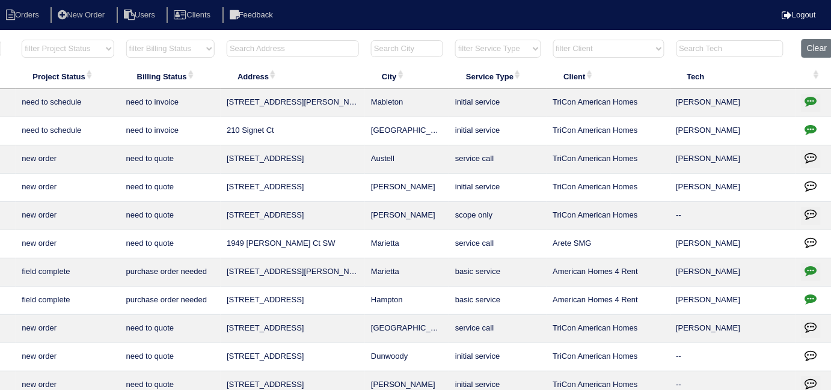
click at [288, 55] on input "text" at bounding box center [293, 48] width 132 height 17
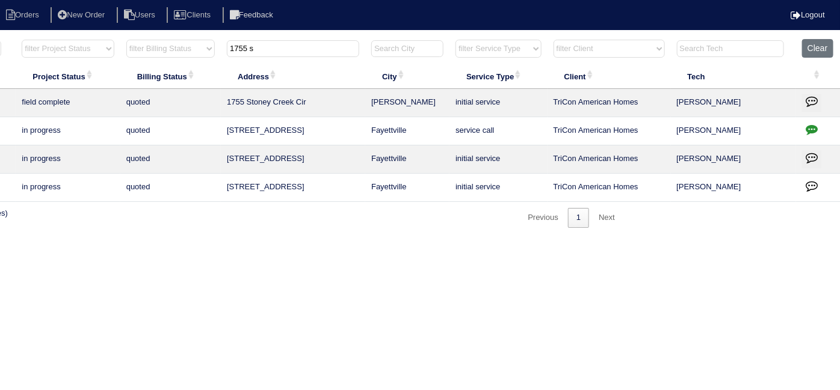
scroll to position [0, 0]
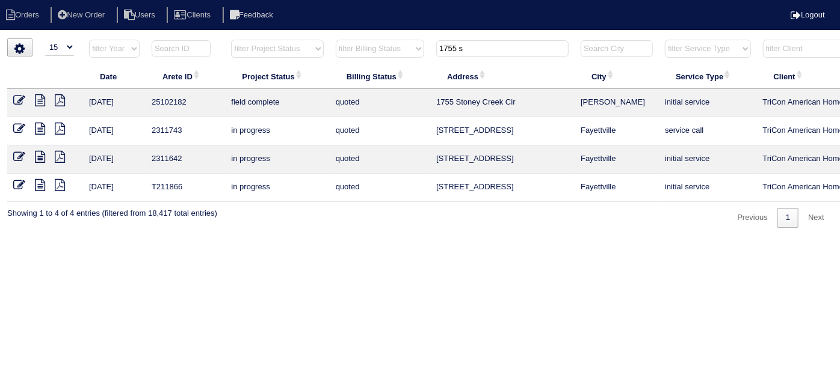
type input "1755 s"
click at [18, 97] on icon at bounding box center [19, 100] width 12 height 12
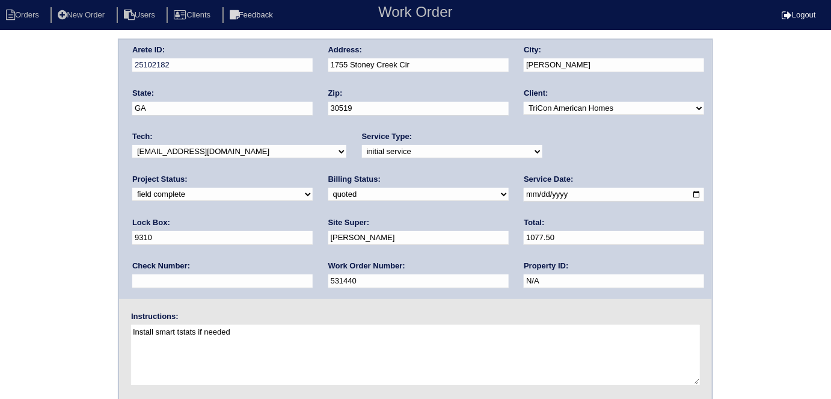
click at [328, 196] on select "need to quote quoted need to invoice invoiced paid warranty purchase order need…" at bounding box center [418, 194] width 180 height 13
select select "need to invoice"
click at [328, 188] on select "need to quote quoted need to invoice invoiced paid warranty purchase order need…" at bounding box center [418, 194] width 180 height 13
click at [27, 236] on div "Arete ID: 25102182 Address: 1755 Stoney Creek Cir City: Buford State: GA Zip: 3…" at bounding box center [415, 282] width 831 height 487
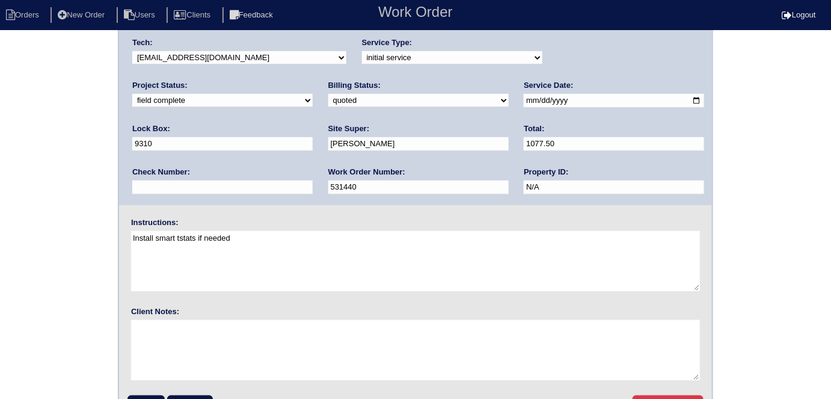
scroll to position [123, 0]
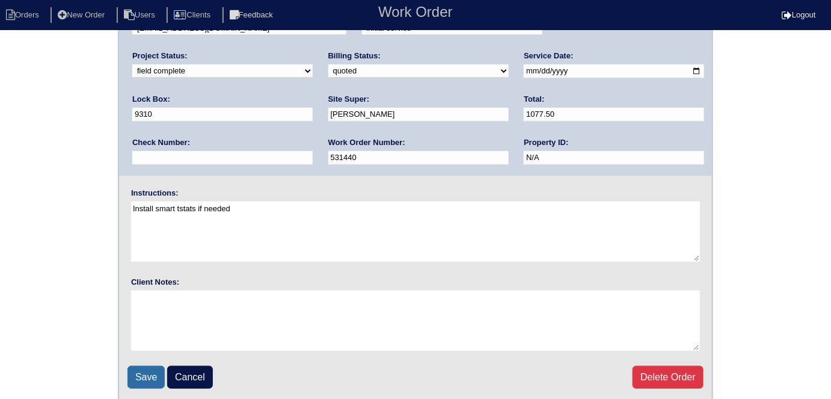
click at [143, 372] on input "Save" at bounding box center [146, 377] width 37 height 23
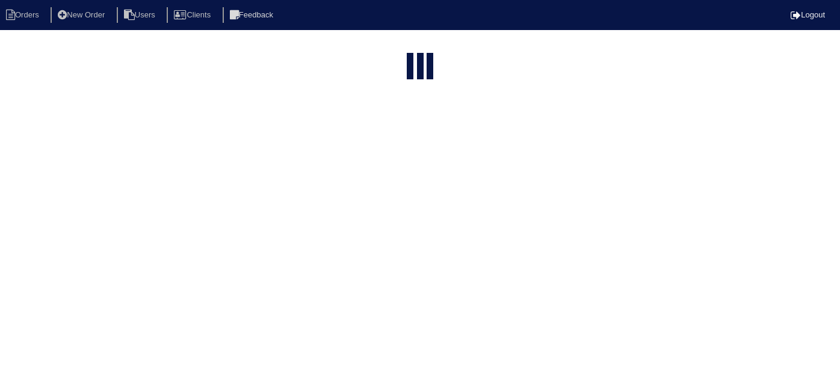
select select "15"
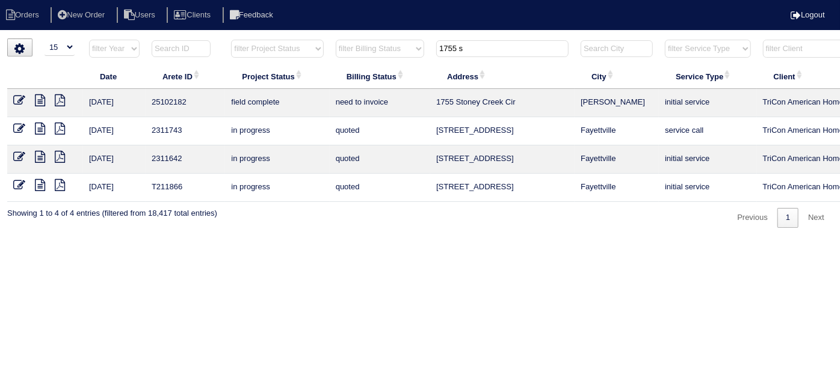
drag, startPoint x: 476, startPoint y: 53, endPoint x: 390, endPoint y: 40, distance: 87.5
click at [393, 45] on tr "filter Year -- Any Year -- 2025 2024 2023 2022 2021 2020 2019 filter Project St…" at bounding box center [528, 51] width 1043 height 25
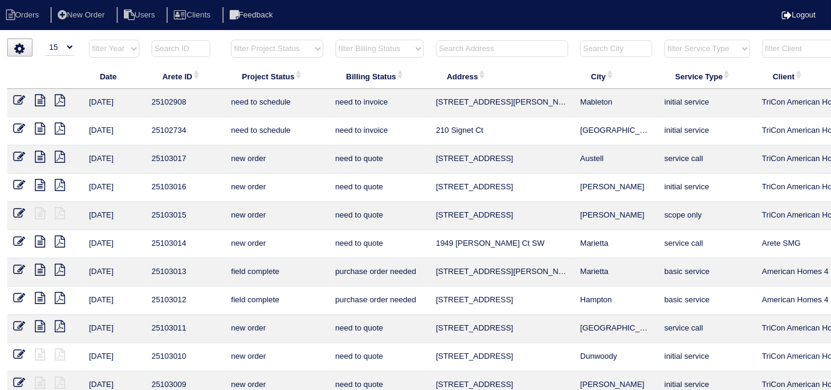
click at [460, 45] on input "text" at bounding box center [502, 48] width 132 height 17
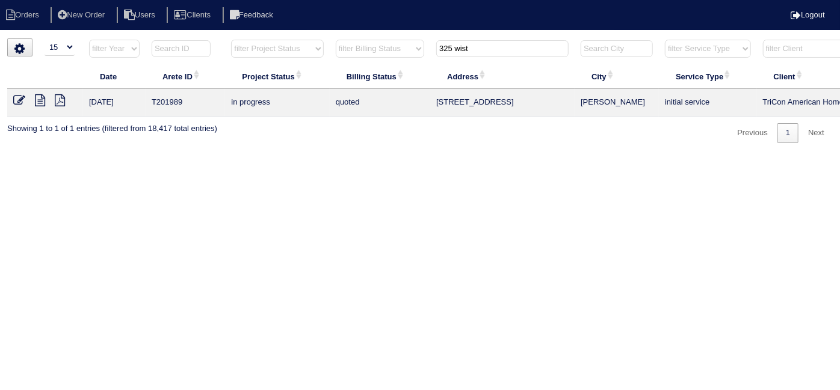
type input "325 wist"
click at [39, 97] on icon at bounding box center [40, 100] width 10 height 12
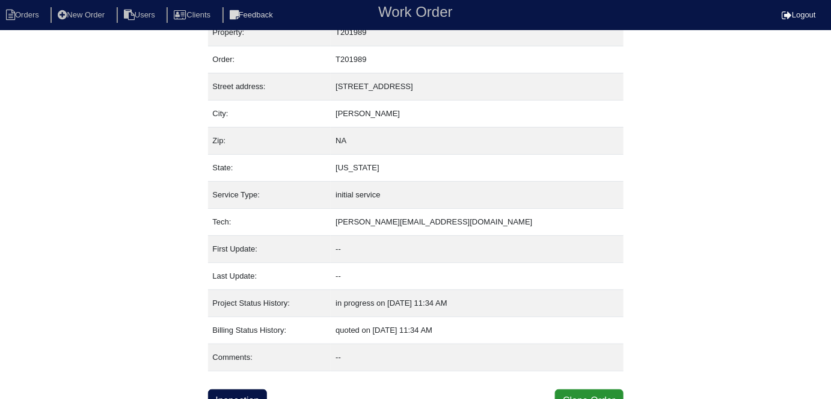
scroll to position [29, 0]
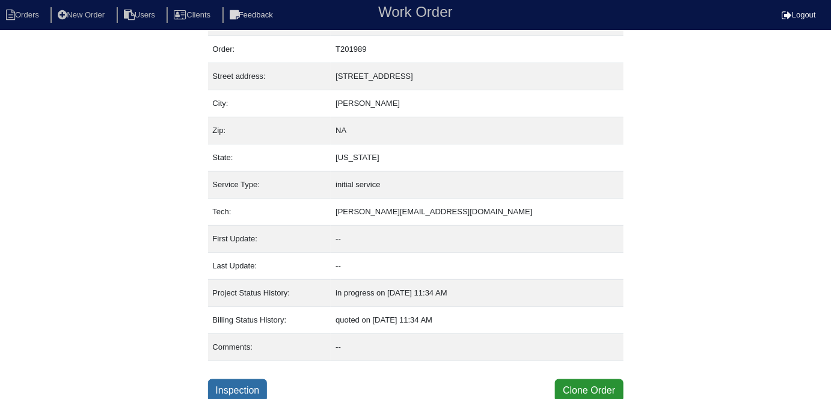
click at [237, 393] on link "Inspection" at bounding box center [238, 390] width 60 height 23
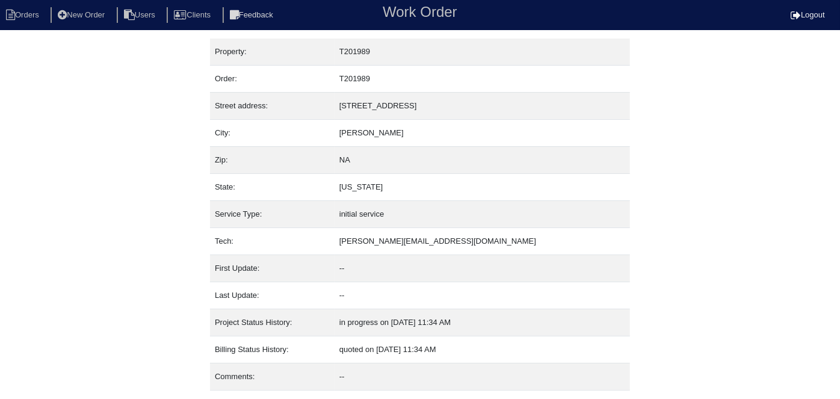
select select "0"
select select "Other"
select select "0"
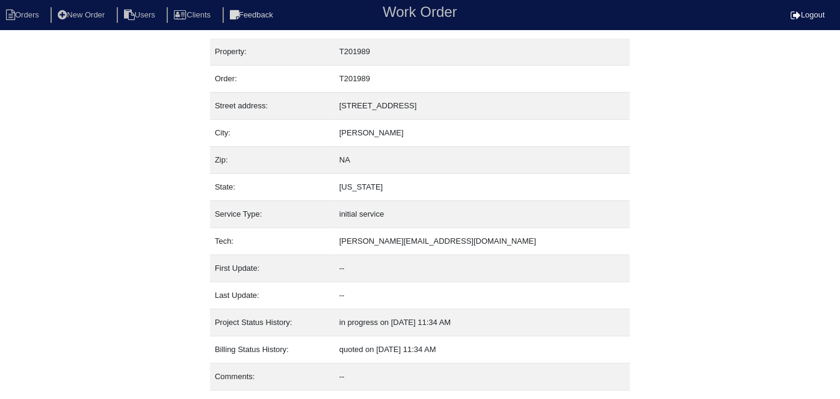
select select "0"
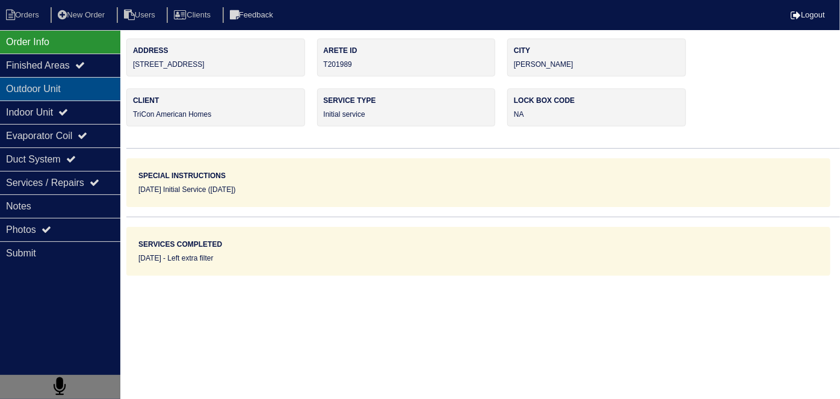
click at [42, 98] on div "Outdoor Unit" at bounding box center [60, 88] width 120 height 23
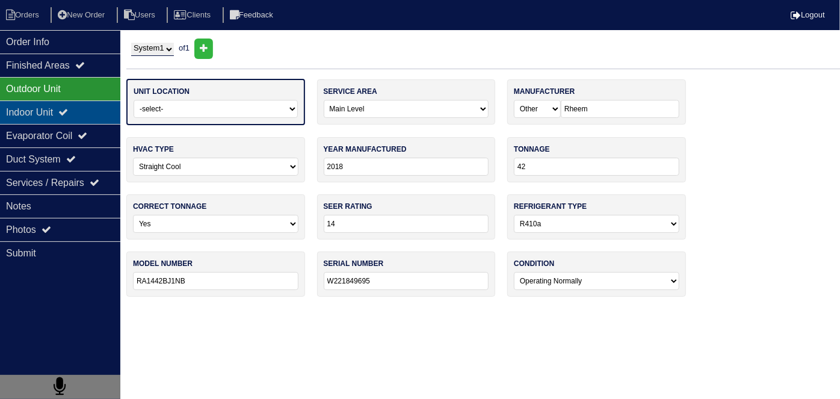
click at [43, 113] on div "Indoor Unit" at bounding box center [60, 111] width 120 height 23
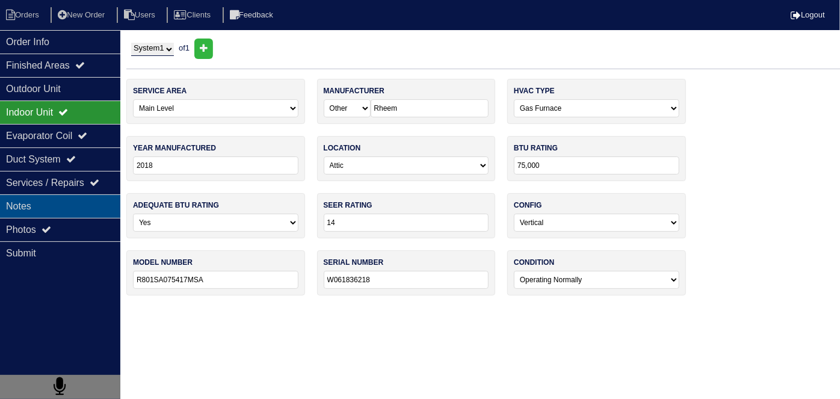
click at [70, 206] on div "Notes" at bounding box center [60, 205] width 120 height 23
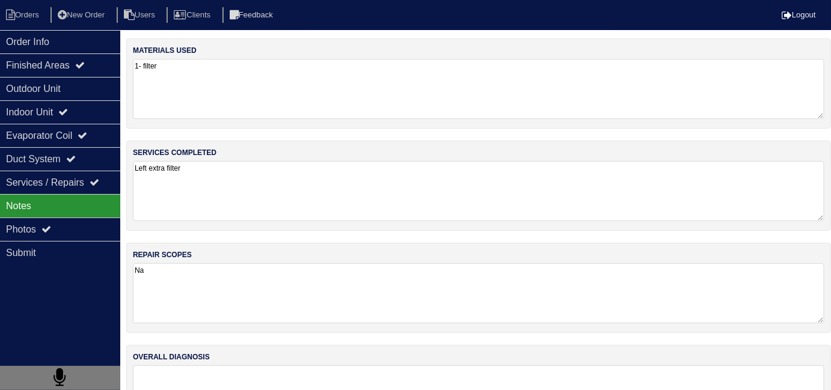
click at [250, 194] on textarea "Left extra filter" at bounding box center [479, 191] width 692 height 60
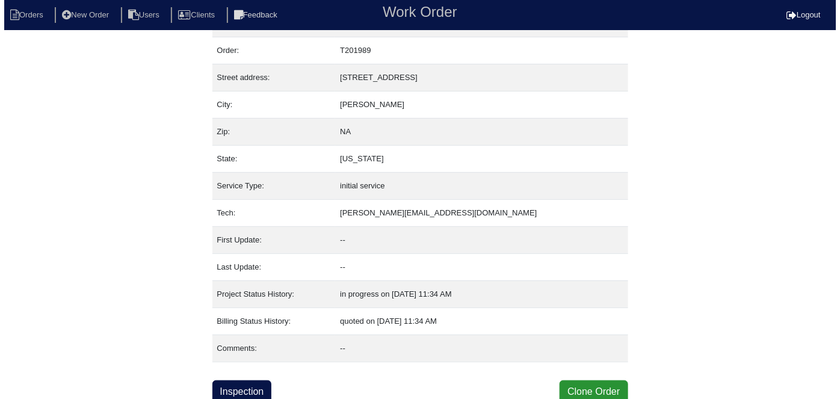
scroll to position [29, 0]
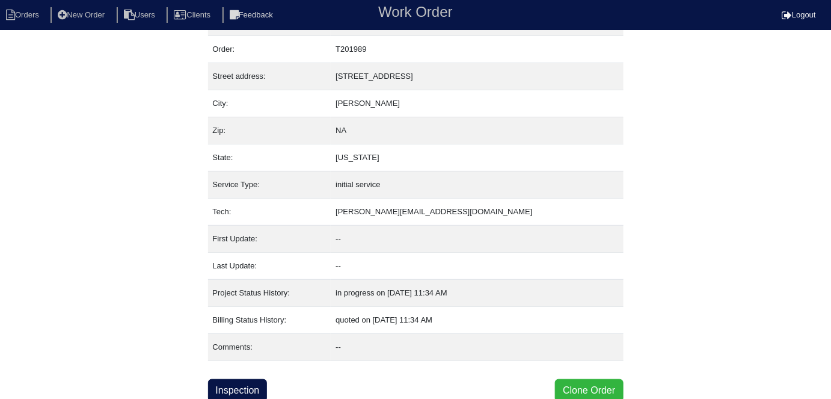
click at [601, 383] on button "Clone Order" at bounding box center [589, 390] width 68 height 23
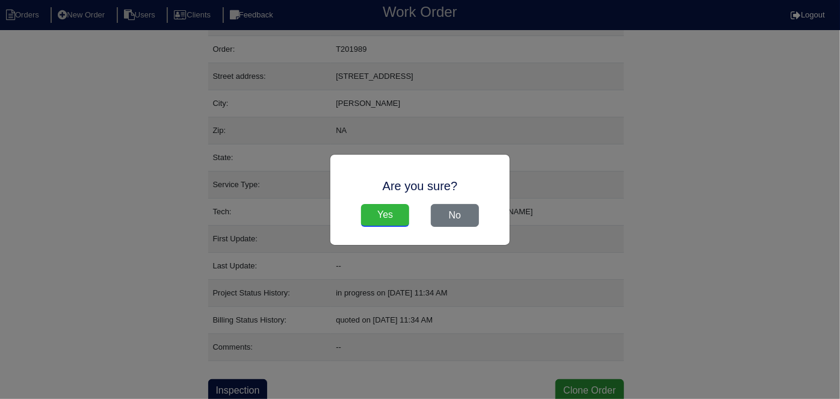
click at [385, 208] on input "Yes" at bounding box center [385, 215] width 48 height 23
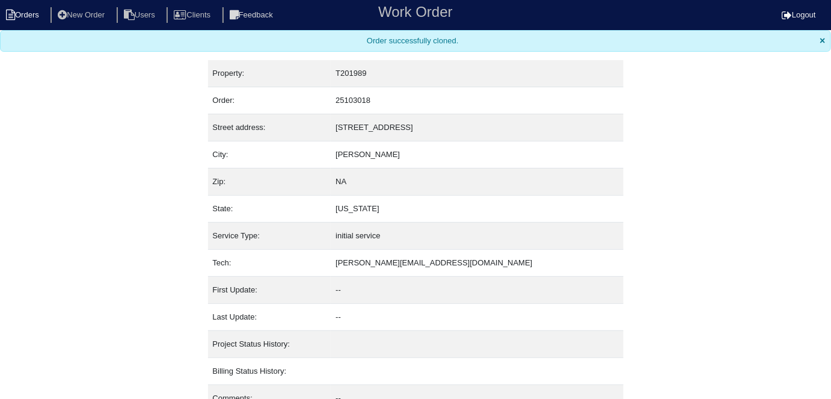
click at [25, 11] on li "Orders" at bounding box center [24, 15] width 49 height 16
select select "15"
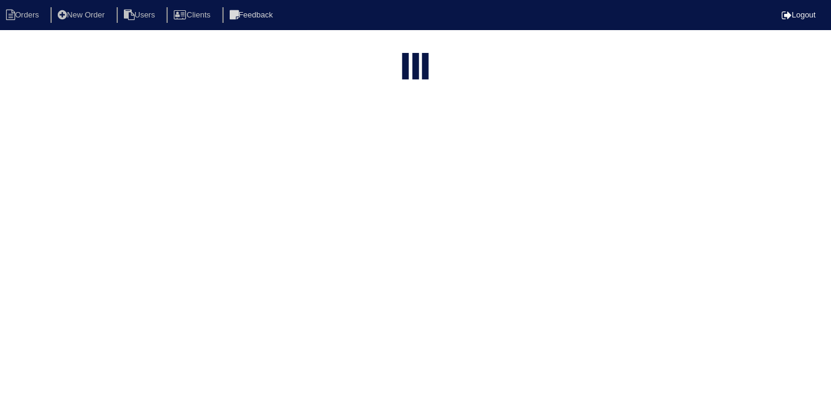
type input "325 wist"
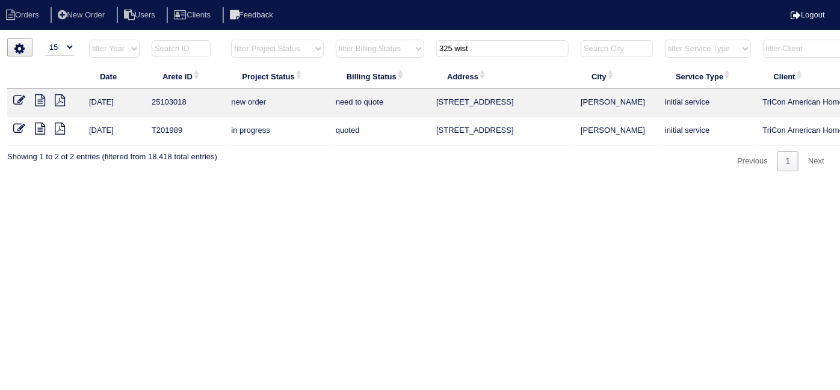
click at [19, 100] on icon at bounding box center [19, 100] width 12 height 12
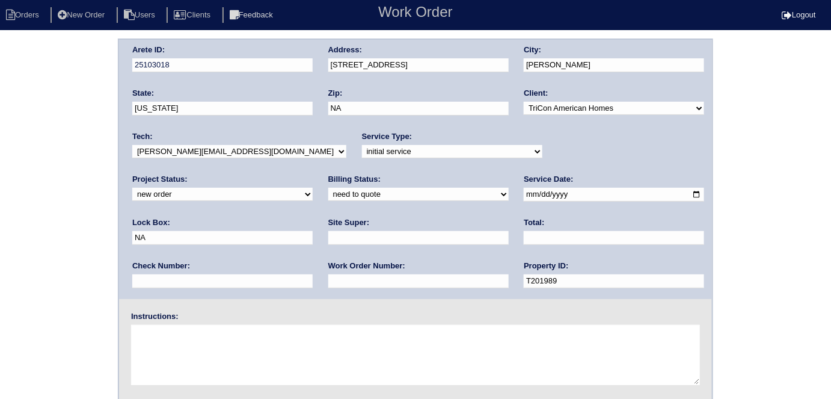
click at [328, 272] on div "Work Order Number:" at bounding box center [418, 277] width 180 height 34
click at [328, 280] on input "text" at bounding box center [418, 281] width 180 height 14
type input "532061"
drag, startPoint x: 573, startPoint y: 193, endPoint x: 377, endPoint y: 183, distance: 196.3
click at [398, 197] on div "Arete ID: 25103018 Address: 325 Wisteria Blvd City: Covington State: Georgia Zi…" at bounding box center [415, 169] width 593 height 259
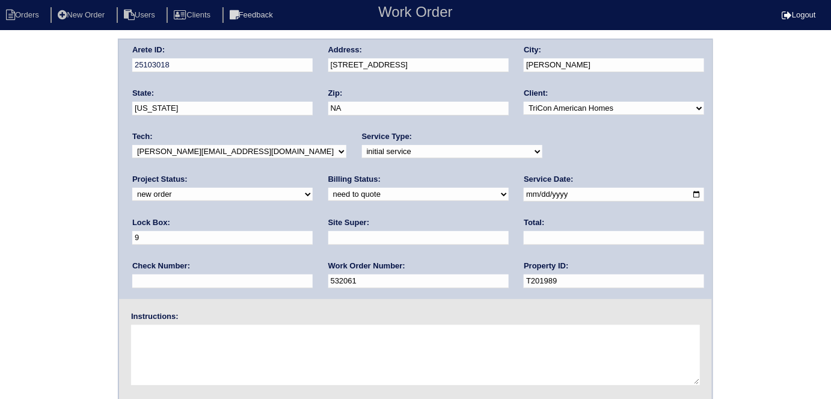
type input "9310"
click at [328, 236] on input "text" at bounding box center [418, 238] width 180 height 14
type input "Brian Perkins"
drag, startPoint x: 351, startPoint y: 110, endPoint x: 252, endPoint y: 91, distance: 100.4
click at [271, 100] on div "Arete ID: 25103018 Address: 325 Wisteria Blvd City: Covington State: Georgia Zi…" at bounding box center [415, 169] width 593 height 259
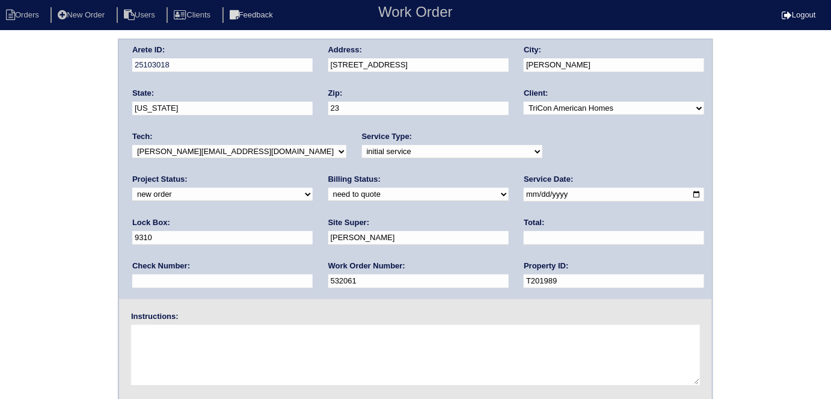
type input "2"
type input "30016"
click at [0, 182] on div "Arete ID: 25103018 Address: 325 Wisteria Blvd City: Covington State: Georgia Zi…" at bounding box center [415, 282] width 831 height 487
click at [190, 356] on textarea at bounding box center [415, 355] width 569 height 60
click at [233, 371] on textarea at bounding box center [415, 355] width 569 height 60
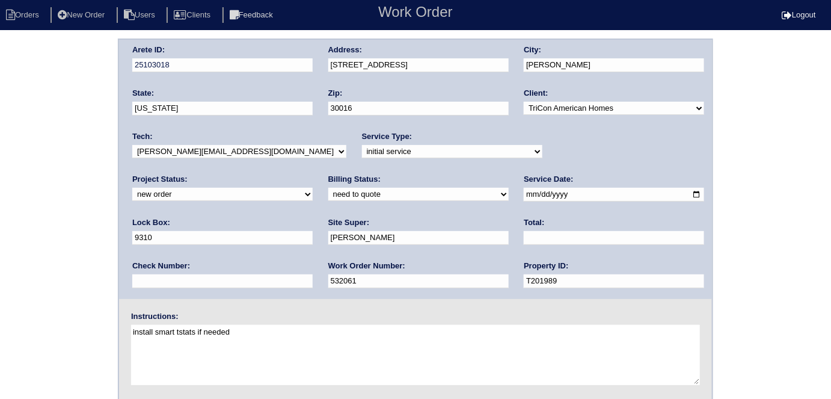
type textarea "install smart tstats if needed"
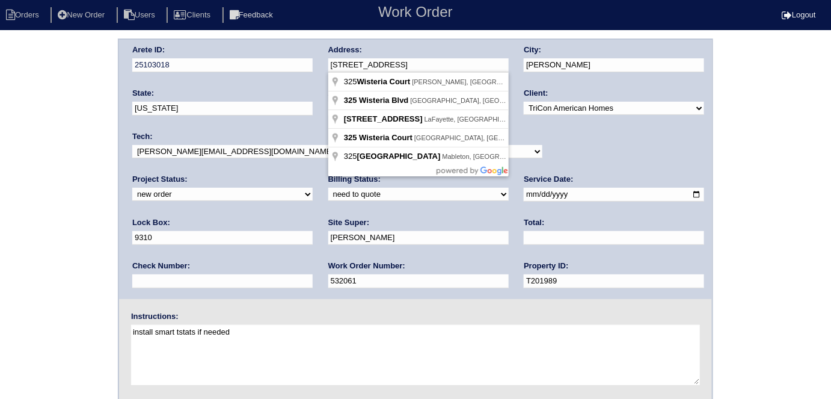
click at [306, 67] on div "Arete ID: 25103018 Address: 325 Wisteria Blvd City: Covington State: Georgia Zi…" at bounding box center [415, 169] width 593 height 259
click at [61, 196] on div "Arete ID: 25103018 Address: 325 Wisteria Blvd City: Covington State: Georgia Zi…" at bounding box center [415, 282] width 831 height 487
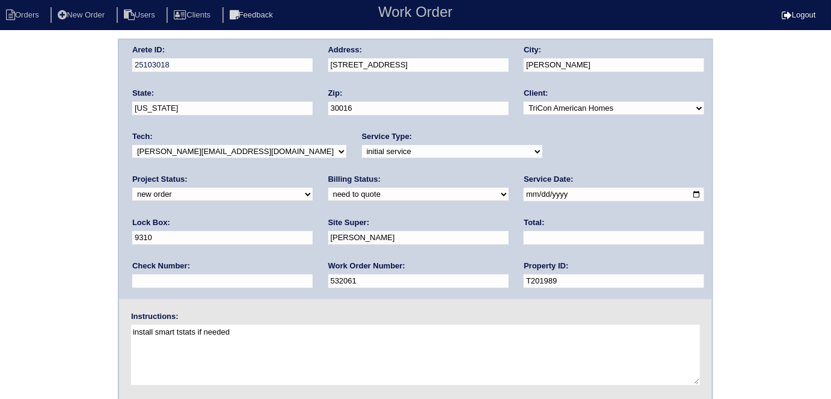
scroll to position [123, 0]
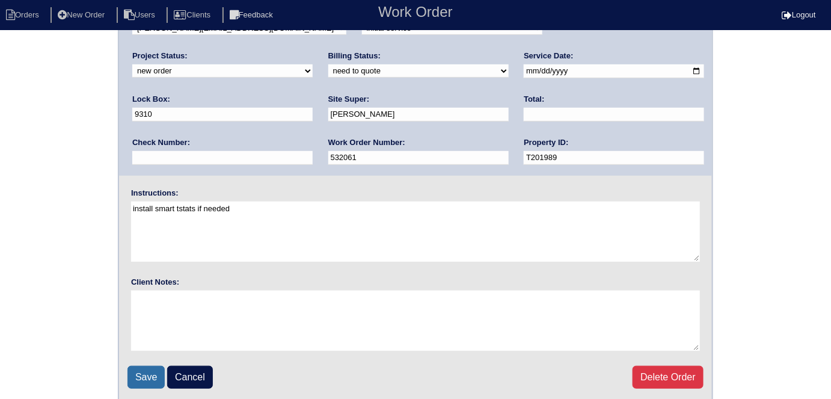
click at [149, 366] on input "Save" at bounding box center [146, 377] width 37 height 23
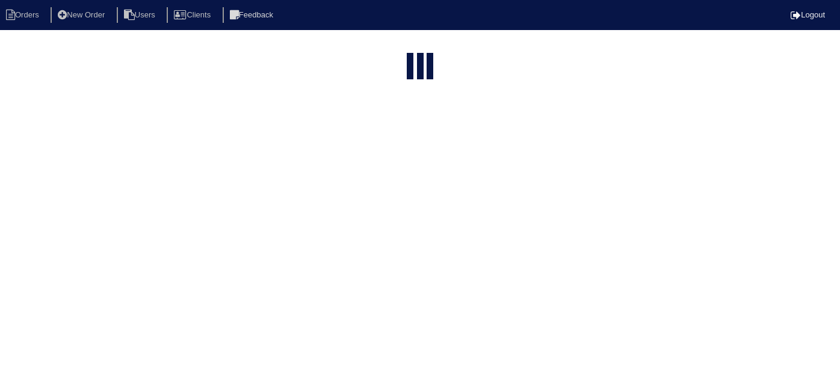
select select "15"
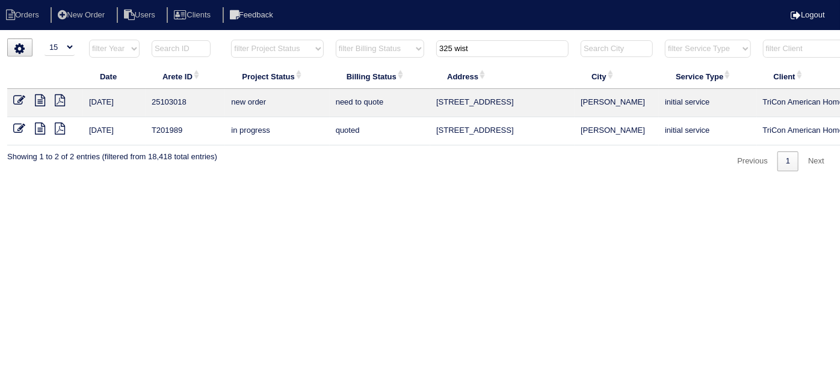
drag, startPoint x: 482, startPoint y: 42, endPoint x: 393, endPoint y: 45, distance: 89.7
click at [396, 48] on tr "filter Year -- Any Year -- 2025 2024 2023 2022 2021 2020 2019 filter Project St…" at bounding box center [528, 51] width 1043 height 25
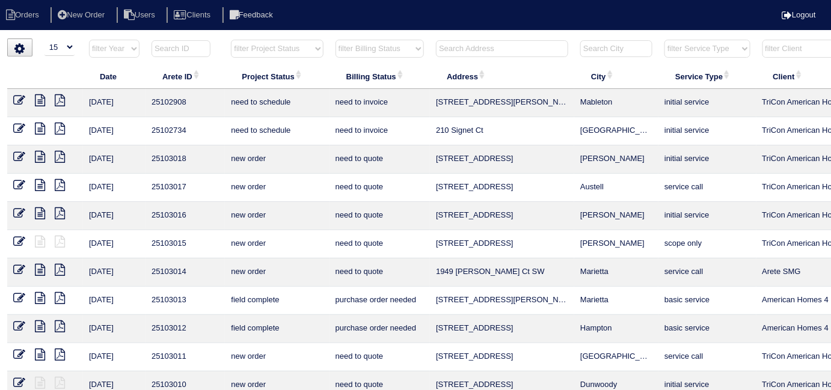
click at [469, 43] on input "text" at bounding box center [502, 48] width 132 height 17
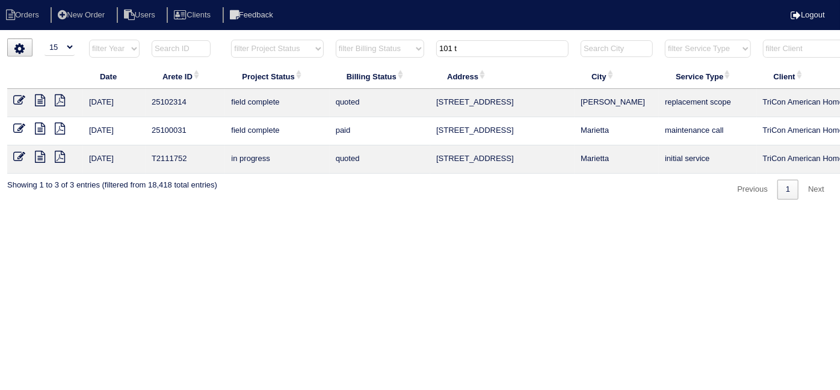
type input "101 t"
click at [14, 97] on icon at bounding box center [19, 100] width 12 height 12
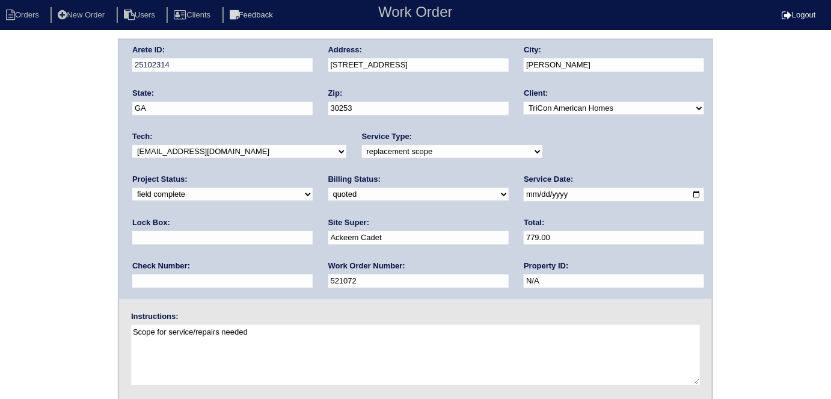
click at [328, 201] on div "Billing Status: need to quote quoted need to invoice invoiced paid warranty pur…" at bounding box center [418, 190] width 180 height 33
click at [328, 197] on select "need to quote quoted need to invoice invoiced paid warranty purchase order need…" at bounding box center [418, 194] width 180 height 13
select select "need to invoice"
click at [328, 188] on select "need to quote quoted need to invoice invoiced paid warranty purchase order need…" at bounding box center [418, 194] width 180 height 13
click at [46, 244] on div "Arete ID: 25102314 Address: [STREET_ADDRESS] City: [PERSON_NAME] State: [GEOGRA…" at bounding box center [415, 282] width 831 height 487
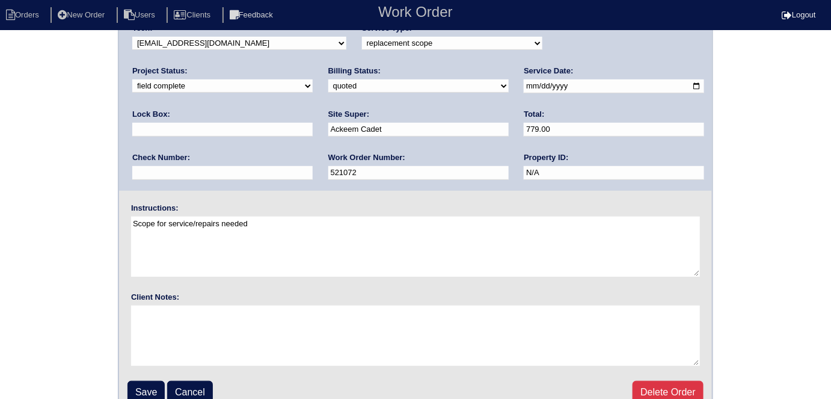
scroll to position [109, 0]
click at [157, 392] on input "Save" at bounding box center [146, 391] width 37 height 23
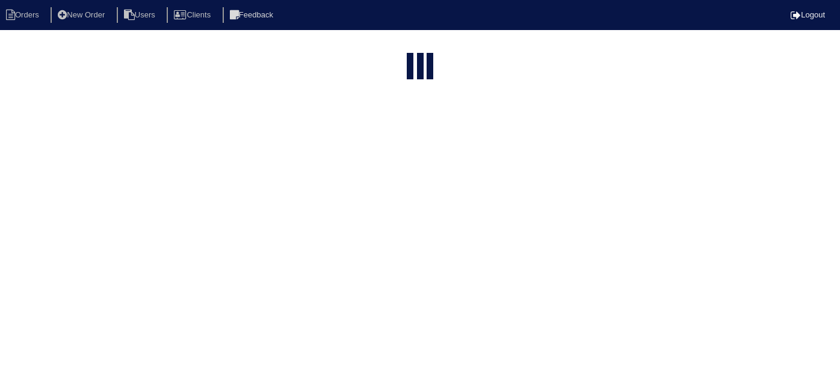
select select "15"
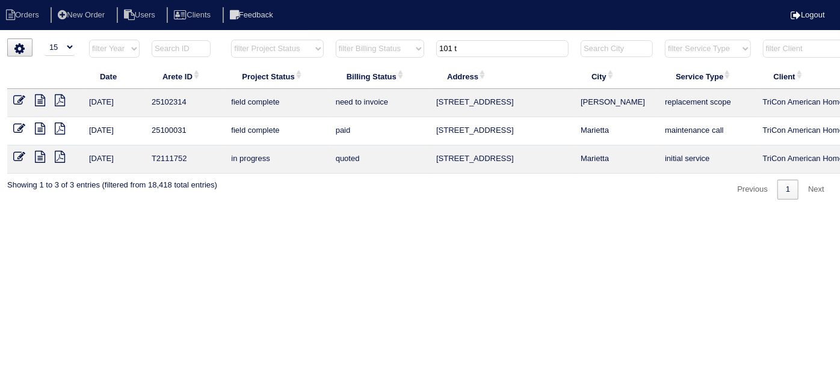
drag, startPoint x: 470, startPoint y: 45, endPoint x: 380, endPoint y: 32, distance: 90.5
click at [383, 34] on html "Orders New Order Users Clients Feedback Logout Orders New Order Users Clients M…" at bounding box center [420, 106] width 840 height 212
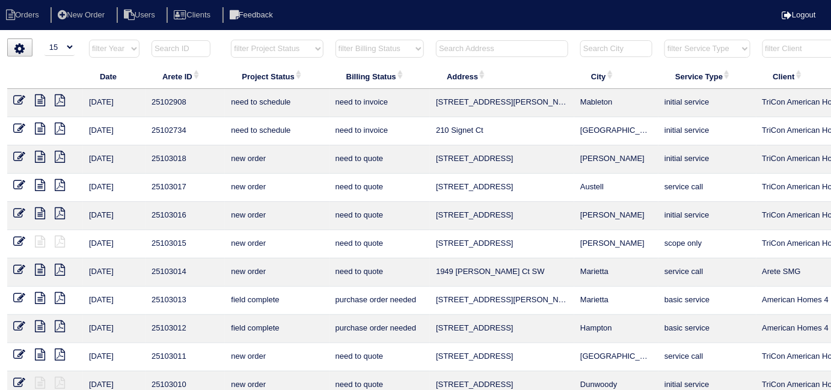
click at [437, 51] on input "text" at bounding box center [502, 48] width 132 height 17
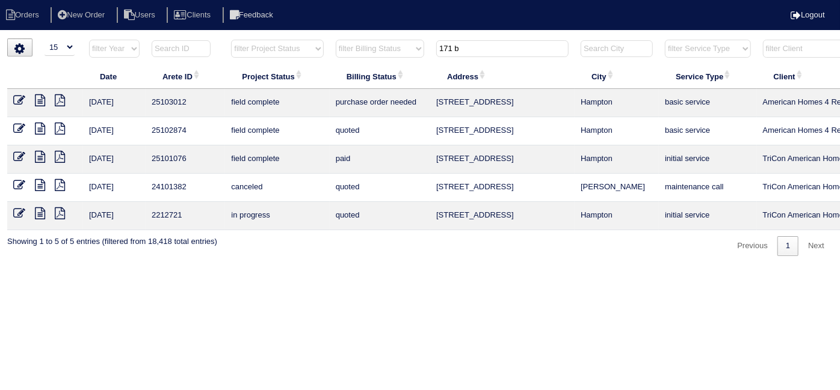
type input "171 b"
click at [18, 100] on icon at bounding box center [19, 100] width 12 height 12
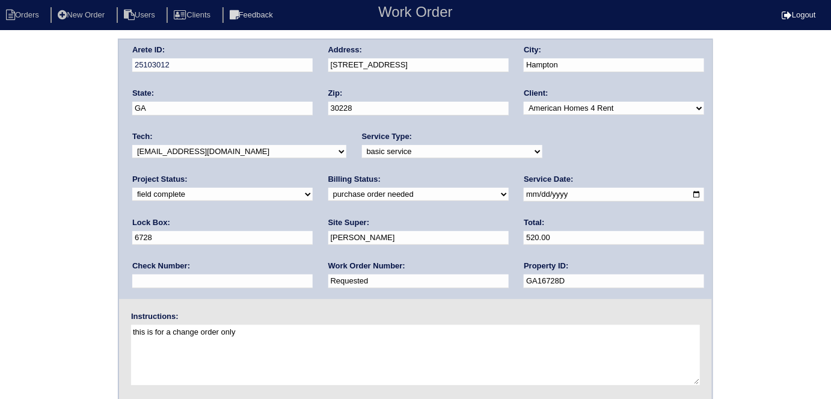
drag, startPoint x: 181, startPoint y: 279, endPoint x: 0, endPoint y: 283, distance: 181.1
click at [0, 290] on div "Arete ID: 25103012 Address: [STREET_ADDRESS] City: [GEOGRAPHIC_DATA] State: [GE…" at bounding box center [415, 282] width 831 height 487
type input "1270328"
click at [328, 191] on select "need to quote quoted need to invoice invoiced paid warranty purchase order need…" at bounding box center [418, 194] width 180 height 13
select select "need to invoice"
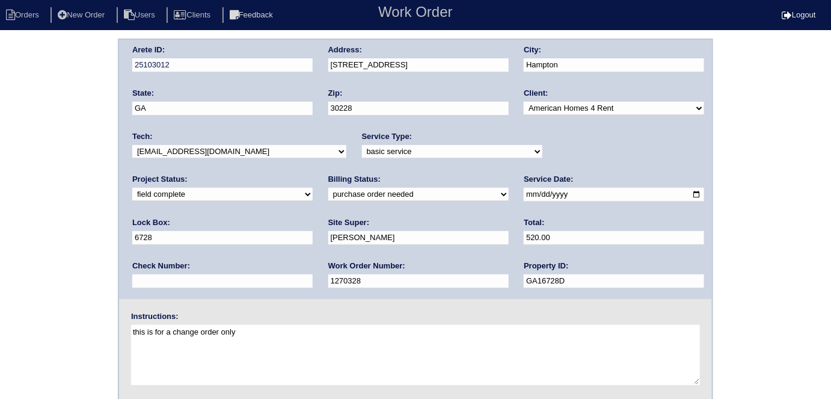
click at [328, 188] on select "need to quote quoted need to invoice invoiced paid warranty purchase order need…" at bounding box center [418, 194] width 180 height 13
click at [52, 242] on div "Arete ID: 25103012 Address: 171 Biscayne Terrace City: Hampton State: GA Zip: 3…" at bounding box center [415, 282] width 831 height 487
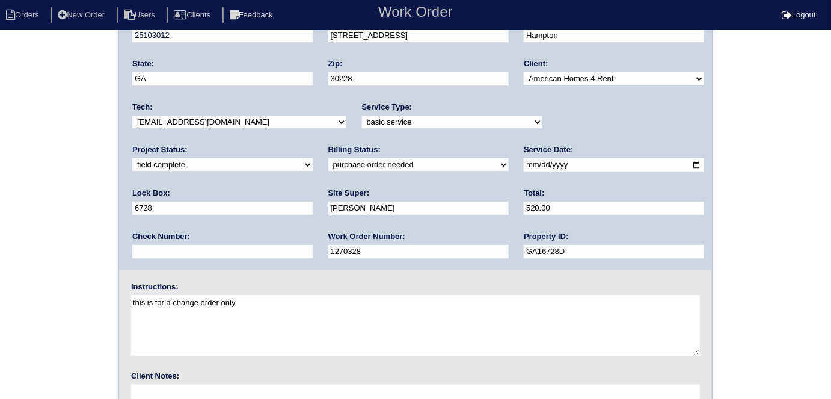
scroll to position [123, 0]
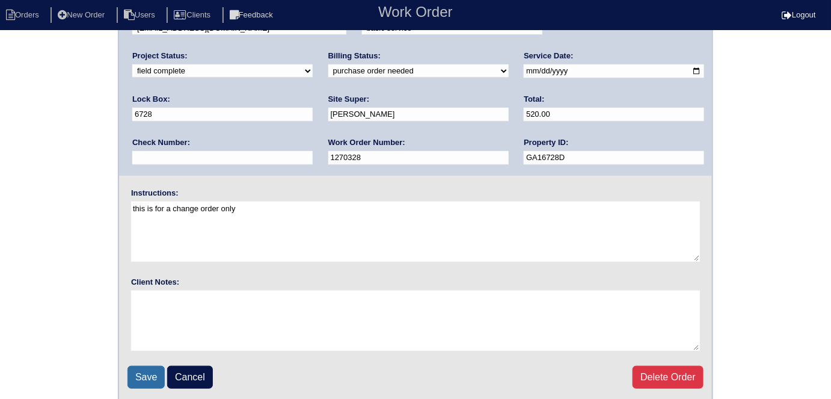
click at [143, 374] on input "Save" at bounding box center [146, 377] width 37 height 23
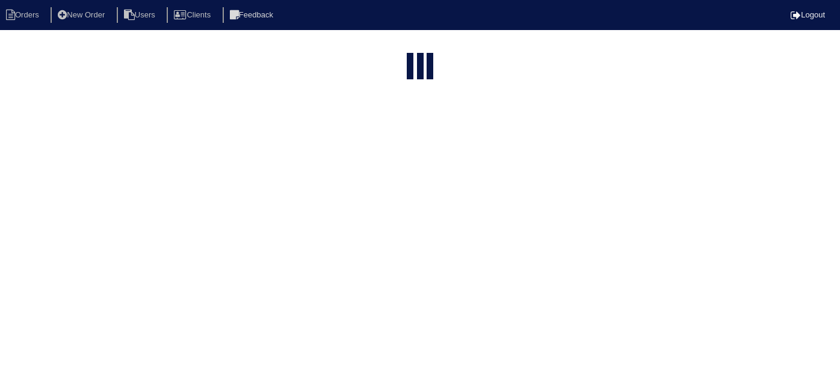
select select "15"
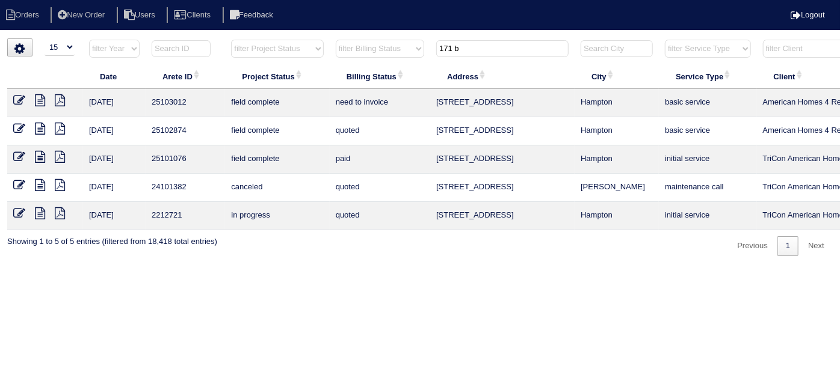
drag, startPoint x: 478, startPoint y: 52, endPoint x: 295, endPoint y: 37, distance: 184.2
click at [307, 39] on tr "filter Year -- Any Year -- 2025 2024 2023 2022 2021 2020 2019 filter Project St…" at bounding box center [528, 51] width 1043 height 25
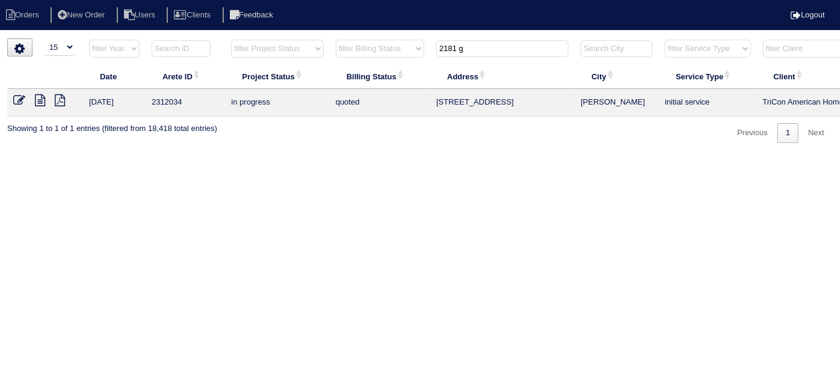
type input "2181 g"
click at [37, 103] on icon at bounding box center [40, 100] width 10 height 12
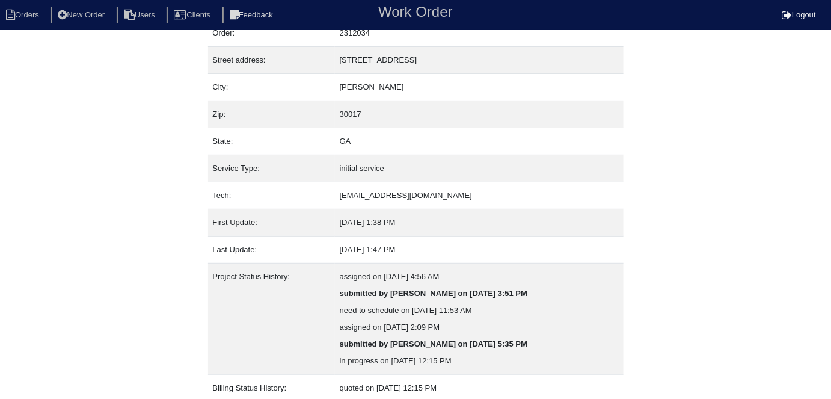
scroll to position [114, 0]
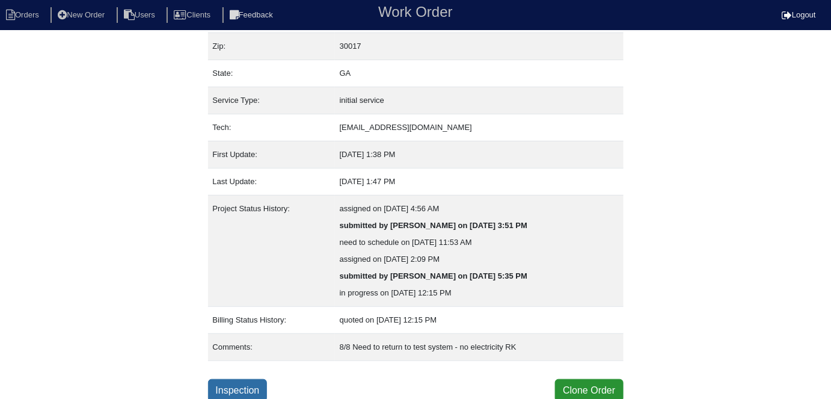
click at [236, 380] on link "Inspection" at bounding box center [238, 390] width 60 height 23
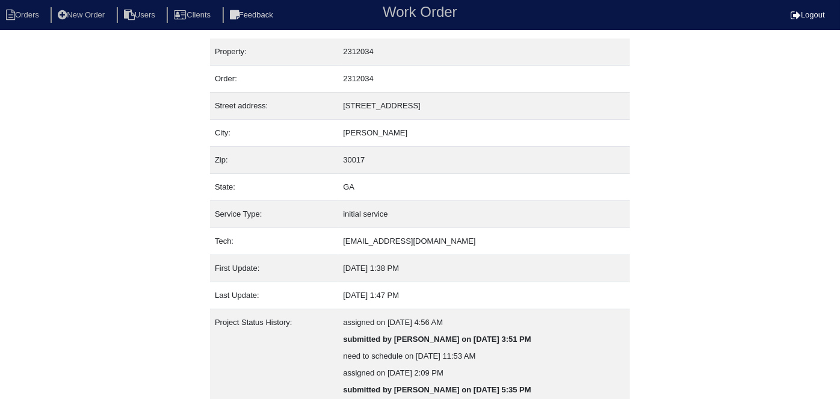
select select "0"
select select "Other"
select select "0"
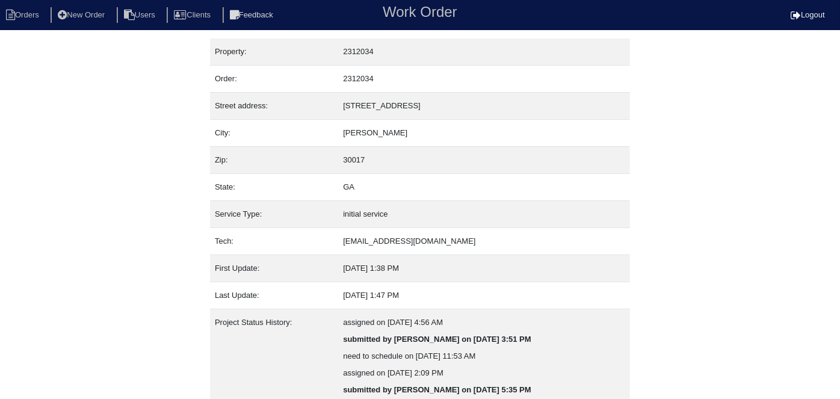
select select "1"
select select "0"
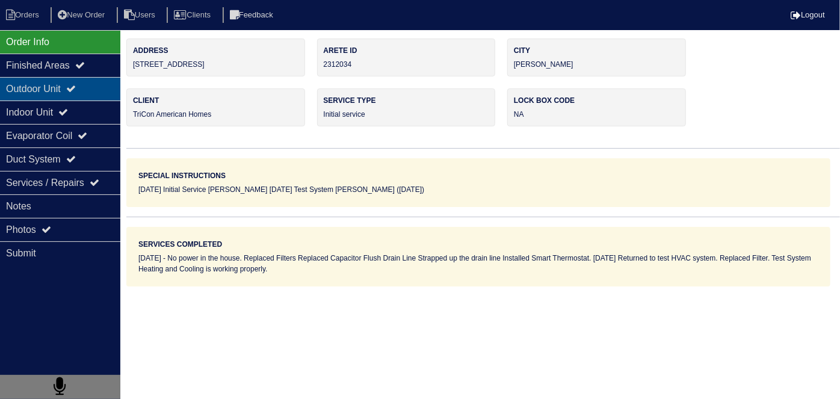
click at [89, 85] on div "Outdoor Unit" at bounding box center [60, 88] width 120 height 23
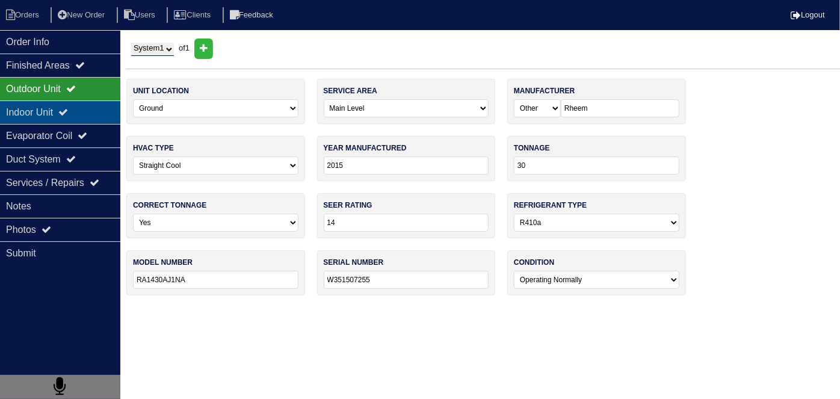
click at [68, 108] on icon at bounding box center [63, 112] width 10 height 10
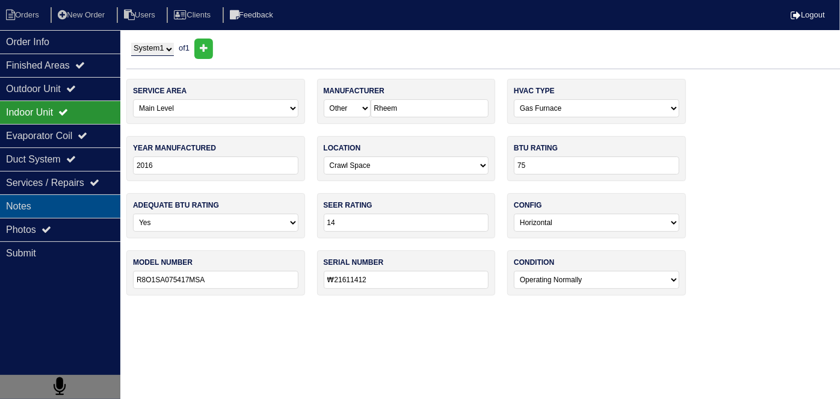
click at [62, 205] on div "Notes" at bounding box center [60, 205] width 120 height 23
type textarea "3- 16x25 Filters 1- 40+5 Capacitor Duct Strap Smart Thermostat"
type textarea "No power in the house. Replaced Filters Replaced Capacitor Flush Drain Line Str…"
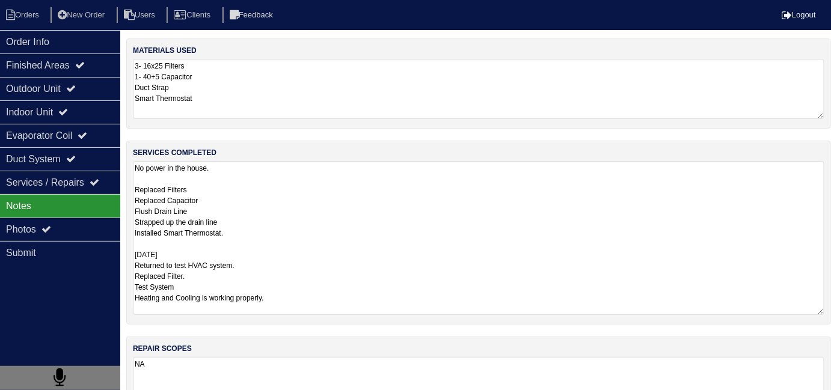
click at [324, 180] on textarea "No power in the house. Replaced Filters Replaced Capacitor Flush Drain Line Str…" at bounding box center [479, 238] width 692 height 154
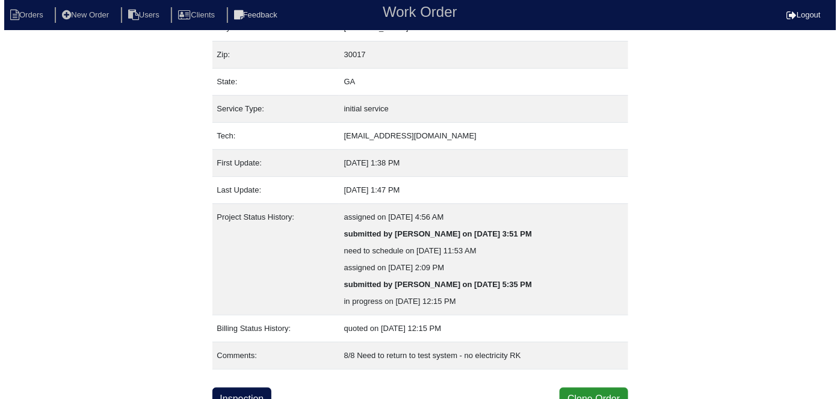
scroll to position [114, 0]
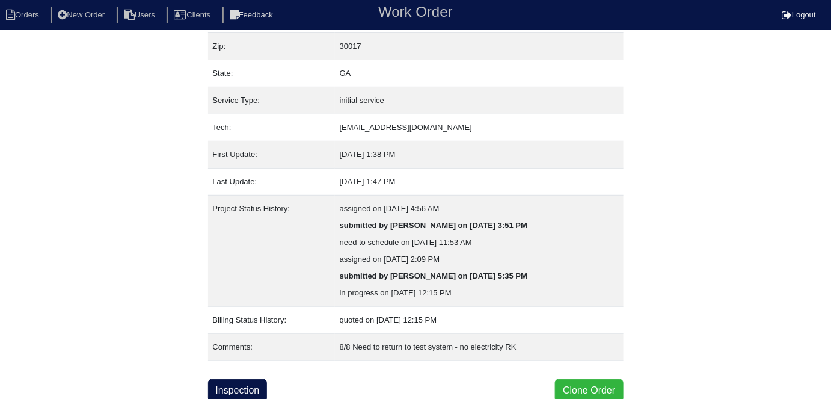
click at [581, 379] on button "Clone Order" at bounding box center [589, 390] width 68 height 23
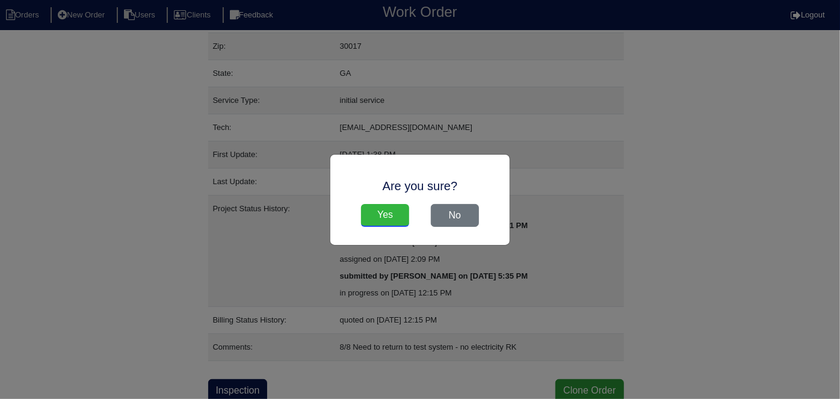
click at [377, 212] on input "Yes" at bounding box center [385, 215] width 48 height 23
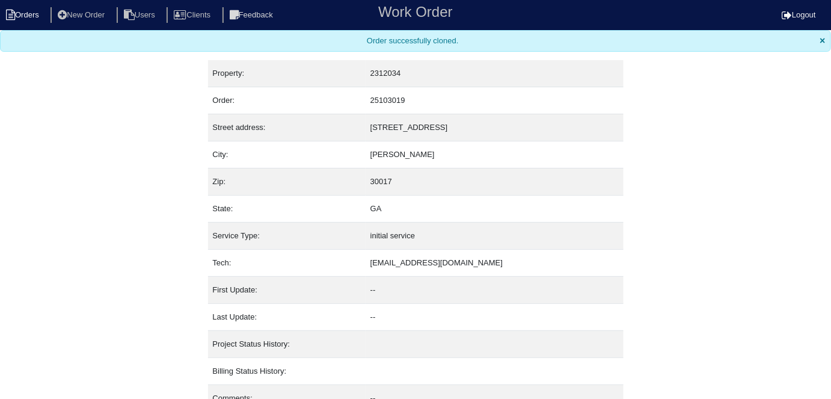
click at [11, 14] on icon at bounding box center [10, 15] width 9 height 11
select select "15"
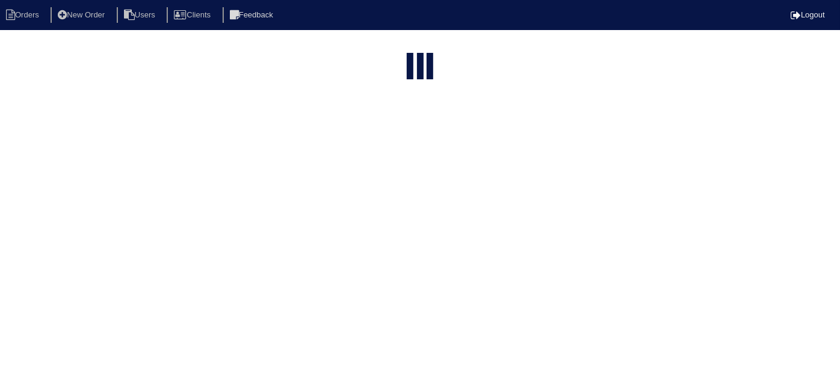
type input "2181 g"
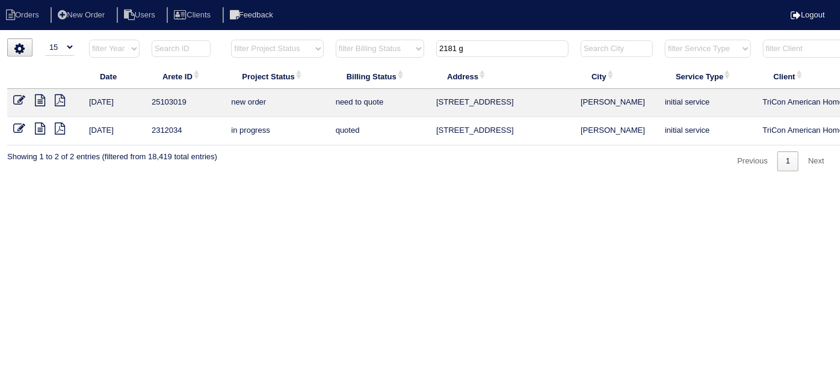
click at [13, 100] on td at bounding box center [45, 103] width 76 height 28
click at [19, 98] on icon at bounding box center [19, 100] width 12 height 12
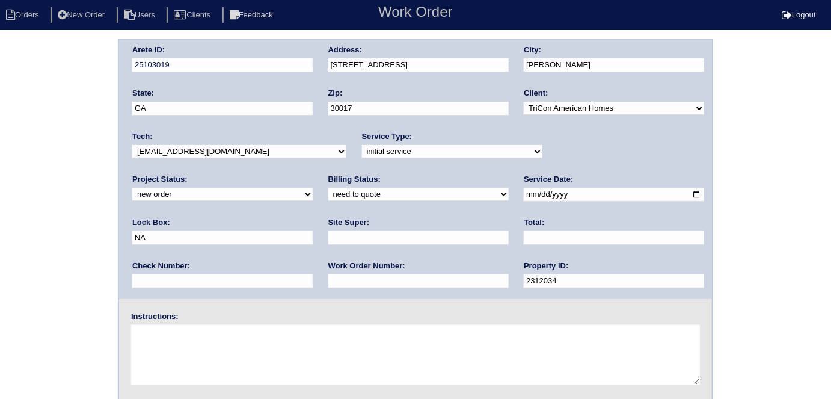
click at [328, 278] on input "text" at bounding box center [418, 281] width 180 height 14
type input "532111"
click at [328, 239] on input "text" at bounding box center [418, 238] width 180 height 14
type input "[PERSON_NAME]"
drag, startPoint x: 556, startPoint y: 200, endPoint x: 487, endPoint y: 201, distance: 68.6
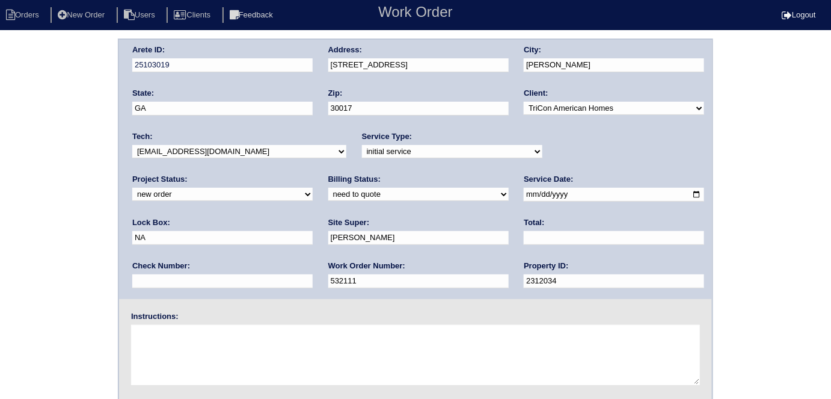
click at [487, 201] on div "Arete ID: 25103019 Address: [STREET_ADDRESS] City: [PERSON_NAME] State: [GEOGRA…" at bounding box center [415, 169] width 593 height 259
type input "9310"
click at [221, 342] on textarea at bounding box center [415, 355] width 569 height 60
type textarea "Install smart tstats if needed"
click at [309, 63] on div "Arete ID: 25103019 Address: 2181 Grayfield Dr City: Grayson State: GA Zip: 3001…" at bounding box center [415, 169] width 593 height 259
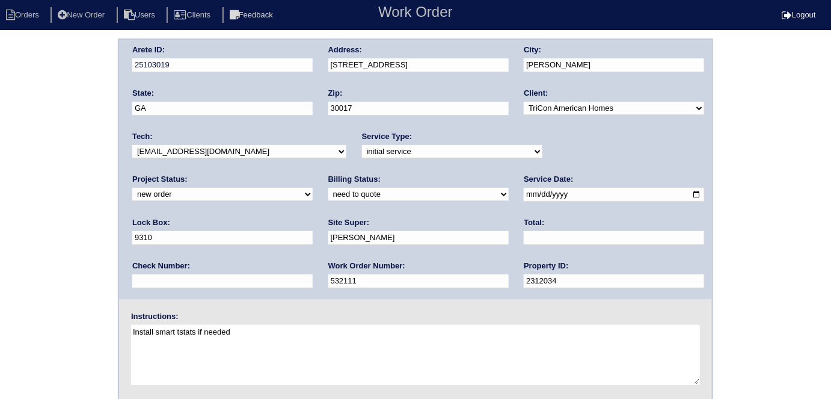
click at [30, 171] on div "Arete ID: 25103019 Address: 2181 Grayfield Dr City: Grayson State: GA Zip: 3001…" at bounding box center [415, 282] width 831 height 487
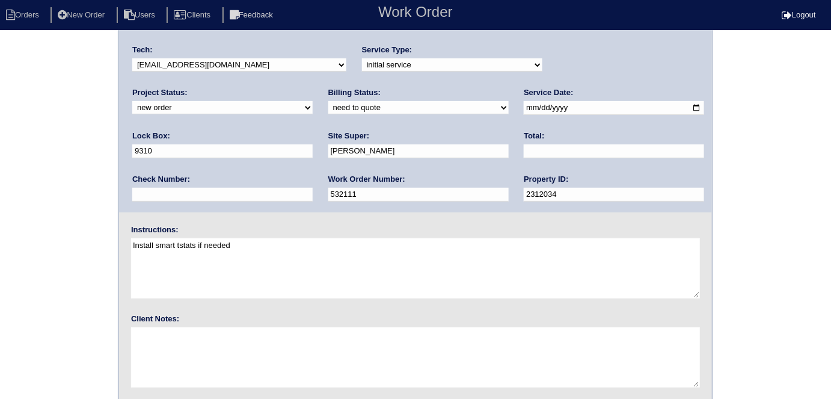
scroll to position [123, 0]
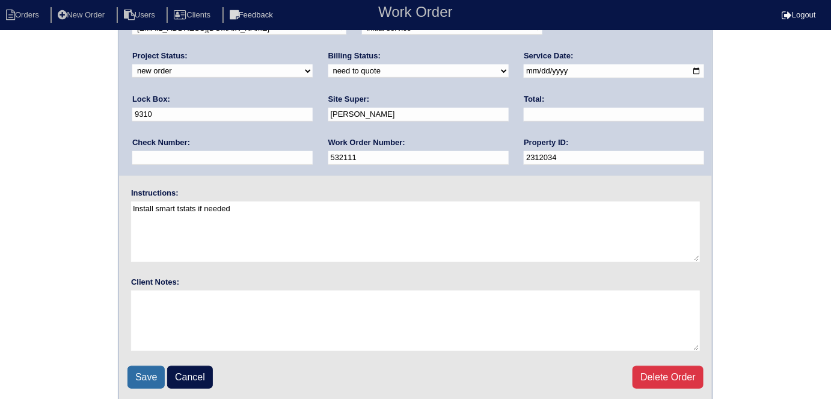
click at [148, 371] on input "Save" at bounding box center [146, 377] width 37 height 23
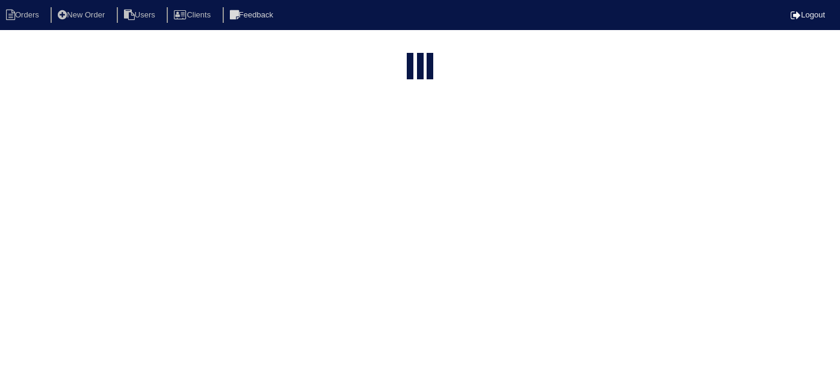
select select "15"
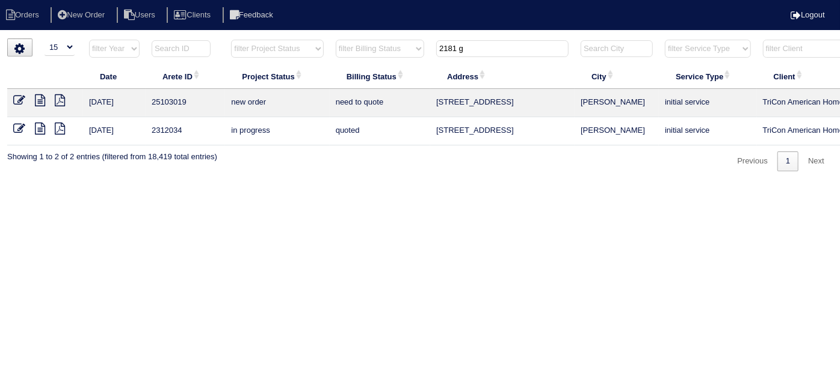
drag, startPoint x: 488, startPoint y: 49, endPoint x: 211, endPoint y: 4, distance: 280.4
click at [285, 39] on body "Orders New Order Users Clients Feedback Logout Orders New Order Users Clients M…" at bounding box center [420, 105] width 840 height 133
